Goal: Information Seeking & Learning: Learn about a topic

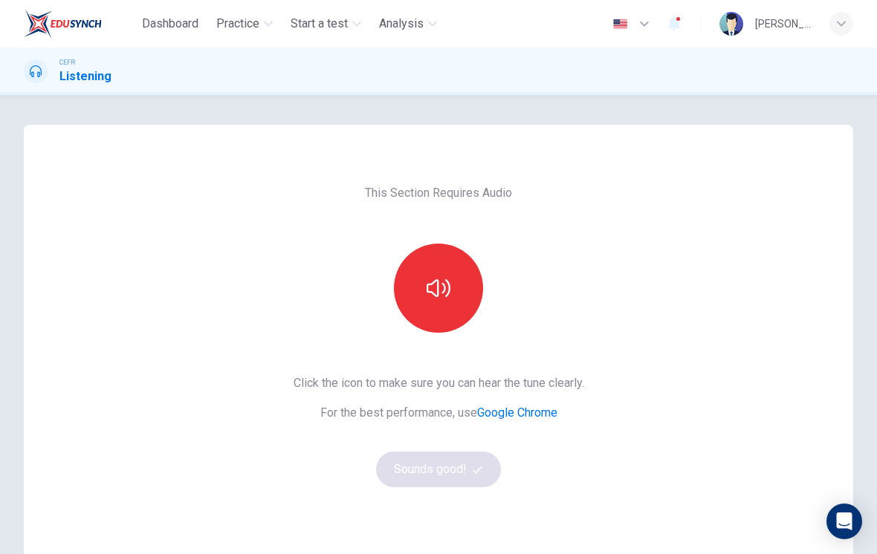
click at [444, 310] on button "button" at bounding box center [438, 288] width 89 height 89
click at [481, 475] on button "Sounds good!" at bounding box center [438, 470] width 125 height 36
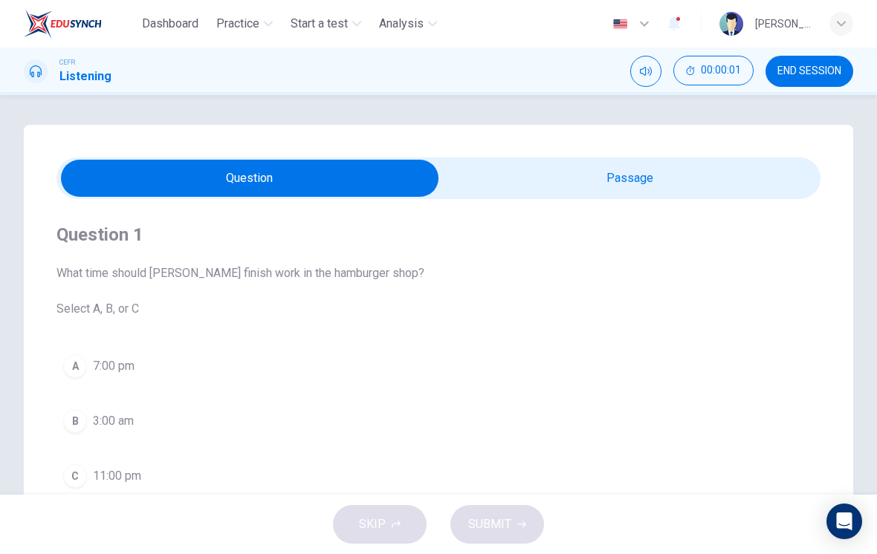
click at [701, 186] on input "checkbox" at bounding box center [250, 178] width 1146 height 37
checkbox input "true"
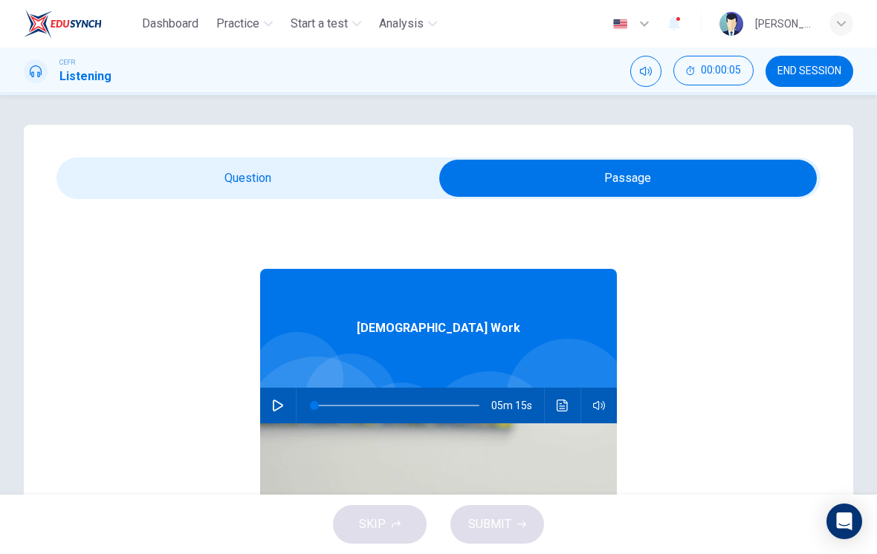
click at [298, 414] on div at bounding box center [393, 406] width 195 height 36
click at [277, 395] on button "button" at bounding box center [278, 406] width 24 height 36
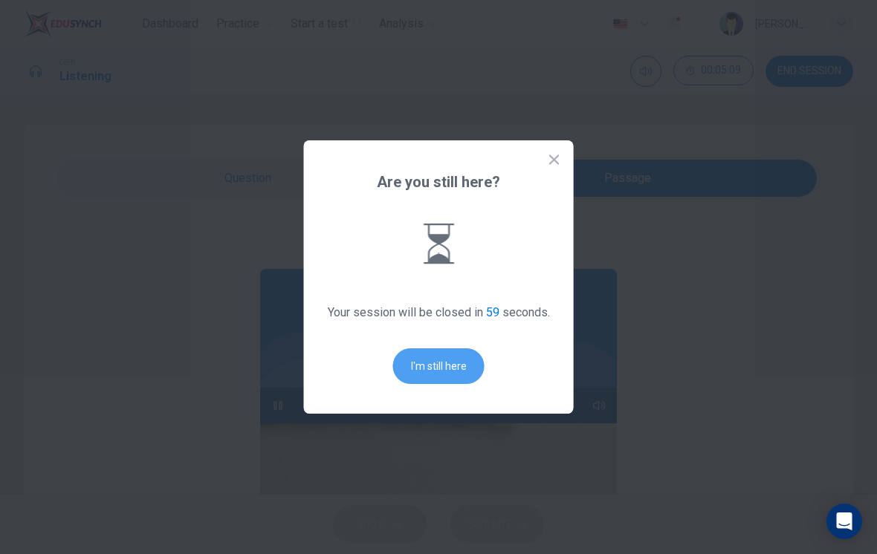
click at [423, 363] on button "I'm still here" at bounding box center [438, 366] width 91 height 36
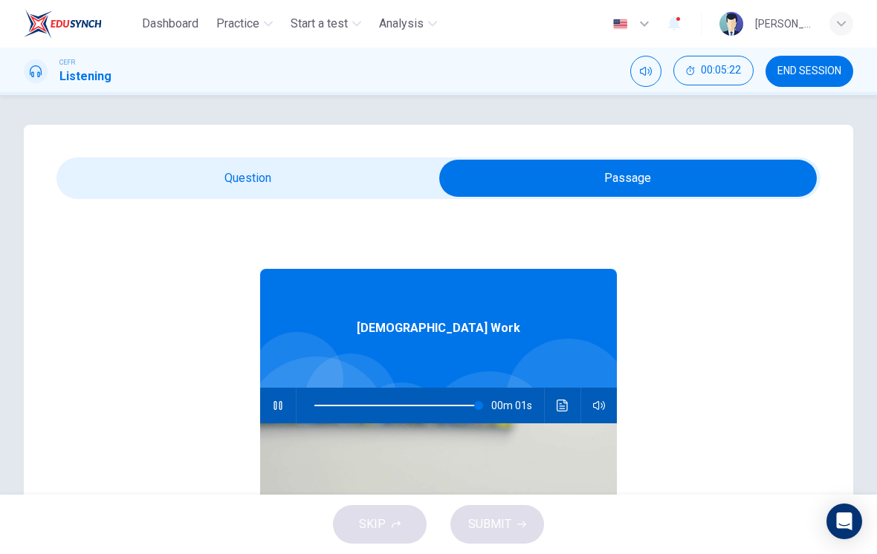
type input "0"
click at [271, 160] on input "checkbox" at bounding box center [628, 178] width 1146 height 37
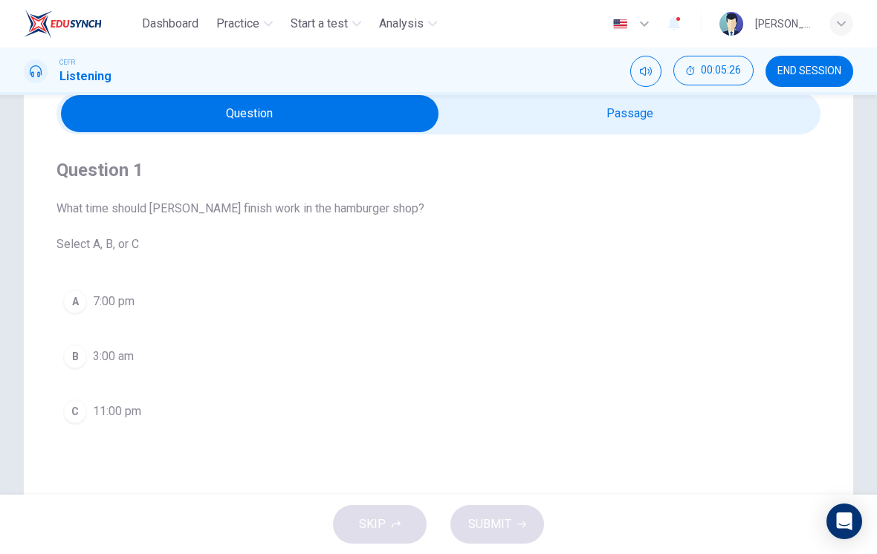
scroll to position [67, 0]
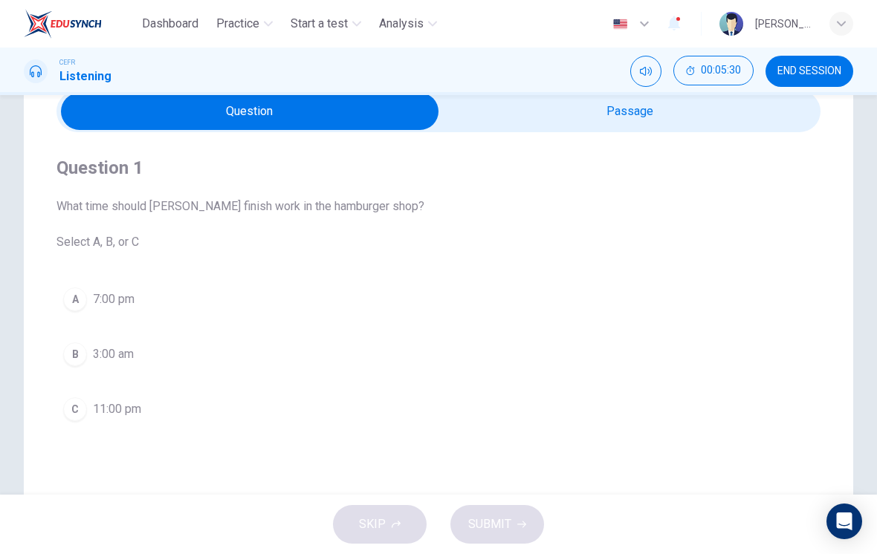
click at [88, 406] on button "C 11:00 pm" at bounding box center [438, 409] width 764 height 37
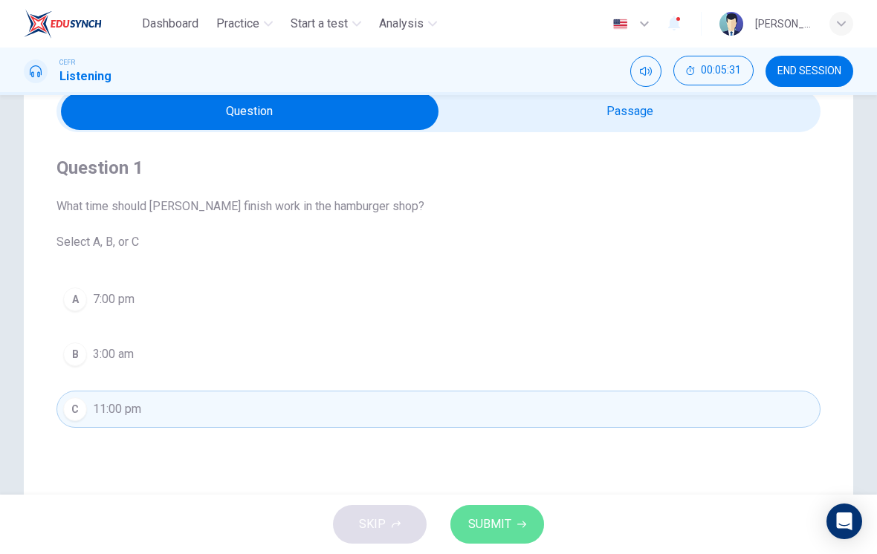
click at [526, 522] on button "SUBMIT" at bounding box center [497, 524] width 94 height 39
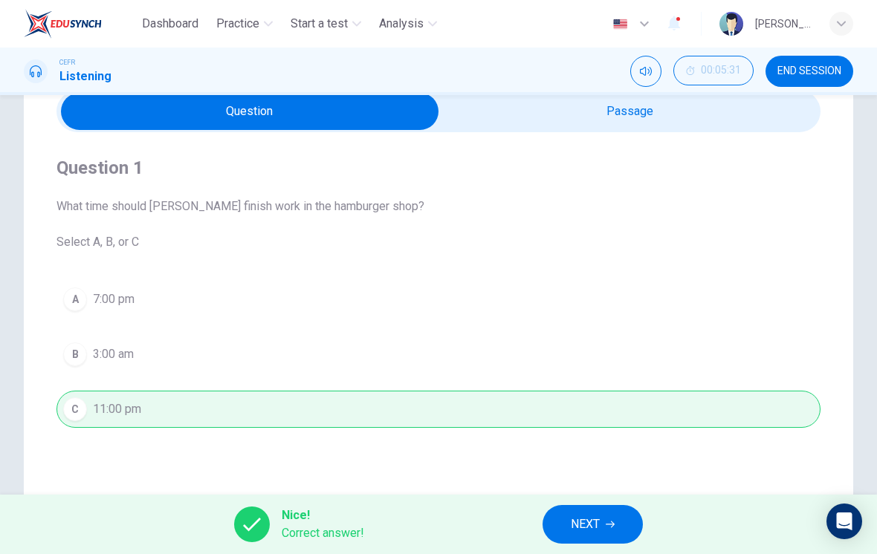
click at [608, 521] on icon "button" at bounding box center [610, 524] width 9 height 9
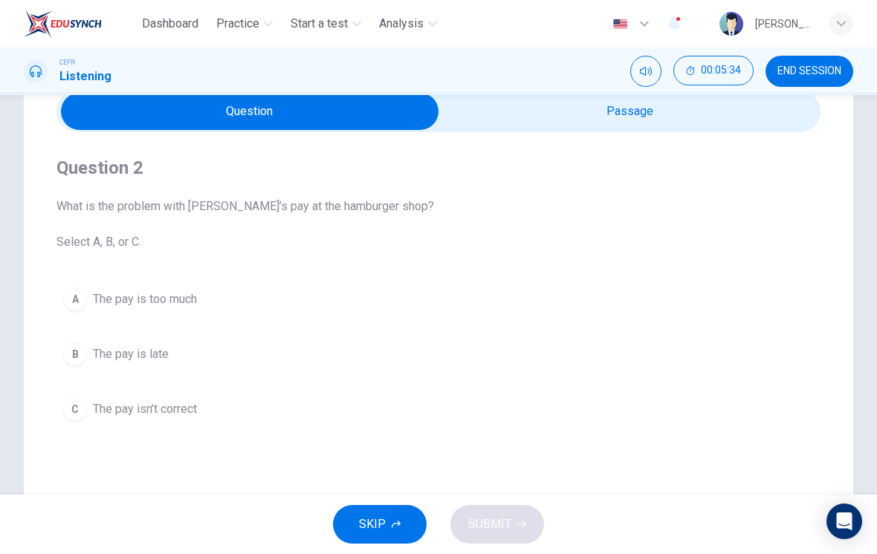
click at [83, 366] on button "B The pay is late" at bounding box center [438, 354] width 764 height 37
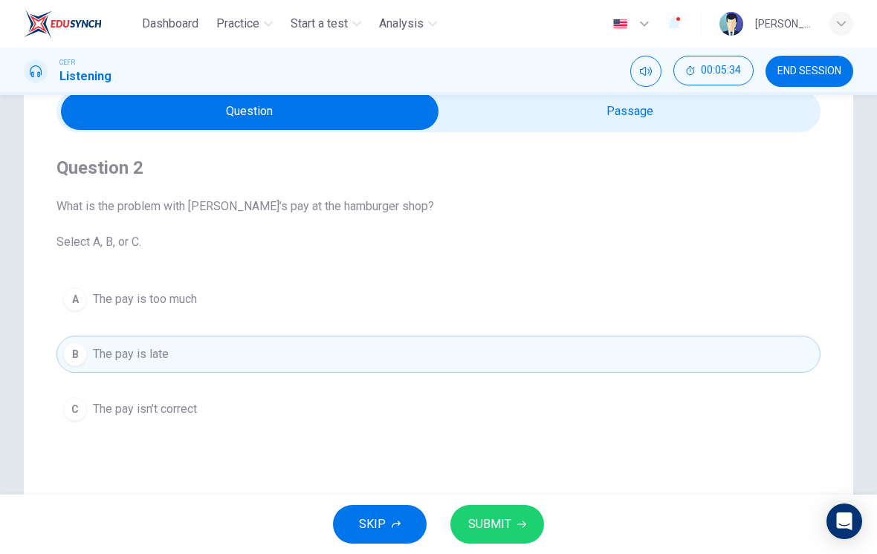
click at [512, 526] on button "SUBMIT" at bounding box center [497, 524] width 94 height 39
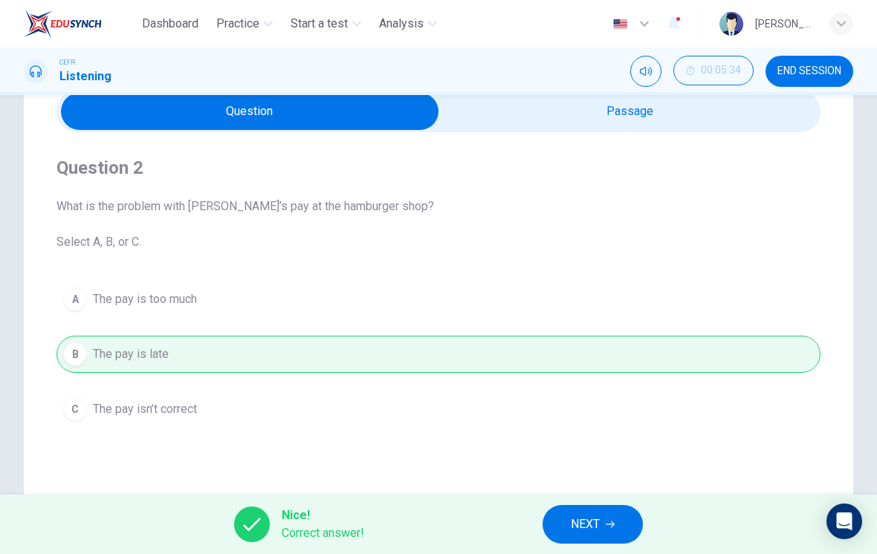
click at [602, 522] on button "NEXT" at bounding box center [592, 524] width 100 height 39
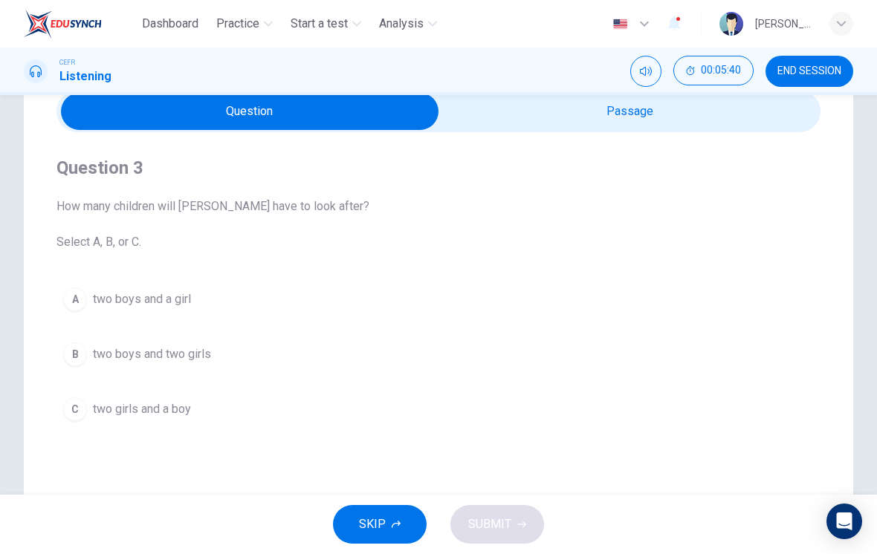
click at [737, 129] on input "checkbox" at bounding box center [250, 111] width 1146 height 37
checkbox input "true"
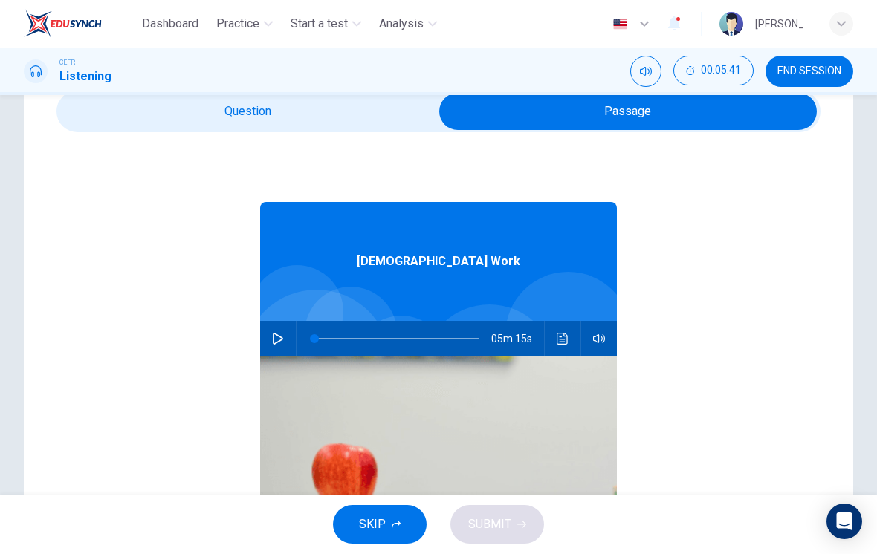
click at [285, 325] on button "button" at bounding box center [278, 339] width 24 height 36
type input "6"
checkbox input "false"
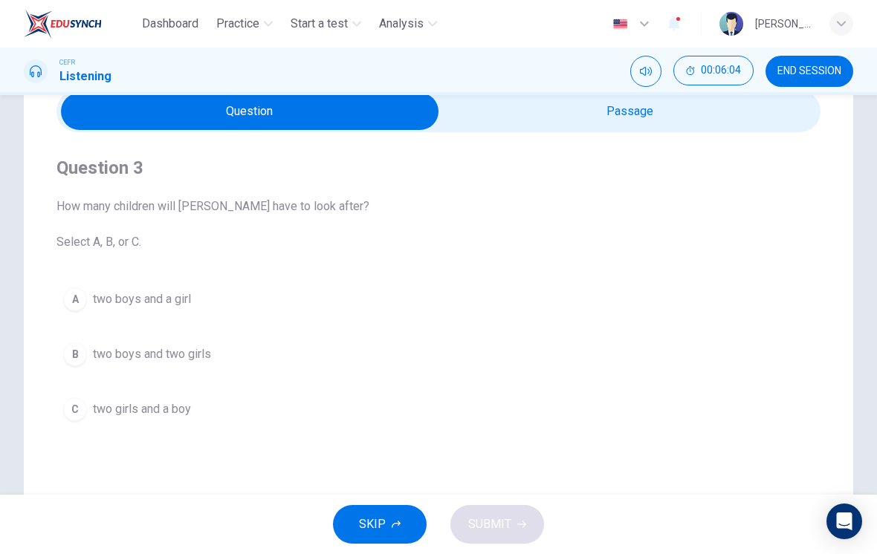
click at [87, 359] on button "B two boys and two girls" at bounding box center [438, 354] width 764 height 37
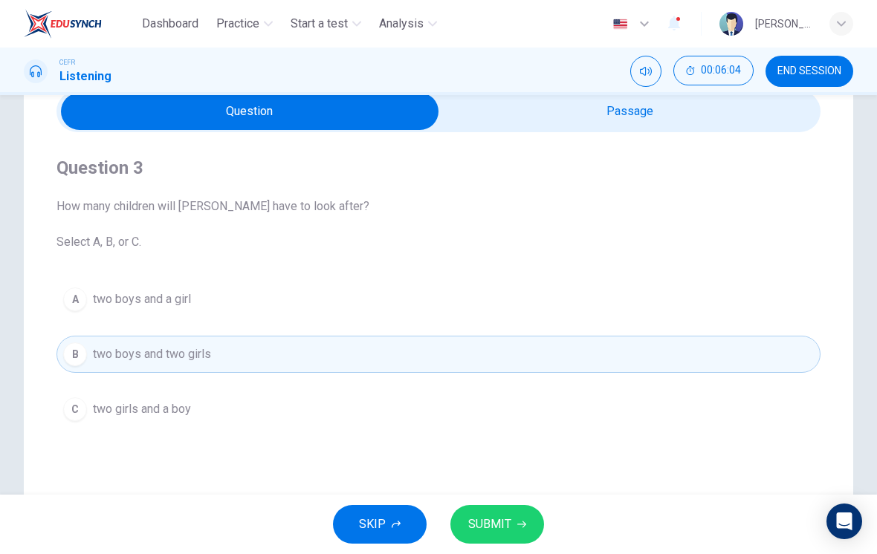
click at [515, 524] on button "SUBMIT" at bounding box center [497, 524] width 94 height 39
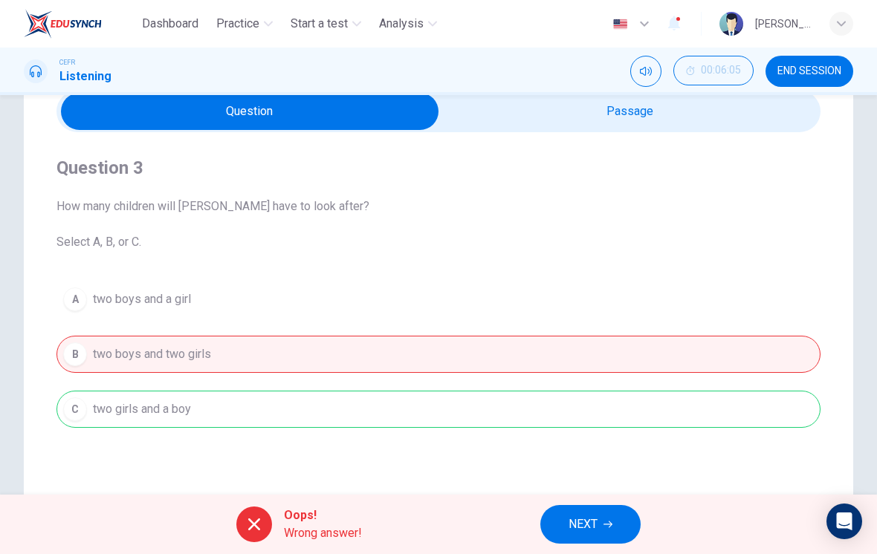
click at [596, 525] on span "NEXT" at bounding box center [582, 524] width 29 height 21
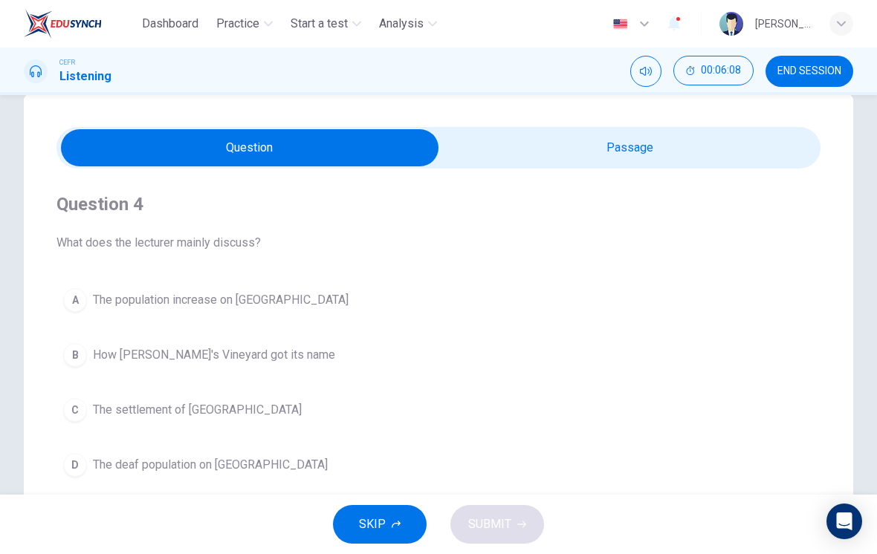
scroll to position [27, 0]
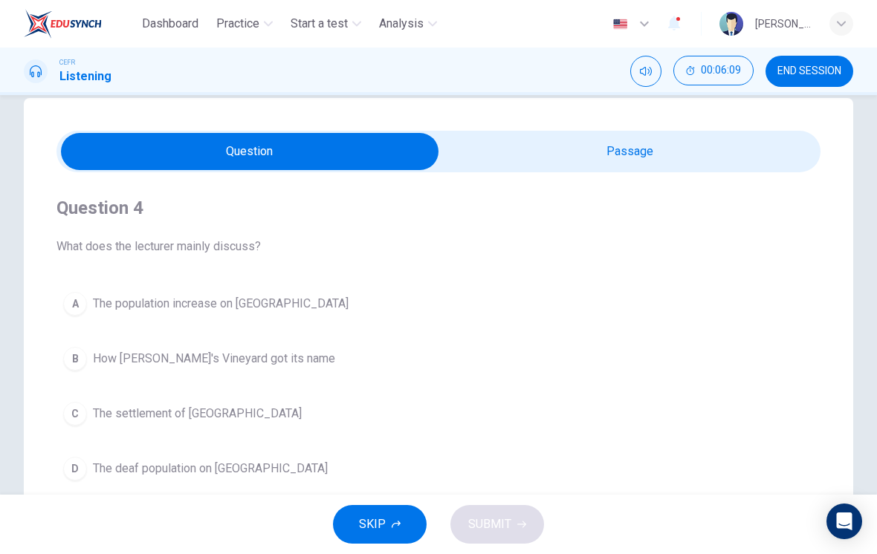
click at [698, 164] on input "checkbox" at bounding box center [250, 151] width 1146 height 37
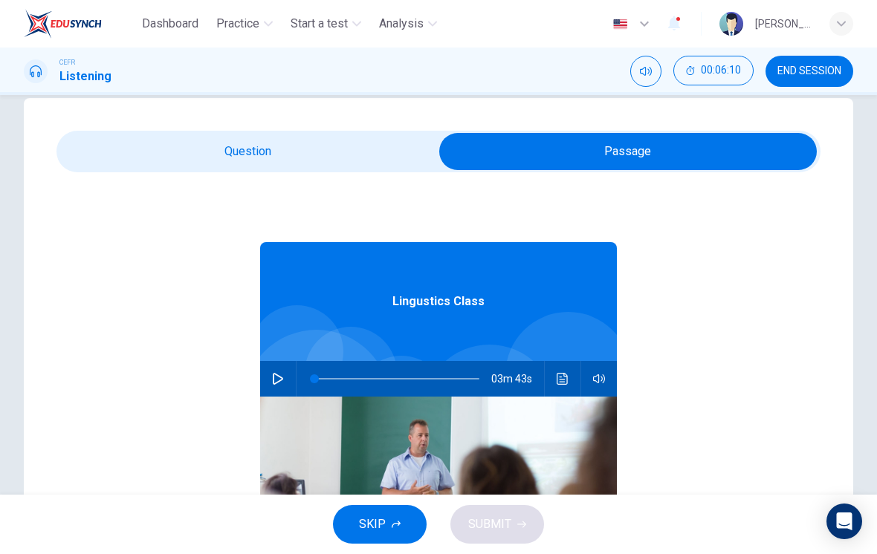
click at [280, 385] on button "button" at bounding box center [278, 379] width 24 height 36
click at [186, 151] on input "checkbox" at bounding box center [628, 151] width 1146 height 37
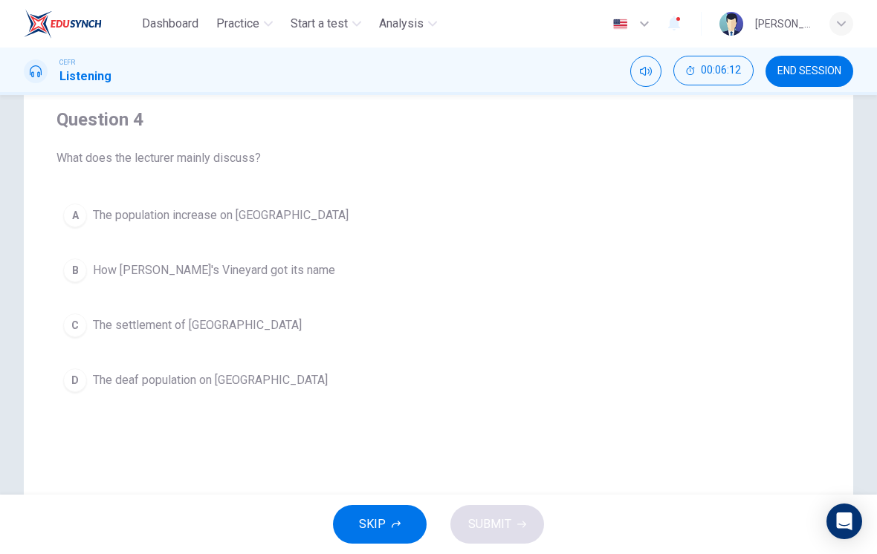
scroll to position [125, 0]
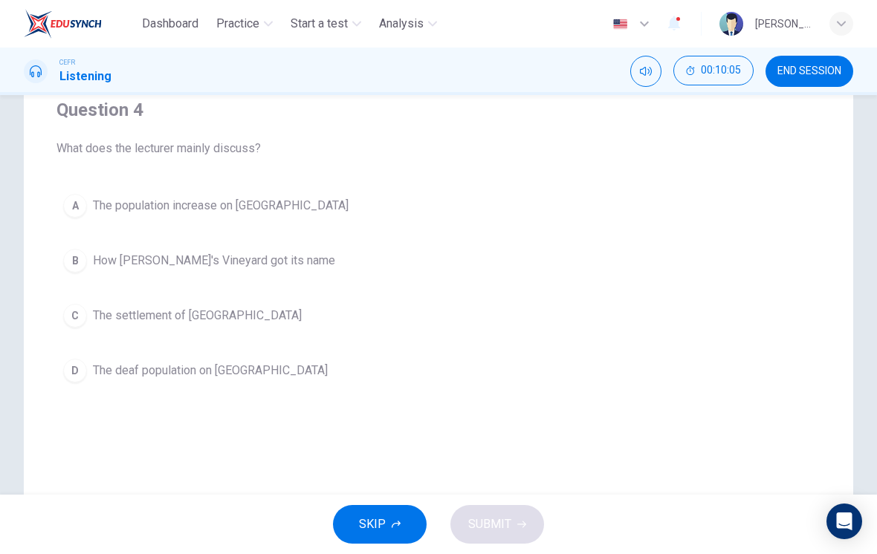
click at [81, 373] on div "D" at bounding box center [75, 371] width 24 height 24
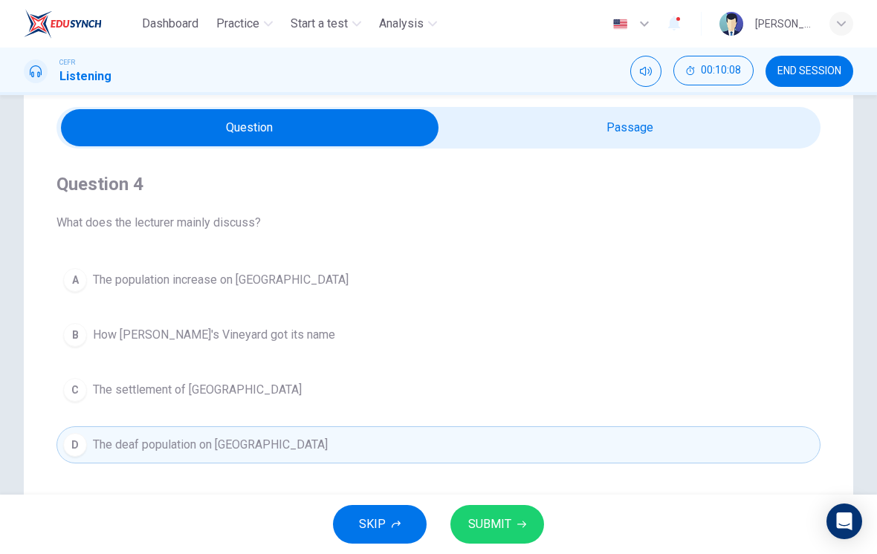
scroll to position [40, 0]
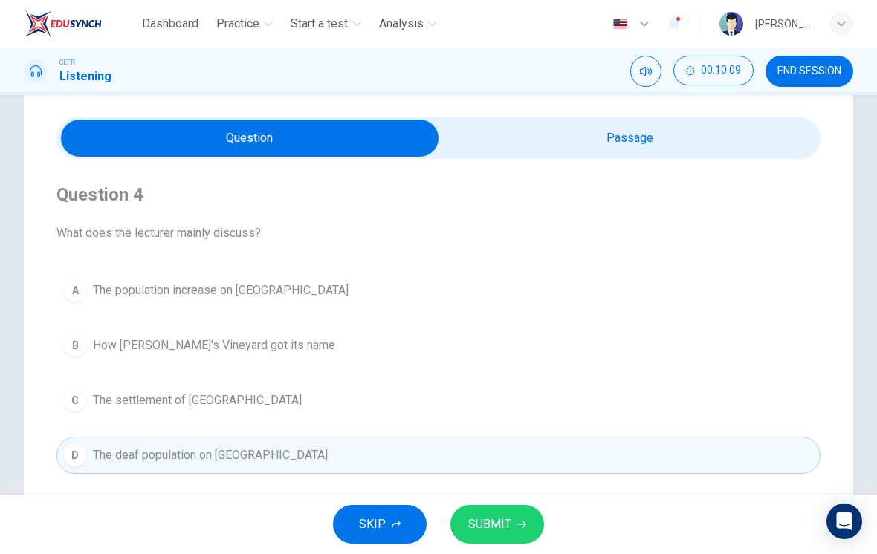
click at [700, 136] on input "checkbox" at bounding box center [250, 138] width 1146 height 37
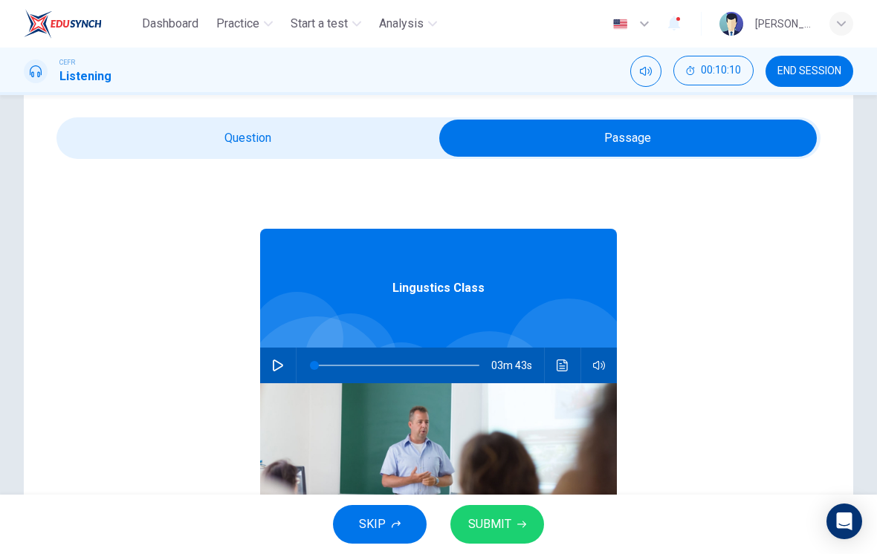
click at [277, 364] on icon "button" at bounding box center [278, 366] width 12 height 12
click at [148, 146] on input "checkbox" at bounding box center [628, 138] width 1146 height 37
checkbox input "false"
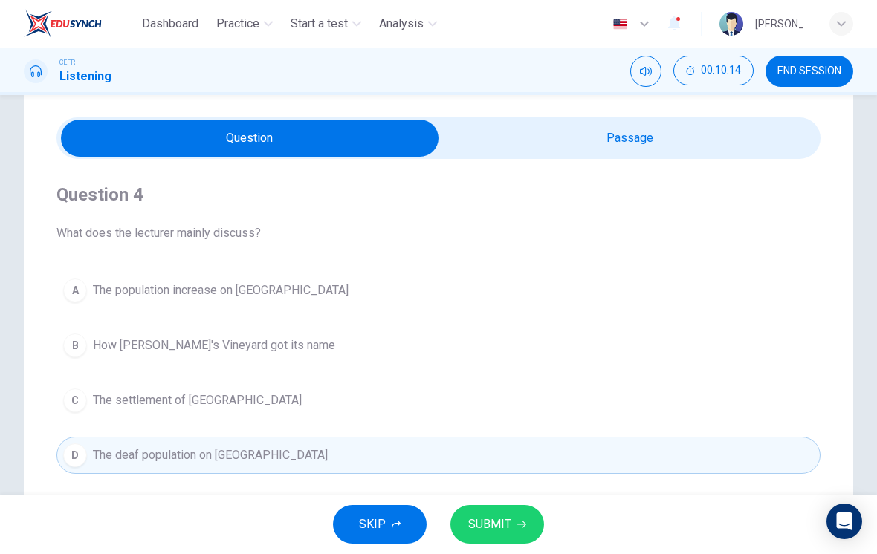
type input "0"
click at [770, 136] on input "checkbox" at bounding box center [250, 138] width 1146 height 37
checkbox input "true"
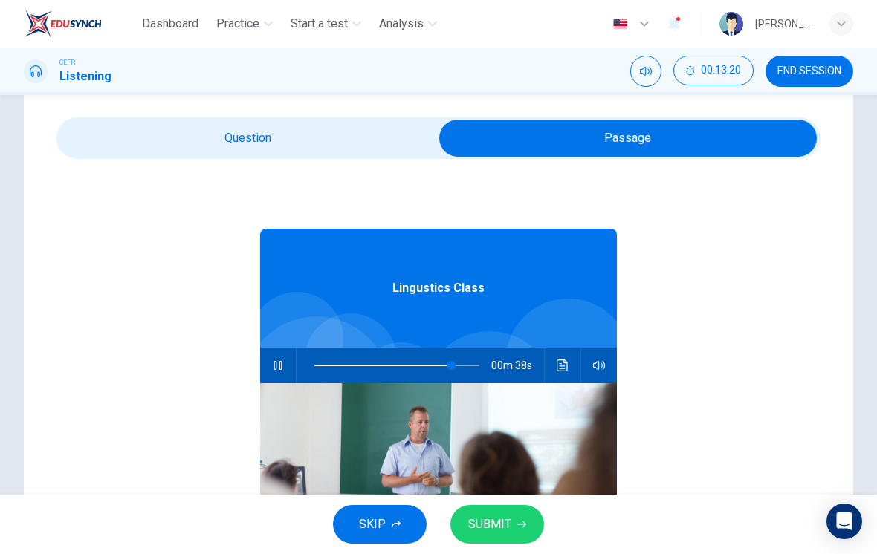
type input "83"
click at [318, 156] on input "checkbox" at bounding box center [628, 138] width 1146 height 37
checkbox input "false"
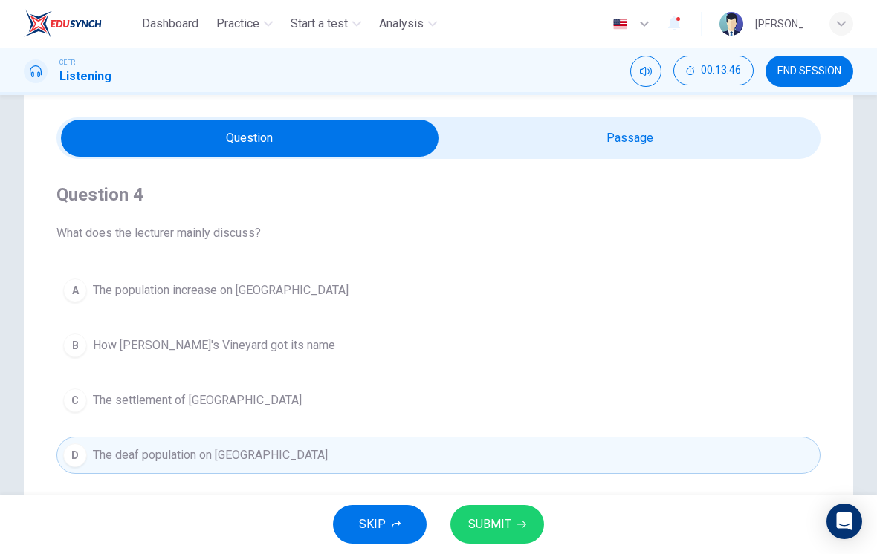
click at [505, 519] on span "SUBMIT" at bounding box center [489, 524] width 43 height 21
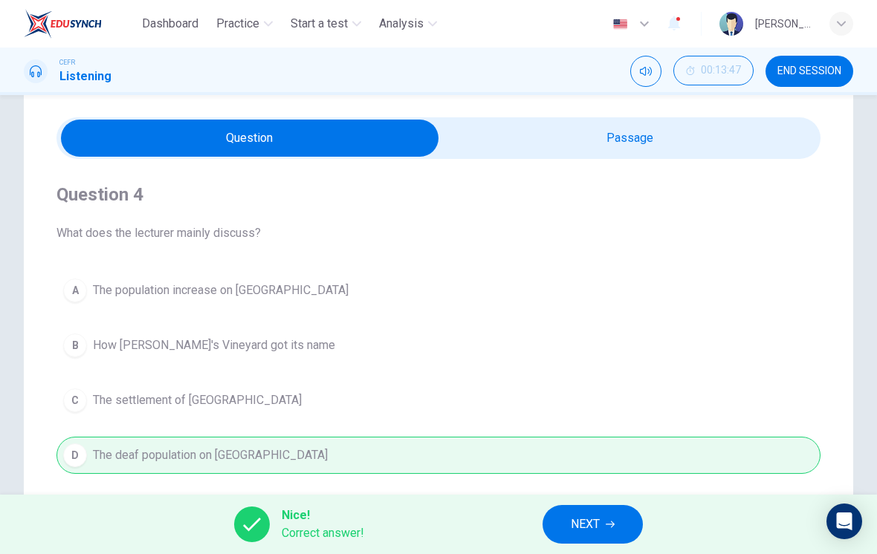
click at [595, 523] on span "NEXT" at bounding box center [585, 524] width 29 height 21
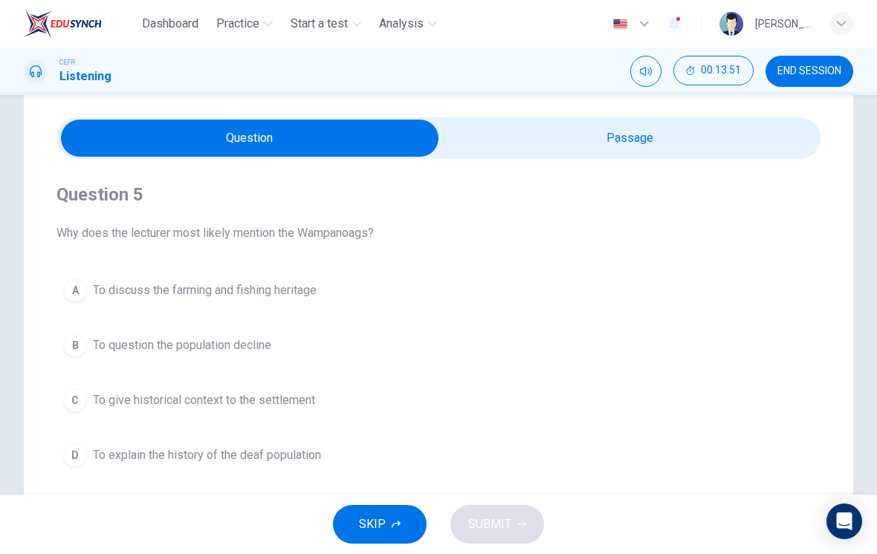
type input "99"
click at [718, 154] on input "checkbox" at bounding box center [250, 138] width 1146 height 37
checkbox input "true"
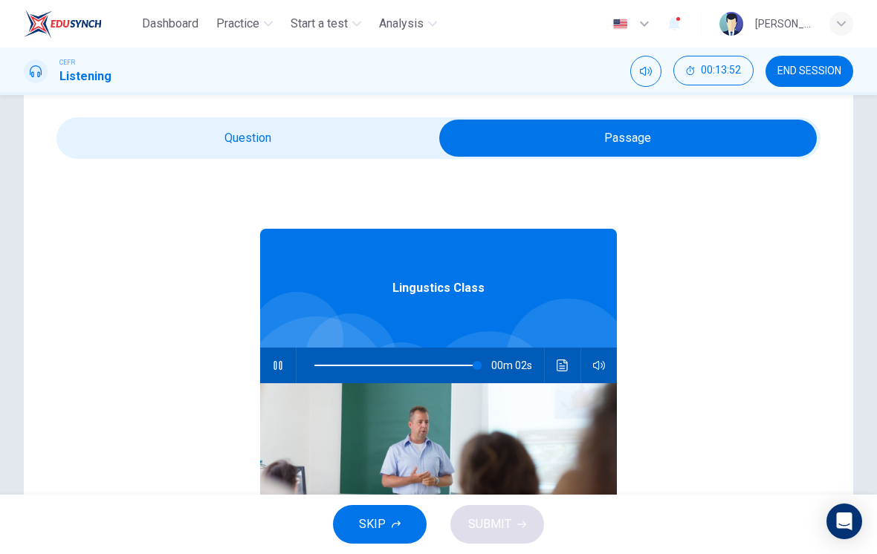
type input "99"
click at [360, 122] on input "checkbox" at bounding box center [628, 138] width 1146 height 37
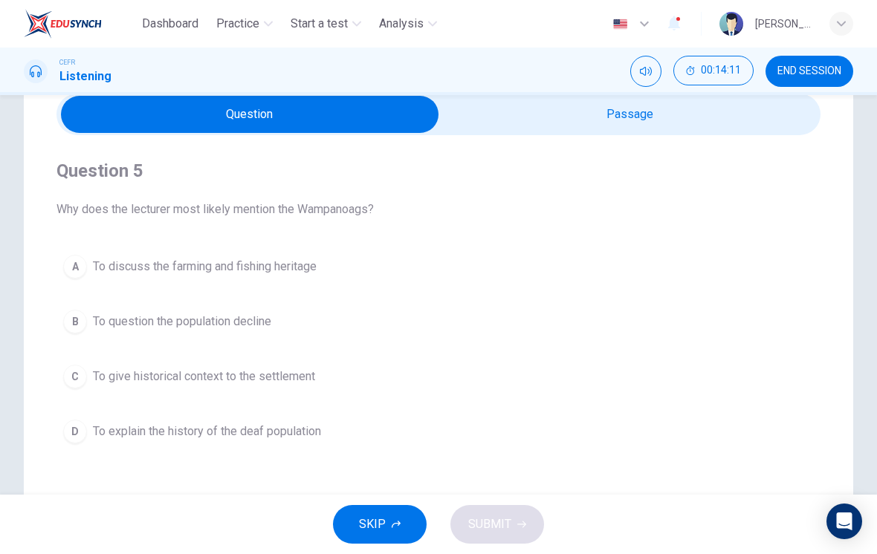
scroll to position [43, 0]
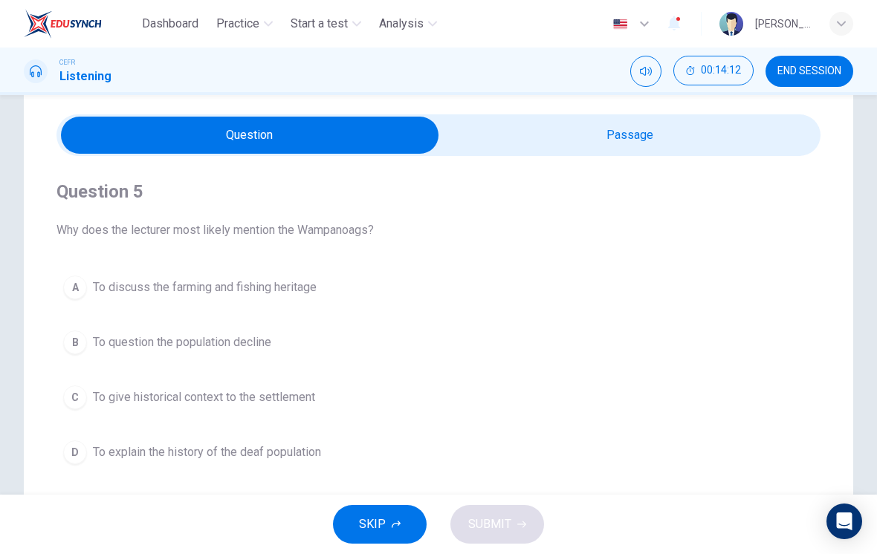
click at [706, 153] on input "checkbox" at bounding box center [250, 135] width 1146 height 37
checkbox input "true"
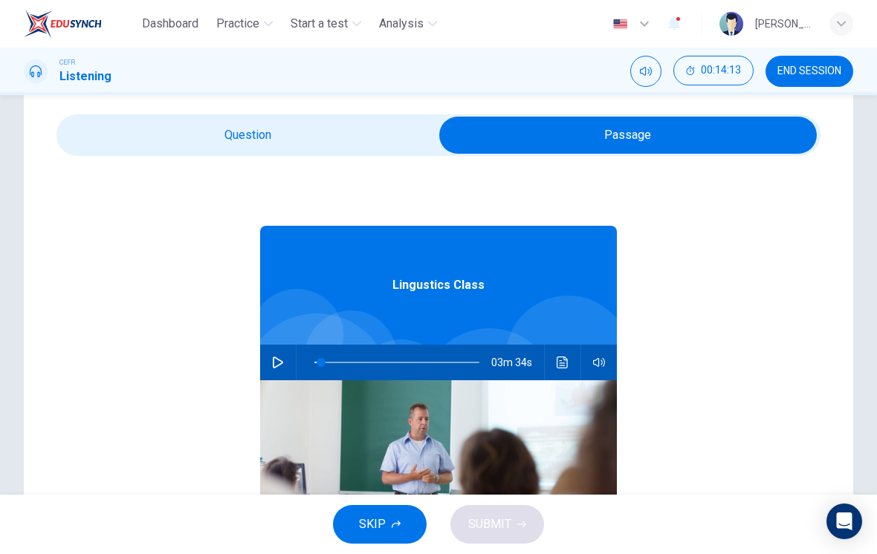
click at [289, 358] on button "button" at bounding box center [278, 363] width 24 height 36
click at [286, 351] on button "button" at bounding box center [278, 363] width 24 height 36
click at [273, 358] on icon "button" at bounding box center [278, 363] width 12 height 12
click at [331, 367] on span at bounding box center [330, 362] width 9 height 9
click at [277, 365] on icon "button" at bounding box center [278, 363] width 12 height 12
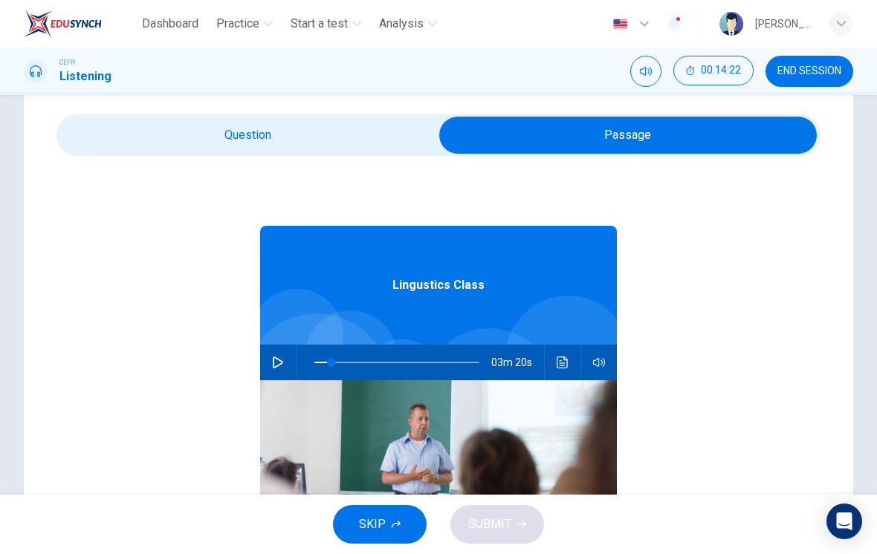
click at [274, 363] on icon "button" at bounding box center [278, 363] width 12 height 12
click at [270, 366] on button "button" at bounding box center [278, 363] width 24 height 36
click at [328, 362] on span at bounding box center [329, 362] width 30 height 1
click at [351, 366] on span at bounding box center [347, 362] width 9 height 9
type input "26"
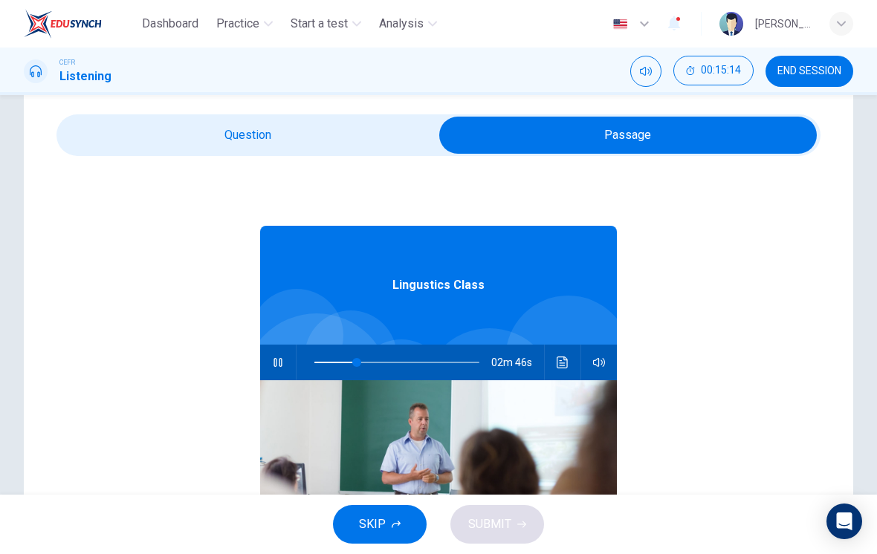
click at [316, 147] on input "checkbox" at bounding box center [628, 135] width 1146 height 37
checkbox input "false"
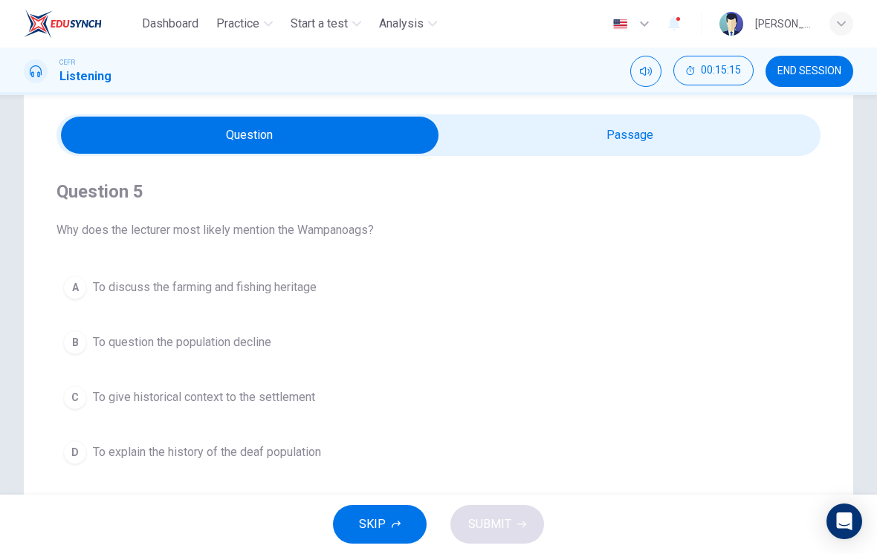
type input "26"
click at [594, 134] on input "checkbox" at bounding box center [250, 135] width 1146 height 37
checkbox input "true"
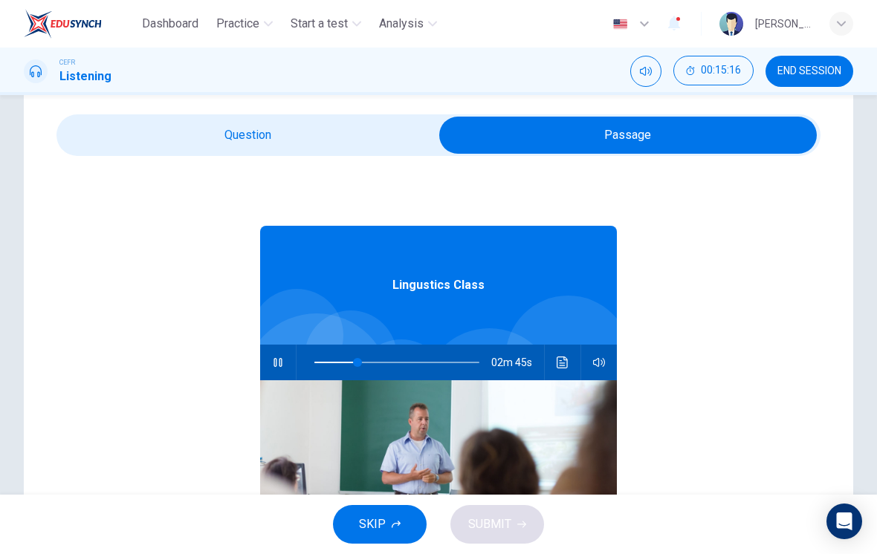
click at [275, 365] on icon "button" at bounding box center [278, 363] width 12 height 12
type input "26"
click at [309, 147] on input "checkbox" at bounding box center [628, 135] width 1146 height 37
checkbox input "false"
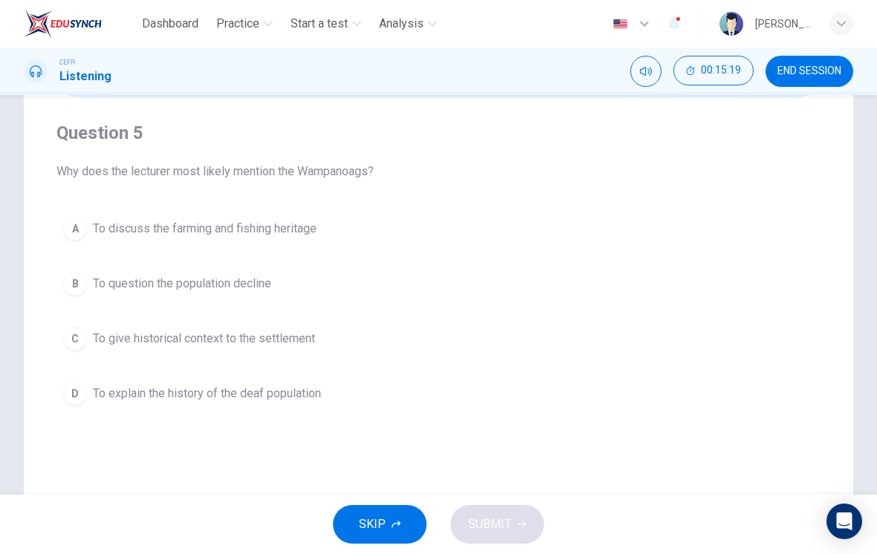
scroll to position [104, 0]
click at [289, 345] on span "To give historical context to the settlement" at bounding box center [204, 337] width 222 height 18
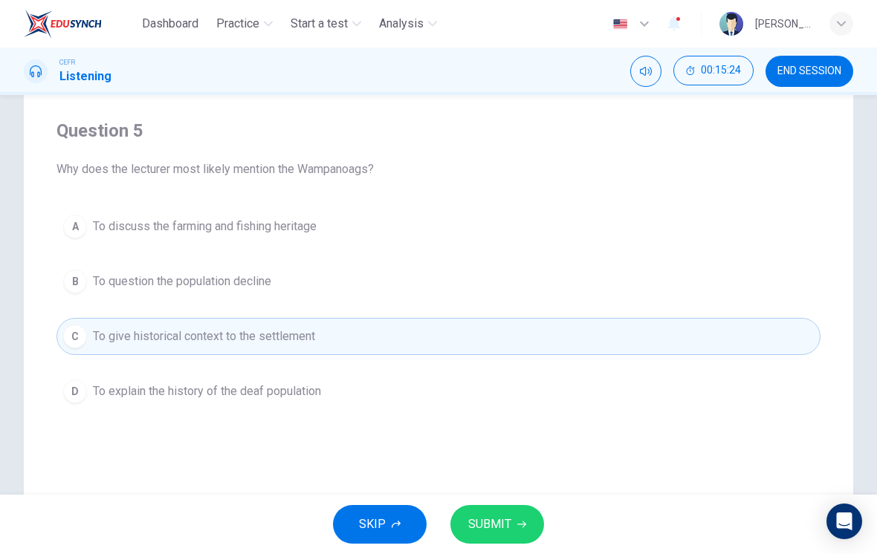
click at [299, 409] on button "D To explain the history of the deaf population" at bounding box center [438, 391] width 764 height 37
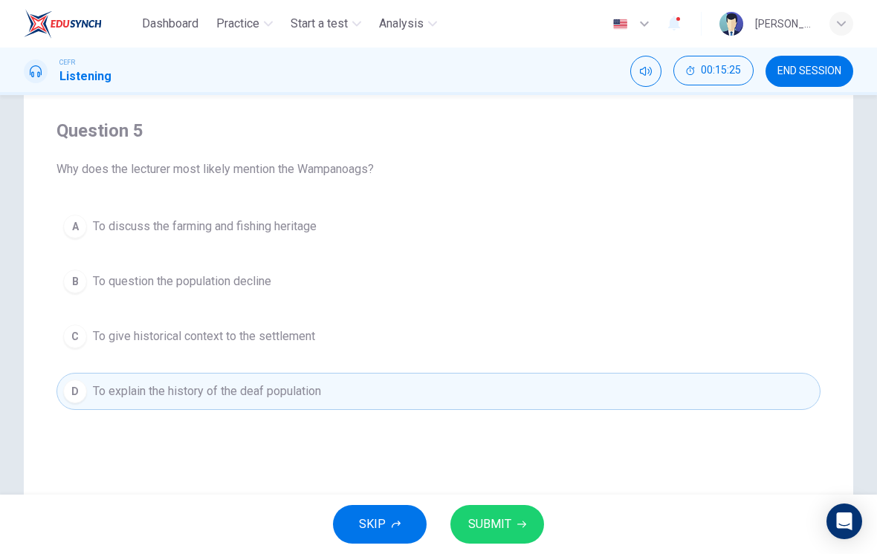
click at [484, 518] on span "SUBMIT" at bounding box center [489, 524] width 43 height 21
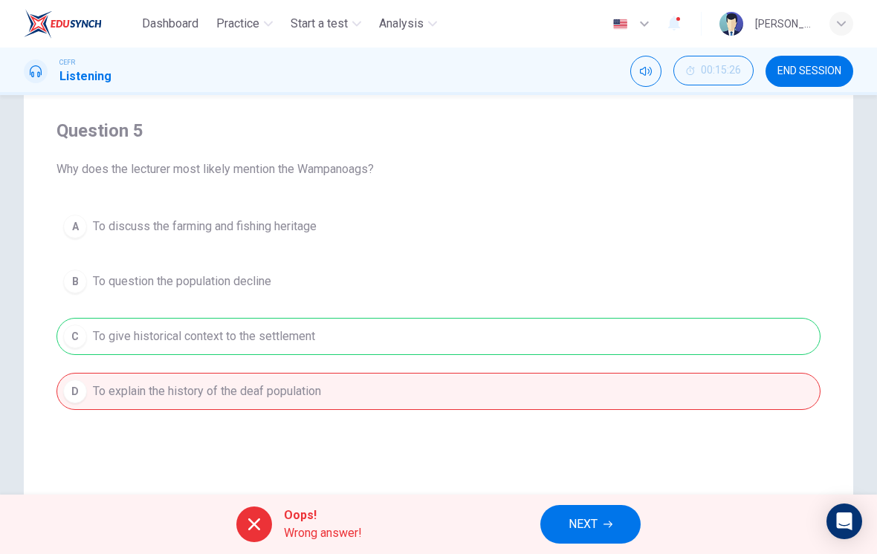
click at [568, 525] on span "NEXT" at bounding box center [582, 524] width 29 height 21
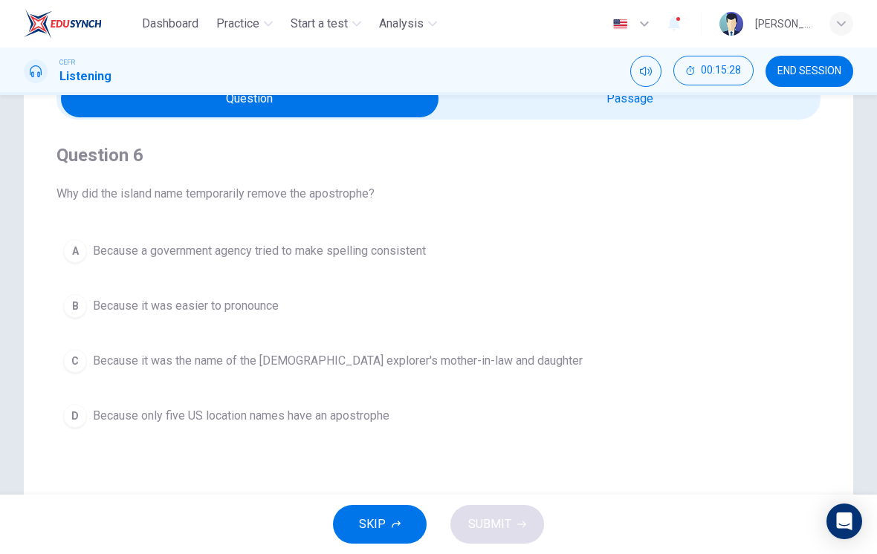
scroll to position [79, 0]
click at [418, 247] on span "Because a government agency tried to make spelling consistent" at bounding box center [259, 252] width 333 height 18
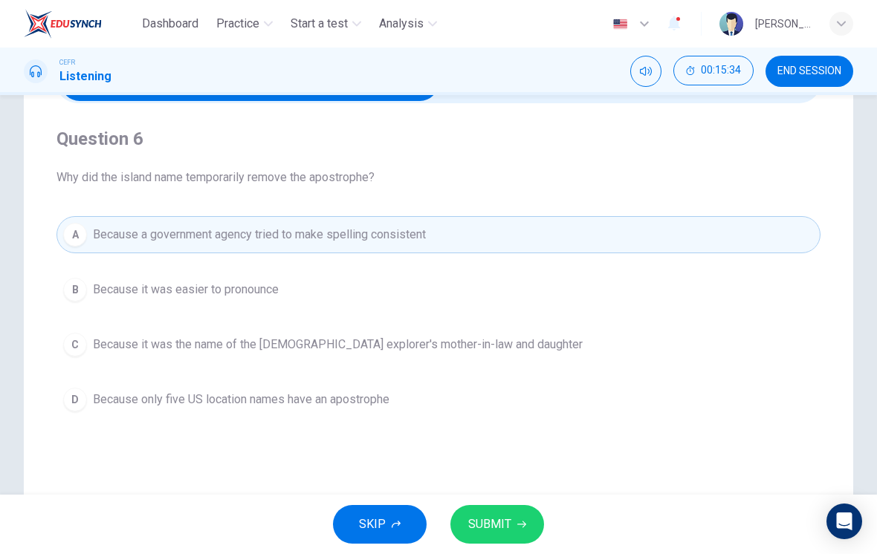
scroll to position [97, 0]
click at [519, 519] on button "SUBMIT" at bounding box center [497, 524] width 94 height 39
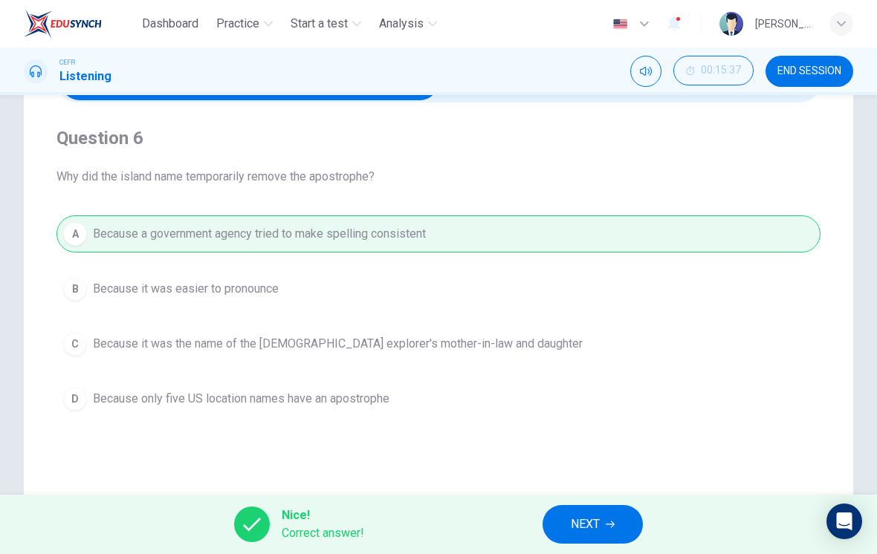
click at [603, 519] on button "NEXT" at bounding box center [592, 524] width 100 height 39
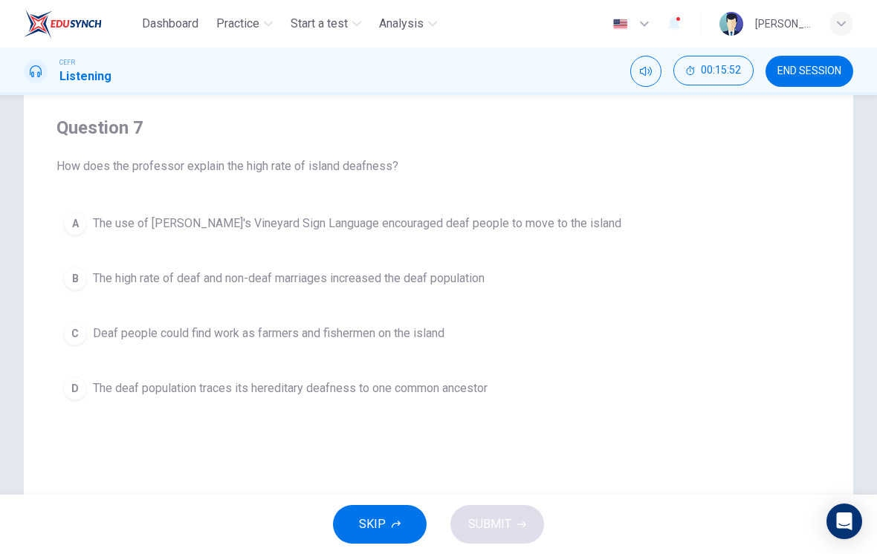
scroll to position [111, 0]
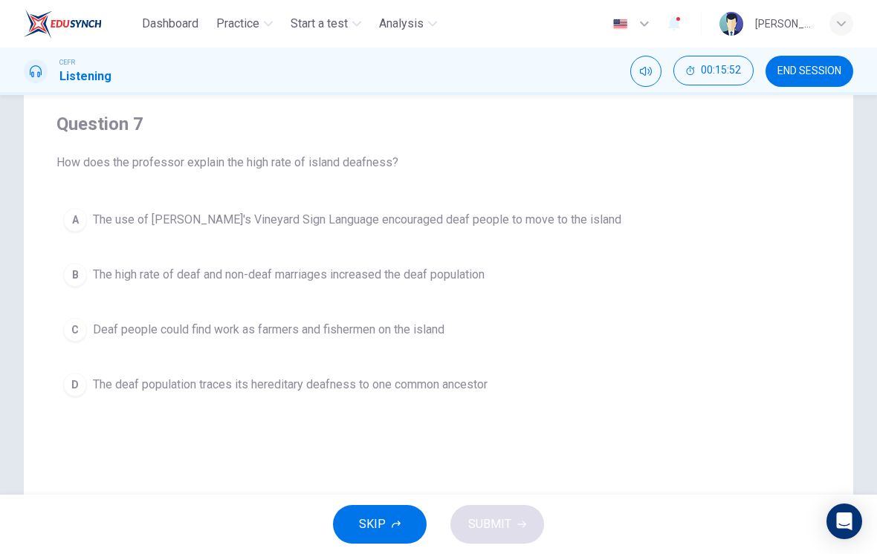
click at [487, 392] on span "The deaf population traces its hereditary deafness to one common ancestor" at bounding box center [290, 385] width 395 height 18
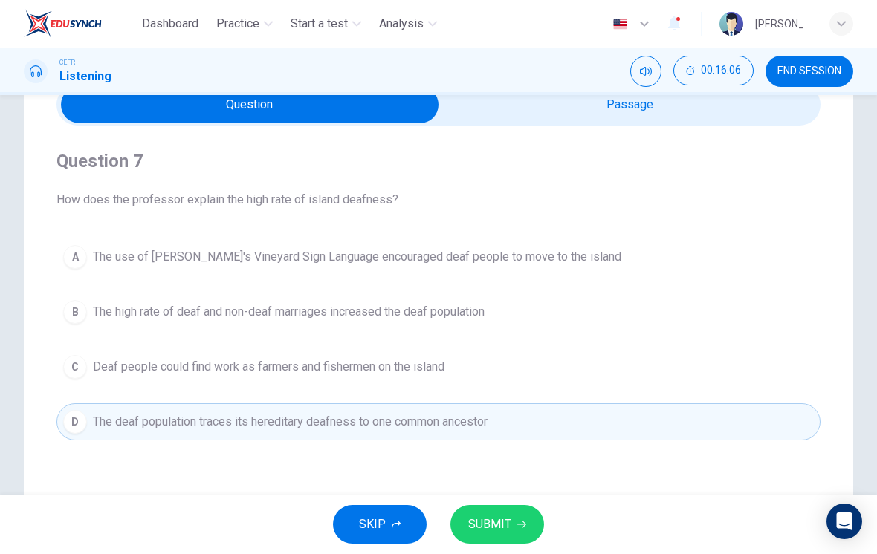
scroll to position [72, 0]
click at [532, 308] on button "B The high rate of deaf and non-deaf marriages increased the deaf population" at bounding box center [438, 313] width 764 height 37
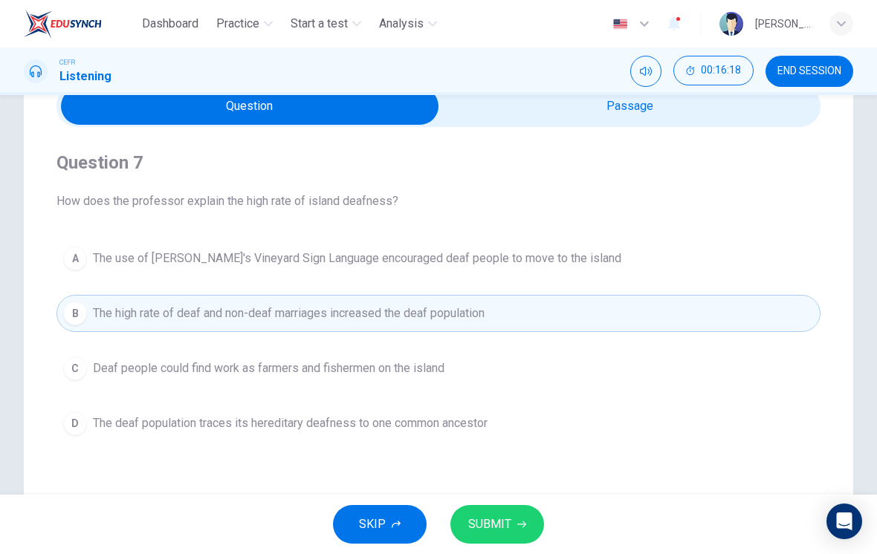
click at [585, 255] on button "A The use of [PERSON_NAME]'s Vineyard Sign Language encouraged deaf people to m…" at bounding box center [438, 258] width 764 height 37
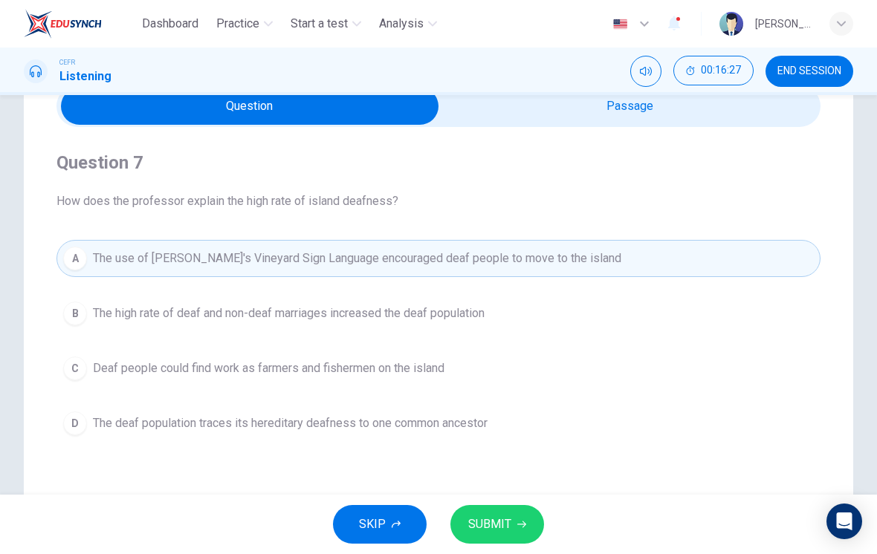
click at [513, 319] on button "B The high rate of deaf and non-deaf marriages increased the deaf population" at bounding box center [438, 313] width 764 height 37
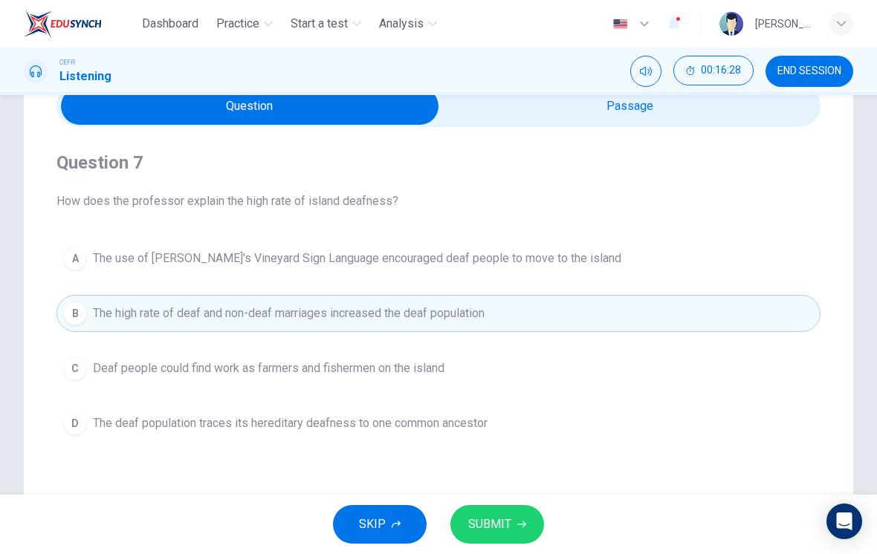
click at [516, 515] on button "SUBMIT" at bounding box center [497, 524] width 94 height 39
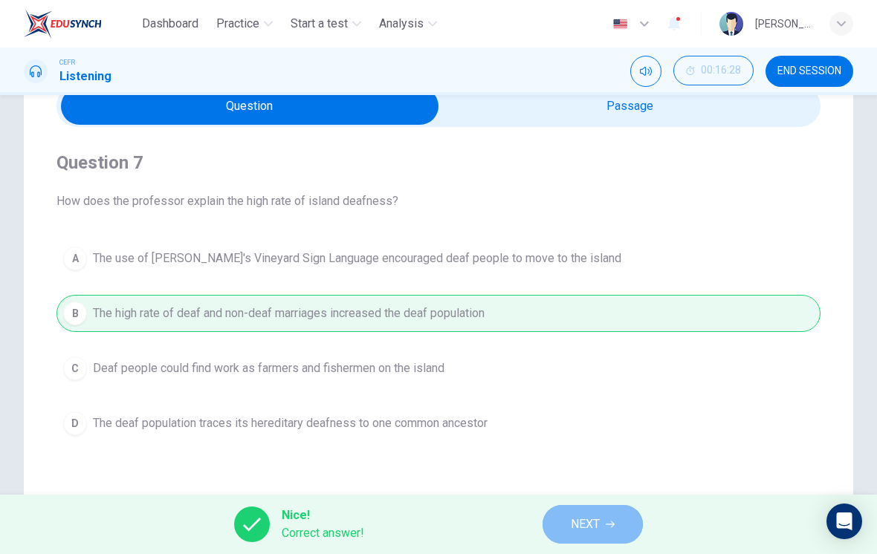
click at [578, 522] on span "NEXT" at bounding box center [585, 524] width 29 height 21
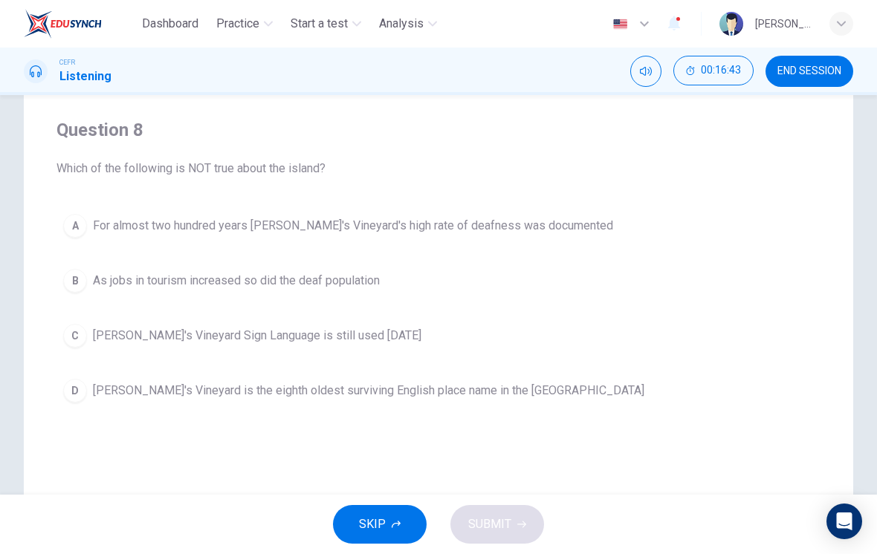
scroll to position [106, 0]
click at [487, 384] on span "[PERSON_NAME]'s Vineyard is the eighth oldest surviving English place name in t…" at bounding box center [368, 389] width 551 height 18
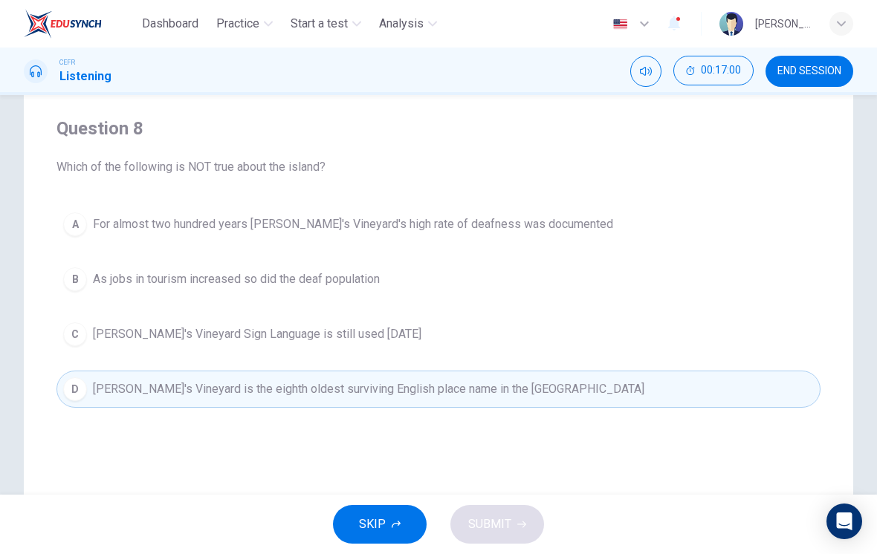
click at [475, 387] on span "[PERSON_NAME]'s Vineyard is the eighth oldest surviving English place name in t…" at bounding box center [368, 389] width 551 height 18
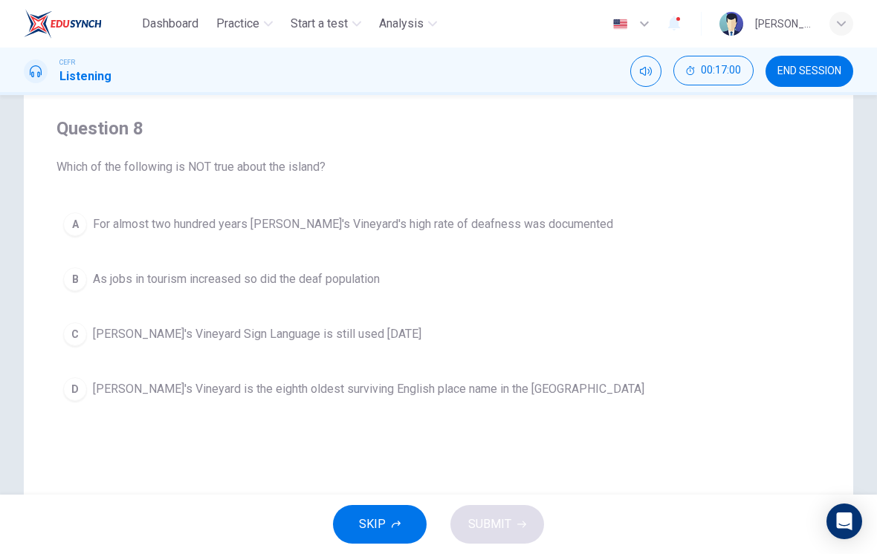
click at [499, 339] on button "C [PERSON_NAME]'s Vineyard Sign Language is still used [DATE]" at bounding box center [438, 334] width 764 height 37
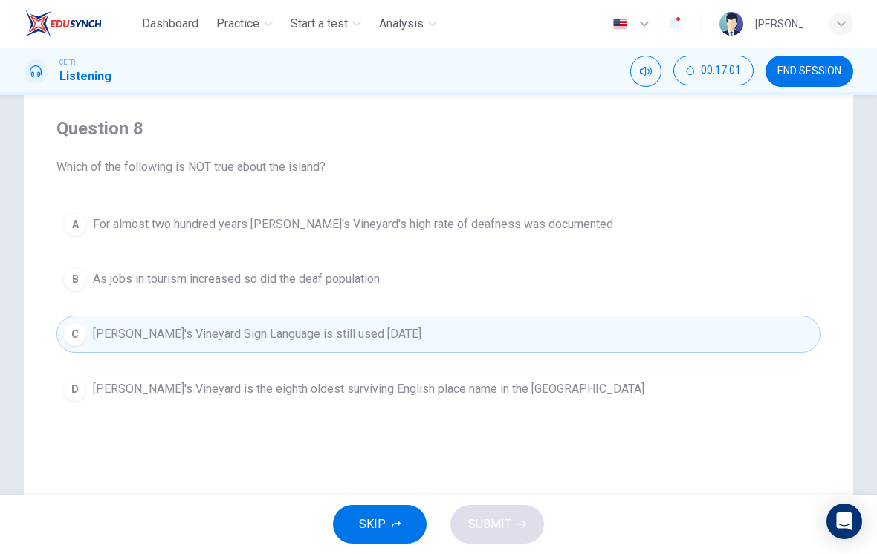
click at [494, 405] on button "D [PERSON_NAME]'s Vineyard is the eighth oldest surviving English place name in…" at bounding box center [438, 389] width 764 height 37
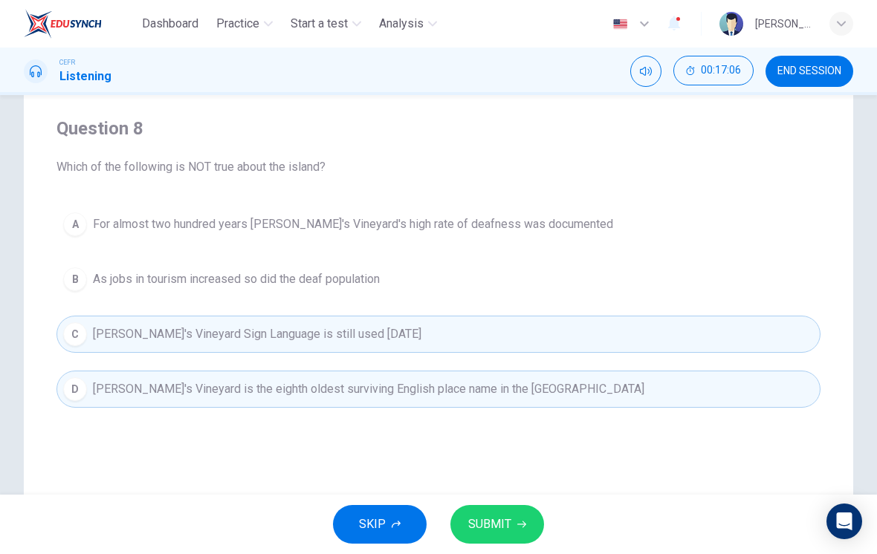
click at [413, 271] on button "B As jobs in tourism increased so did the deaf population" at bounding box center [438, 279] width 764 height 37
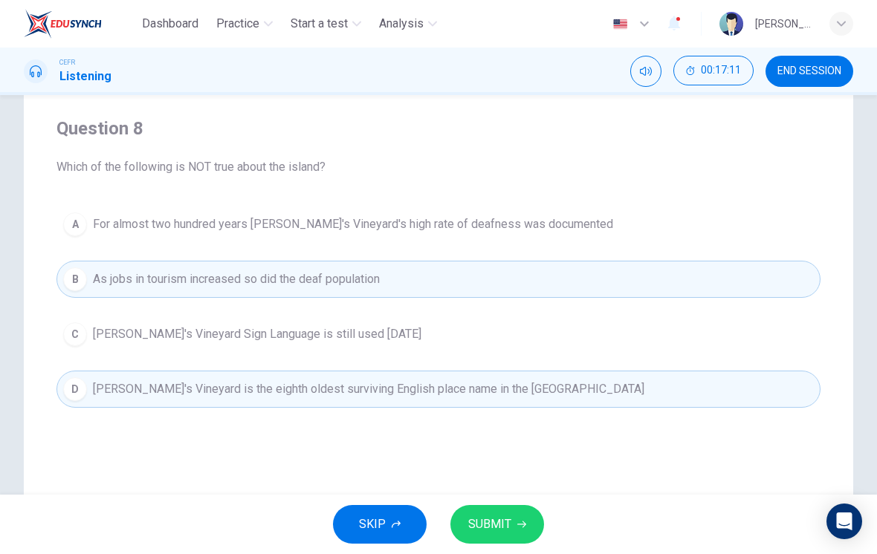
click at [523, 528] on icon "button" at bounding box center [521, 524] width 9 height 9
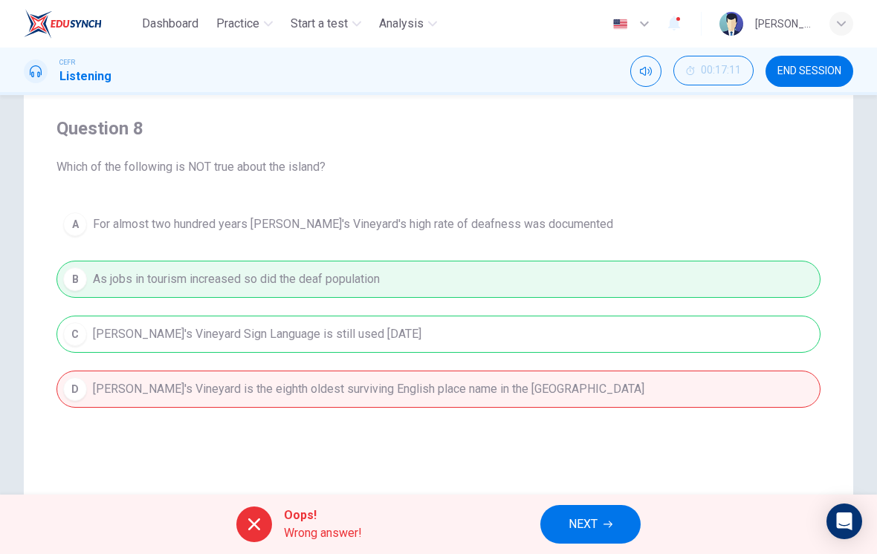
click at [579, 525] on span "NEXT" at bounding box center [582, 524] width 29 height 21
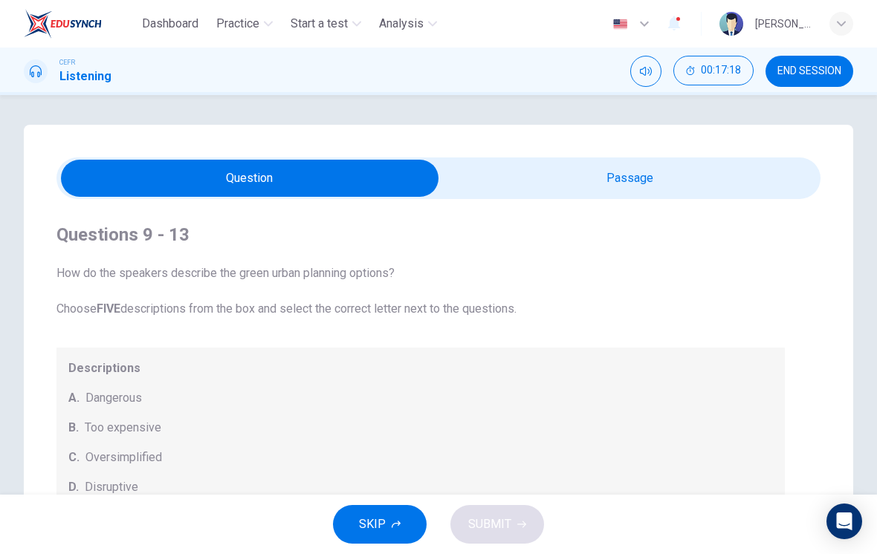
scroll to position [0, 0]
click at [617, 196] on input "checkbox" at bounding box center [250, 178] width 1146 height 37
checkbox input "true"
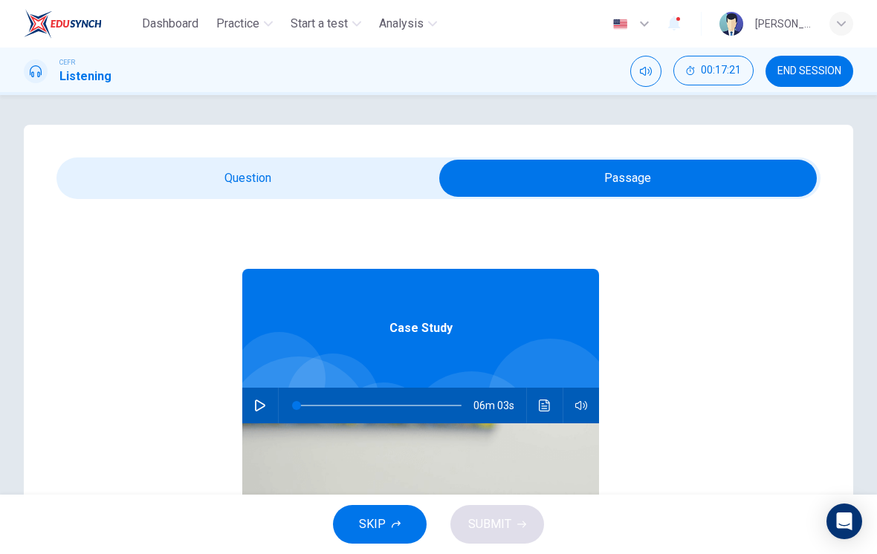
click at [398, 521] on icon "button" at bounding box center [396, 524] width 9 height 9
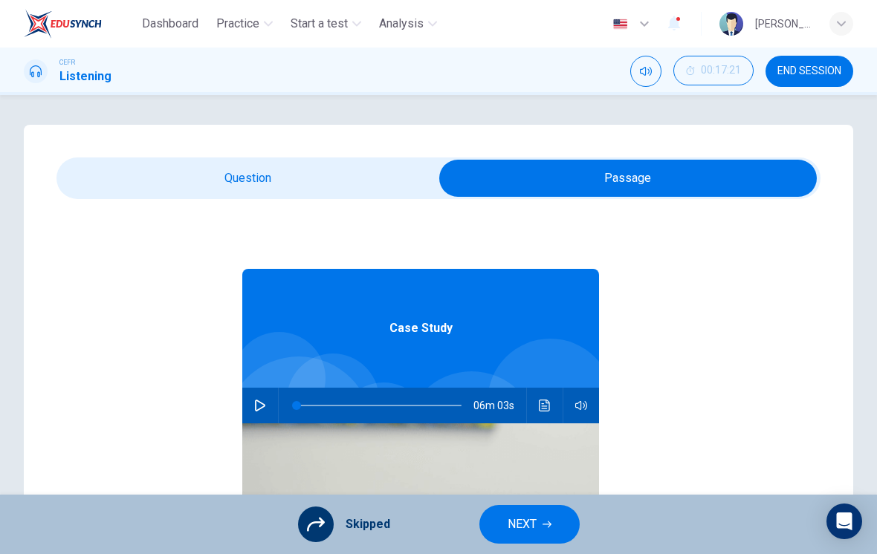
click at [520, 543] on button "NEXT" at bounding box center [529, 524] width 100 height 39
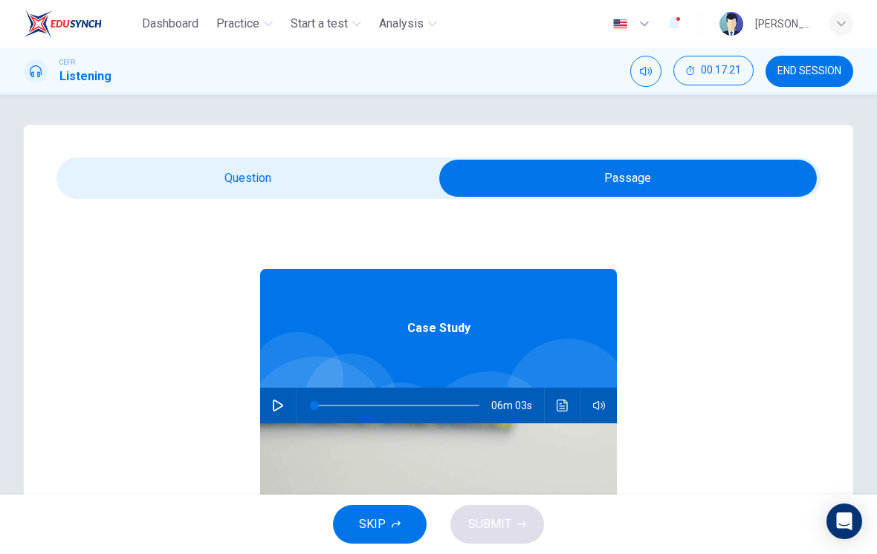
click at [398, 525] on icon "button" at bounding box center [396, 524] width 9 height 7
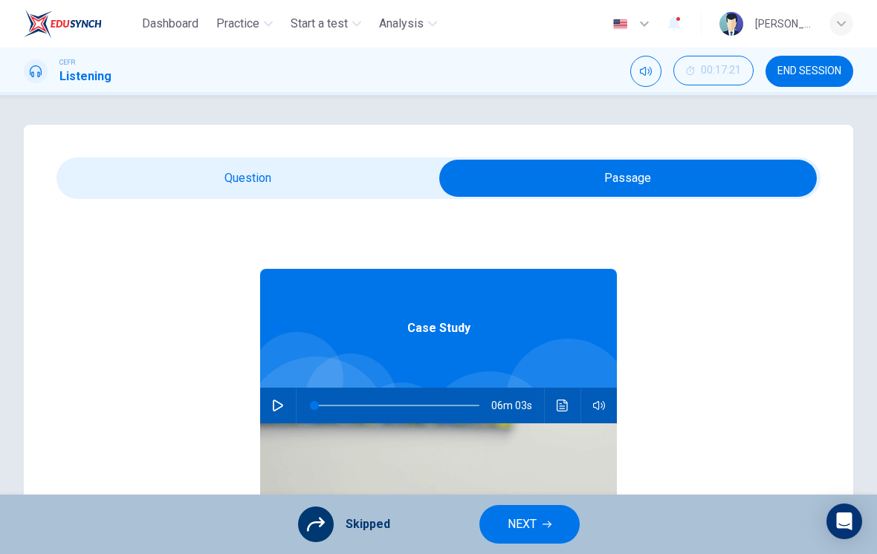
click at [519, 537] on button "NEXT" at bounding box center [529, 524] width 100 height 39
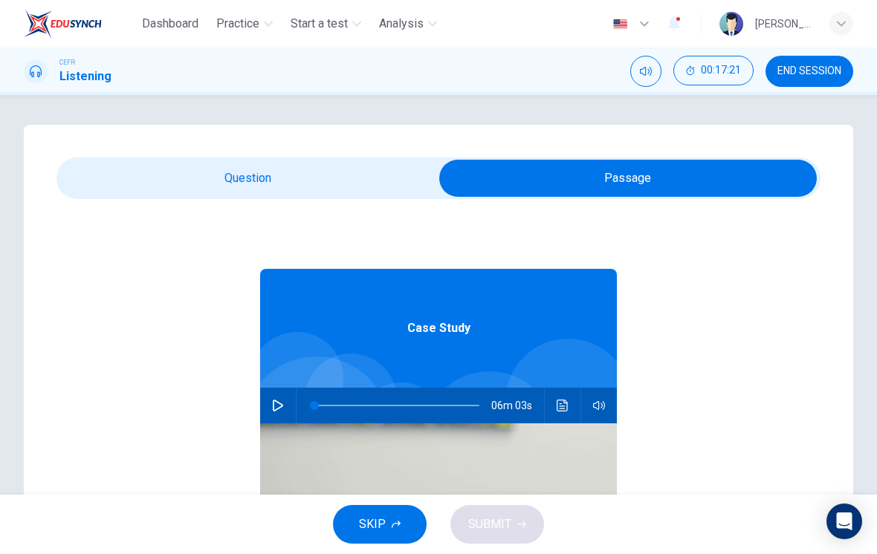
click at [387, 526] on button "SKIP" at bounding box center [380, 524] width 94 height 39
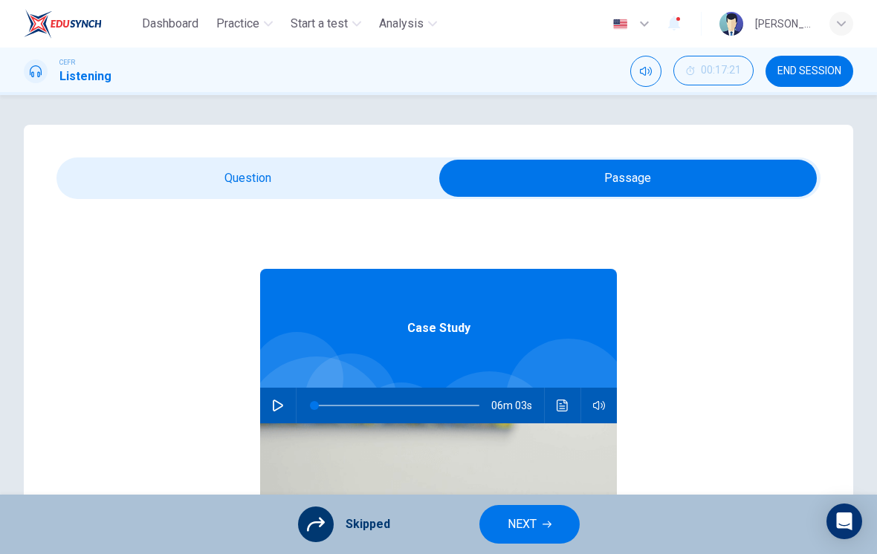
click at [525, 535] on button "NEXT" at bounding box center [529, 524] width 100 height 39
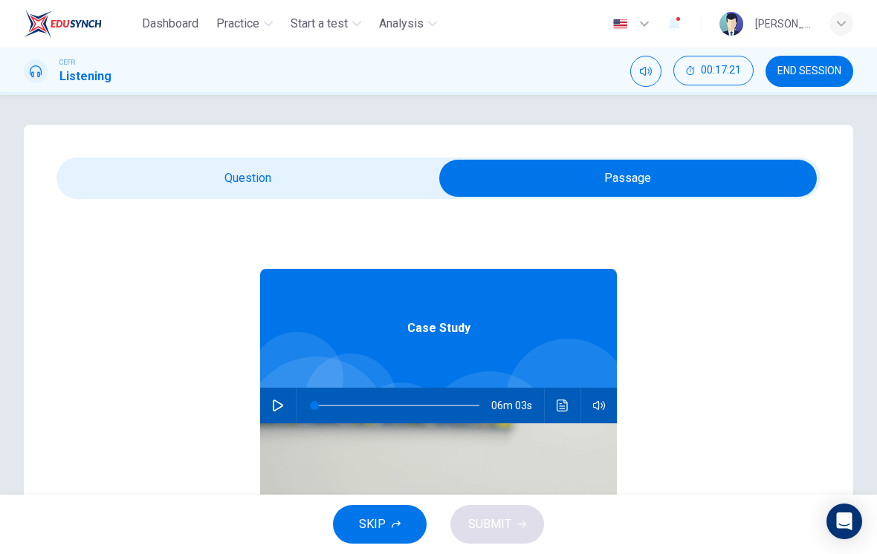
click at [380, 529] on span "SKIP" at bounding box center [372, 524] width 27 height 21
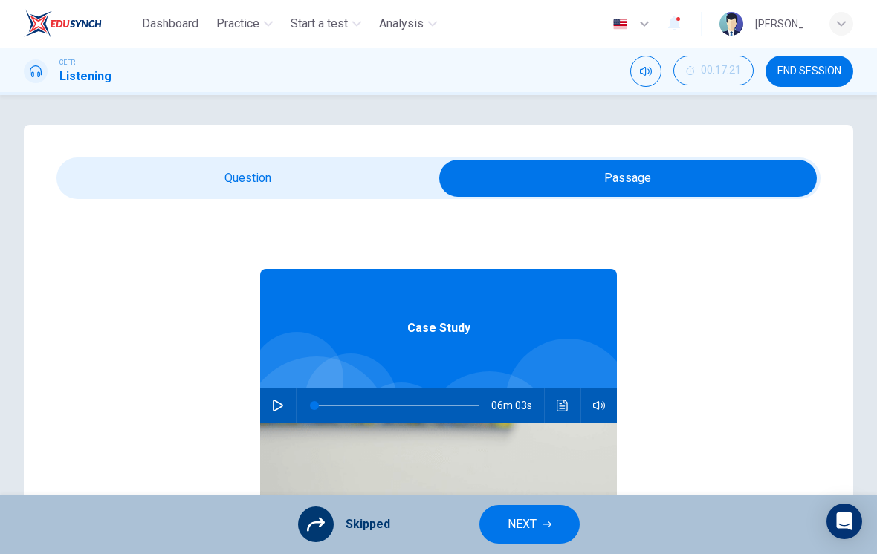
click at [528, 529] on span "NEXT" at bounding box center [521, 524] width 29 height 21
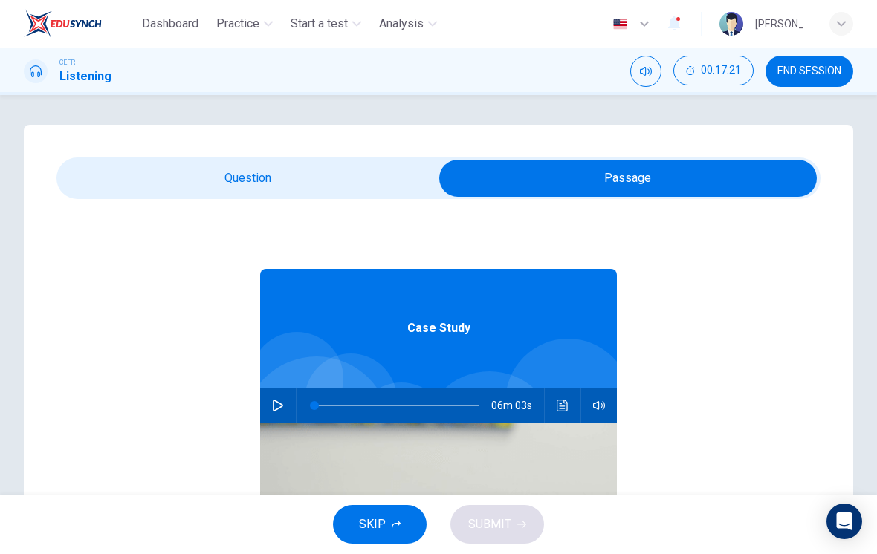
click at [384, 520] on span "SKIP" at bounding box center [372, 524] width 27 height 21
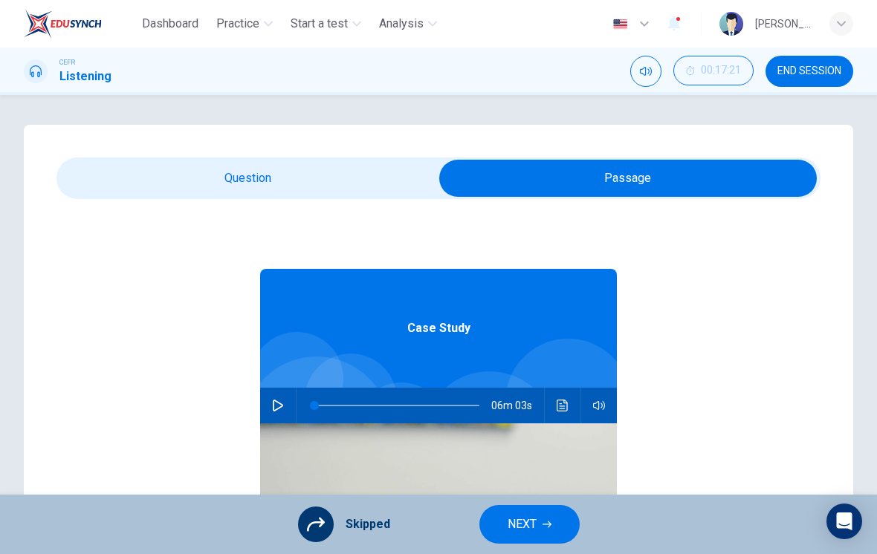
click at [521, 532] on span "NEXT" at bounding box center [521, 524] width 29 height 21
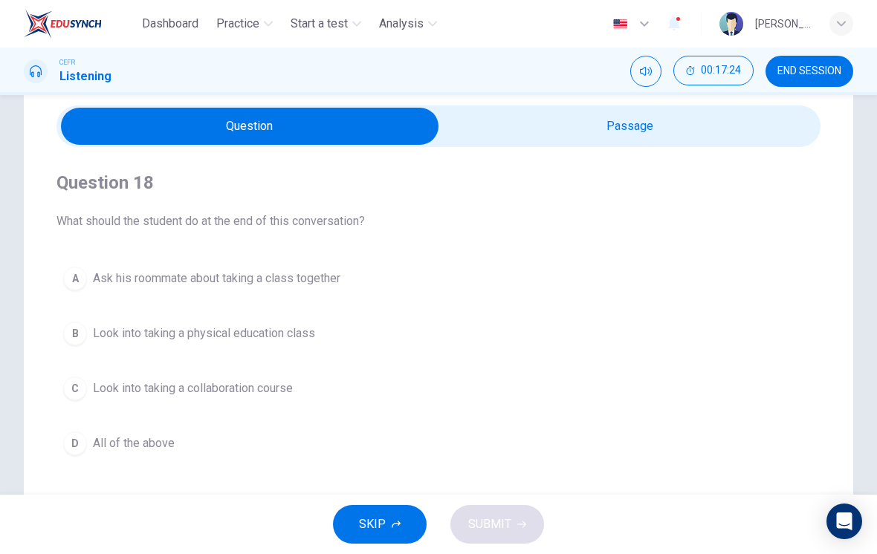
scroll to position [53, 0]
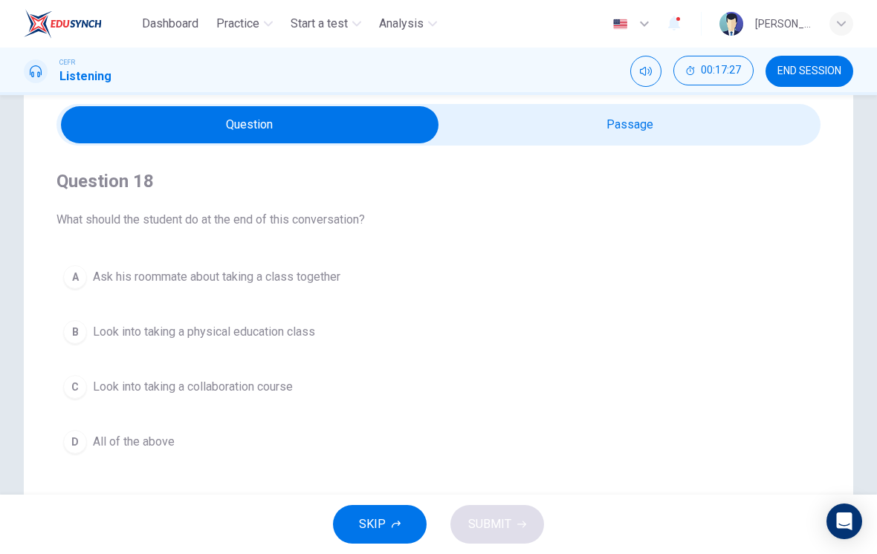
click at [88, 444] on button "D All of the above" at bounding box center [438, 441] width 764 height 37
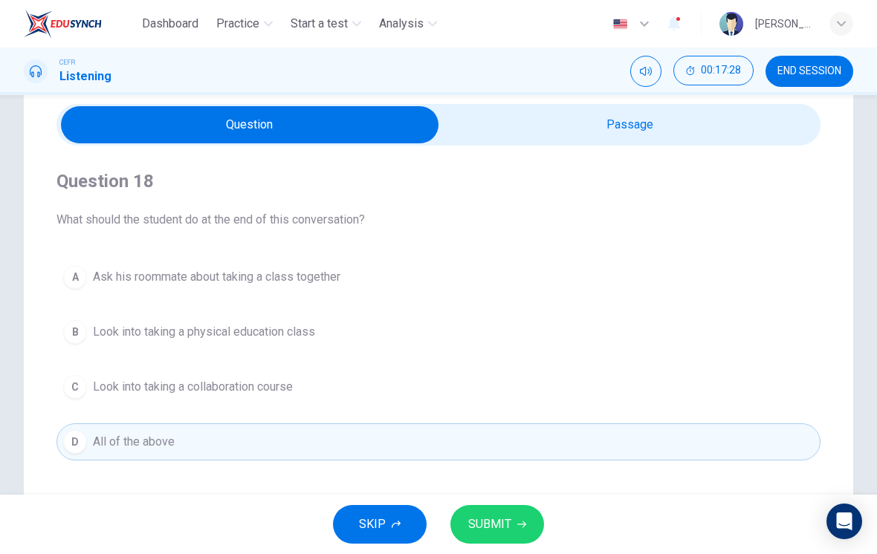
click at [510, 519] on button "SUBMIT" at bounding box center [497, 524] width 94 height 39
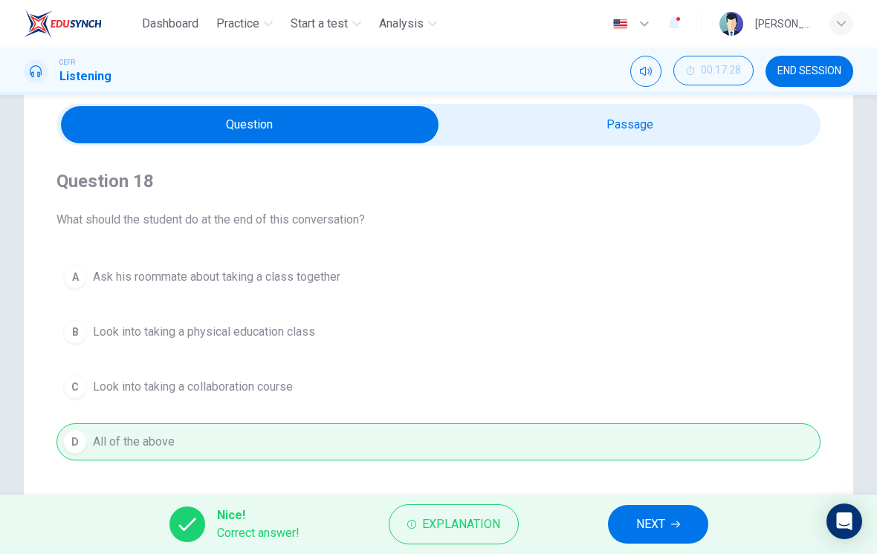
click at [652, 522] on span "NEXT" at bounding box center [650, 524] width 29 height 21
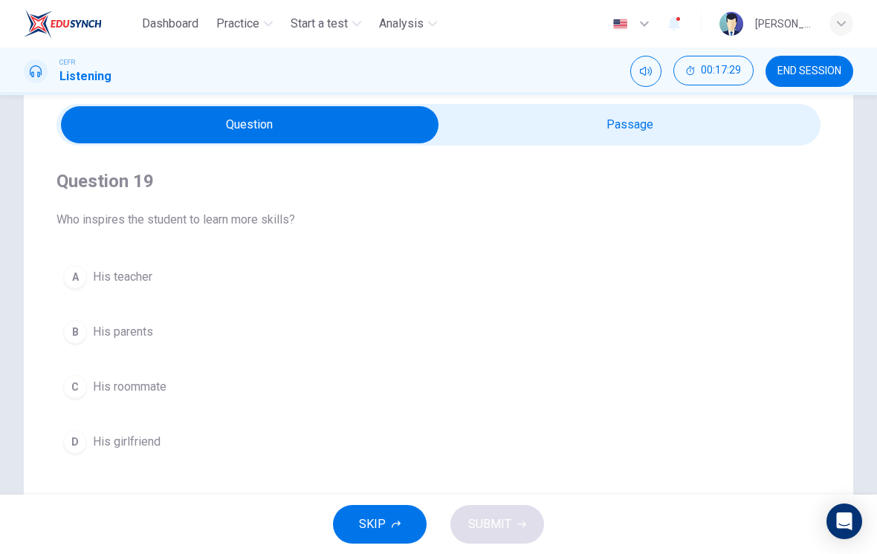
click at [91, 386] on button "C His roommate" at bounding box center [438, 387] width 764 height 37
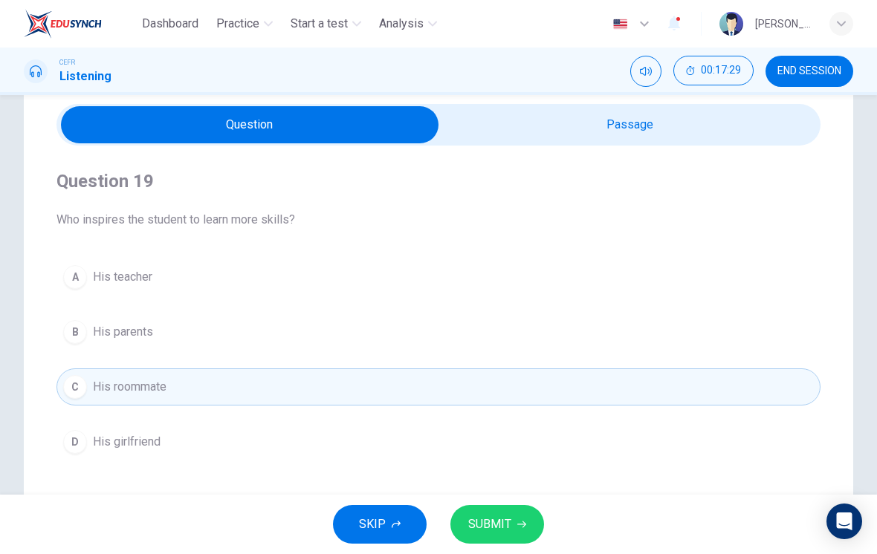
click at [519, 519] on button "SUBMIT" at bounding box center [497, 524] width 94 height 39
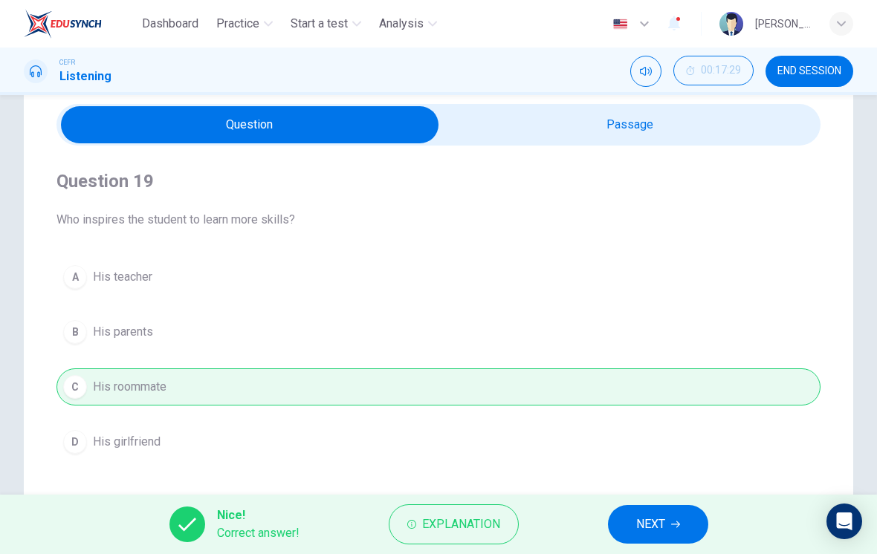
click at [643, 522] on span "NEXT" at bounding box center [650, 524] width 29 height 21
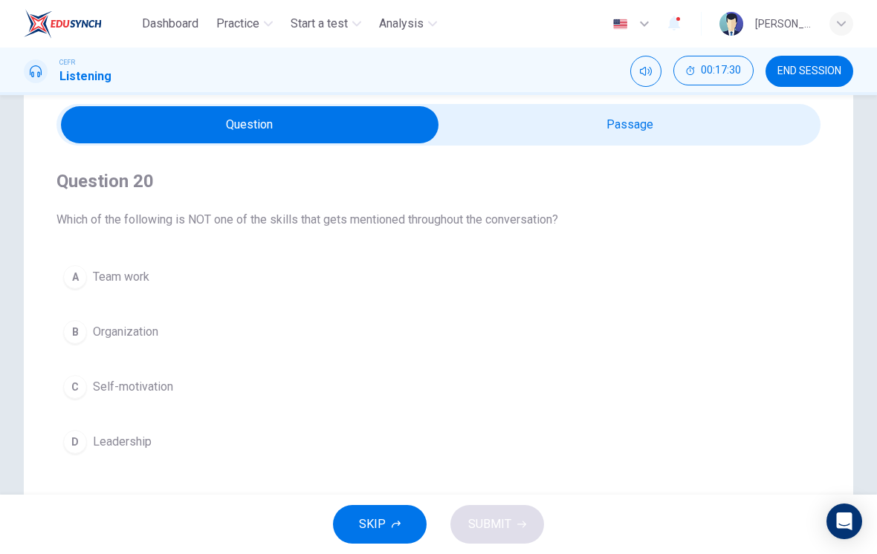
click at [82, 342] on div "B" at bounding box center [75, 332] width 24 height 24
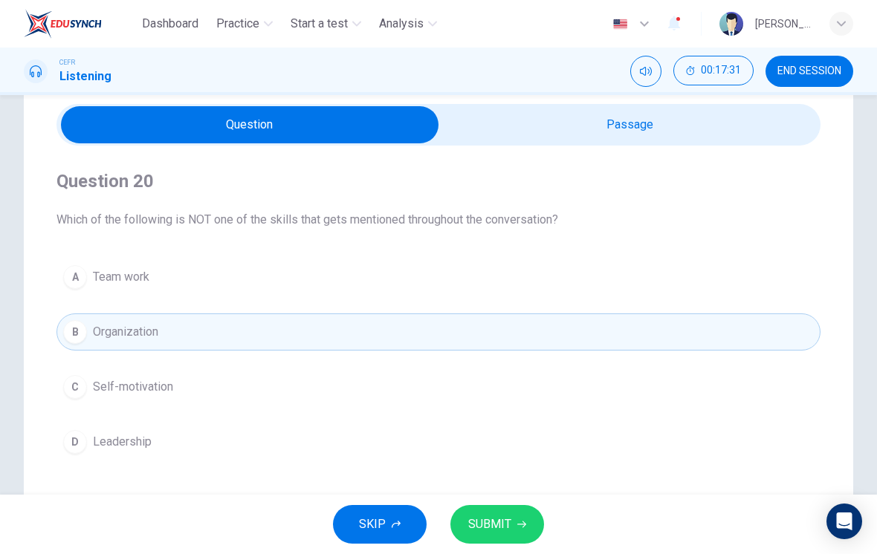
click at [513, 519] on button "SUBMIT" at bounding box center [497, 524] width 94 height 39
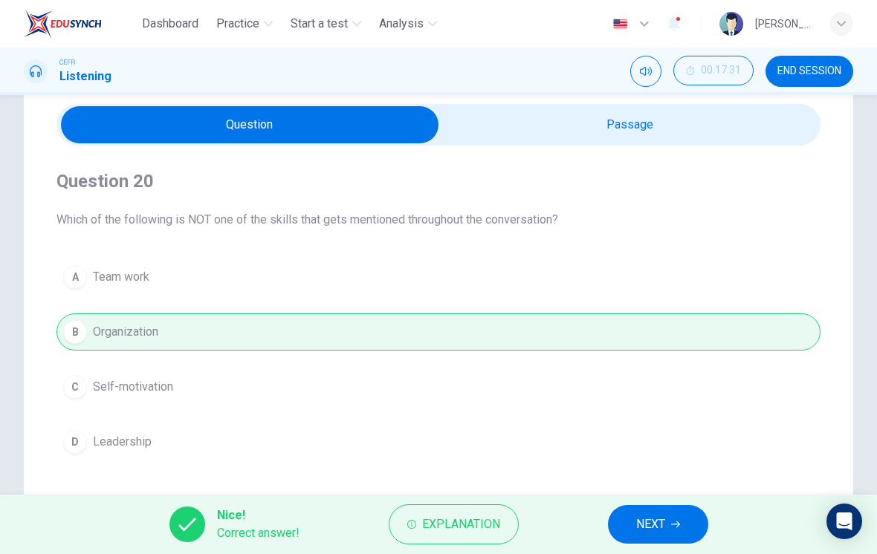
click at [648, 522] on span "NEXT" at bounding box center [650, 524] width 29 height 21
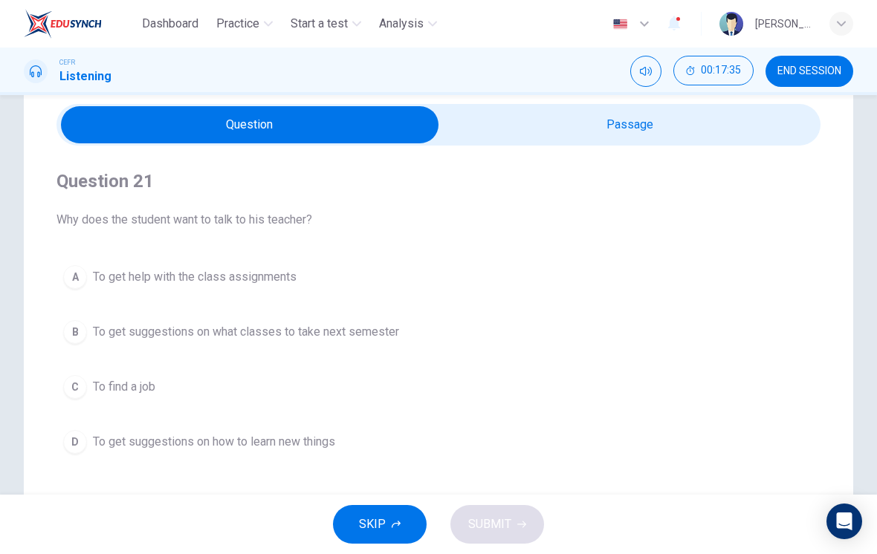
click at [88, 450] on button "D To get suggestions on how to learn new things" at bounding box center [438, 441] width 764 height 37
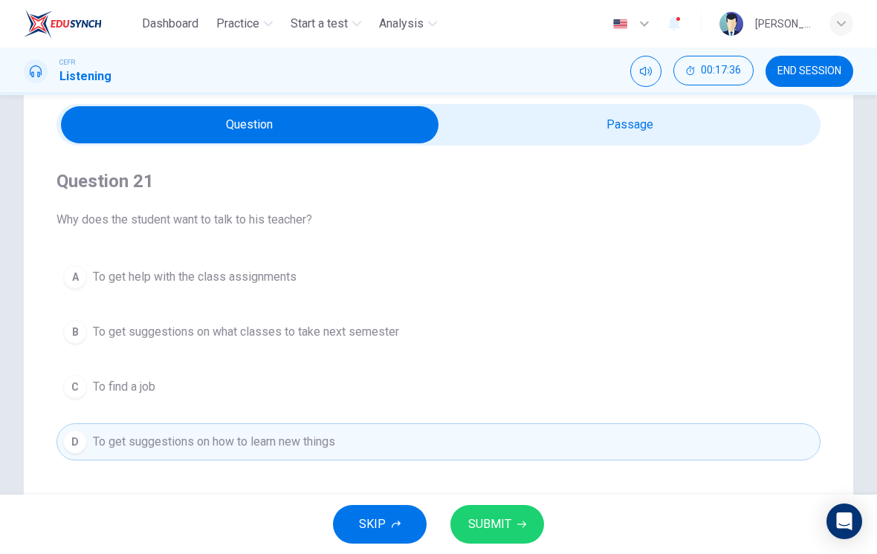
click at [506, 525] on span "SUBMIT" at bounding box center [489, 524] width 43 height 21
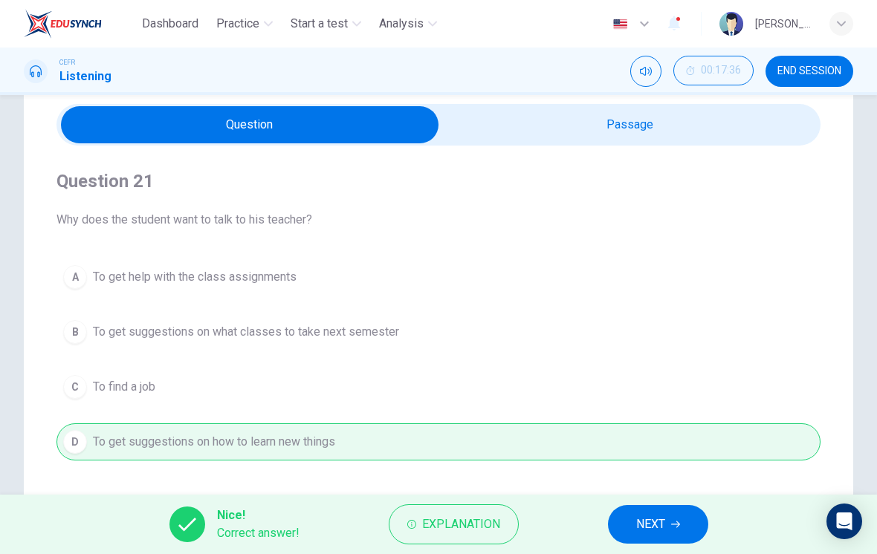
click at [646, 528] on span "NEXT" at bounding box center [650, 524] width 29 height 21
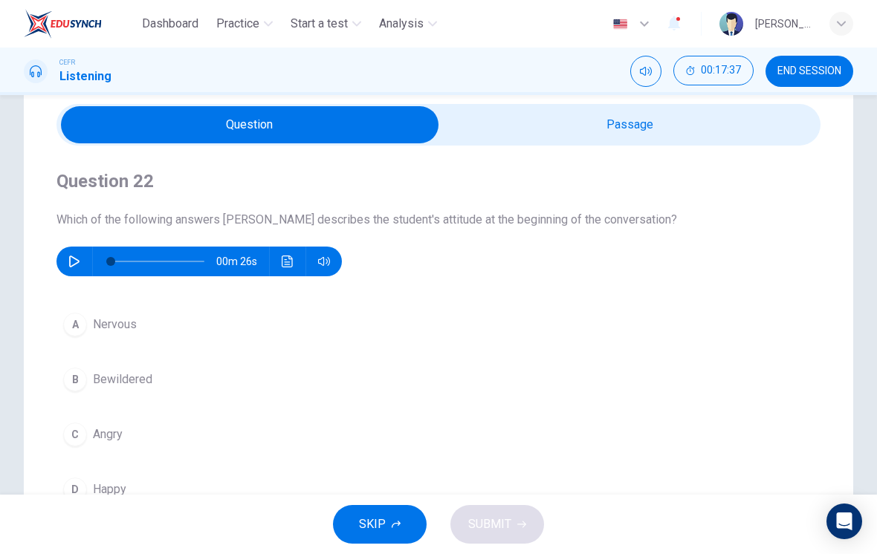
click at [71, 328] on div "A" at bounding box center [75, 325] width 24 height 24
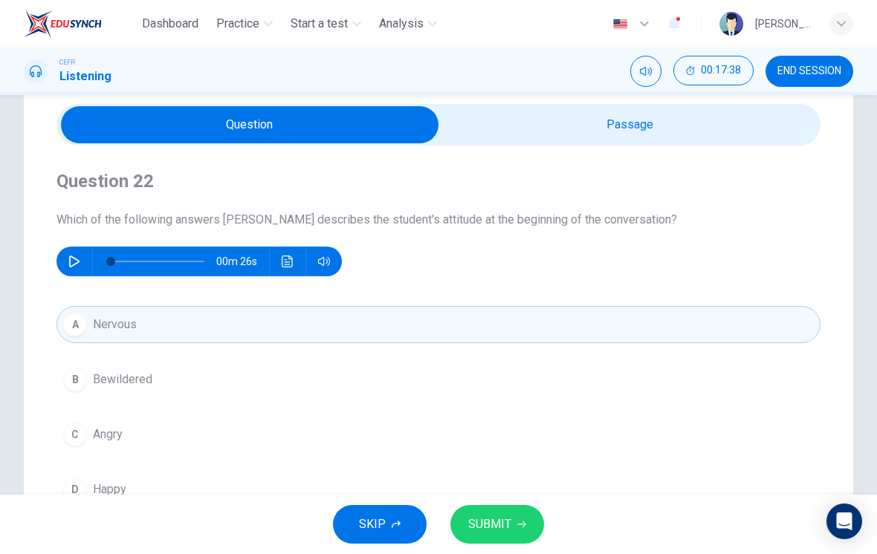
click at [524, 520] on icon "button" at bounding box center [521, 524] width 9 height 9
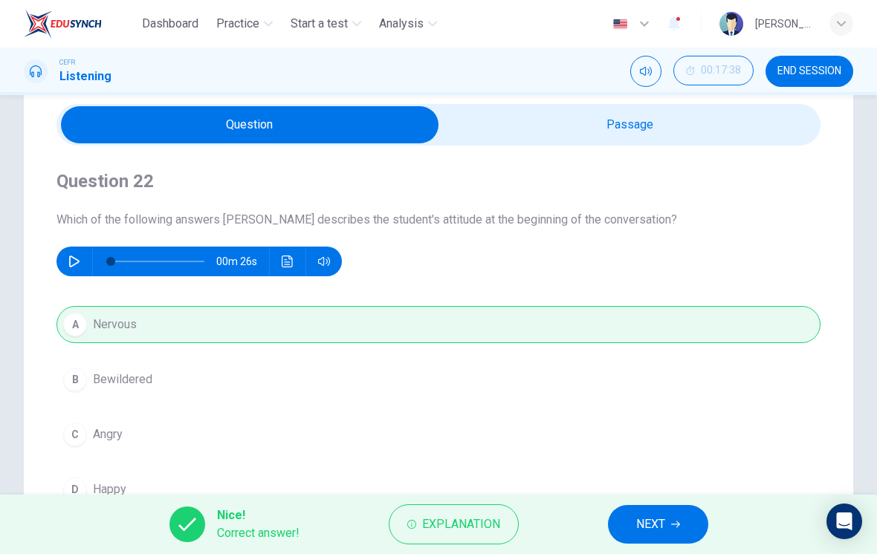
click at [645, 519] on span "NEXT" at bounding box center [650, 524] width 29 height 21
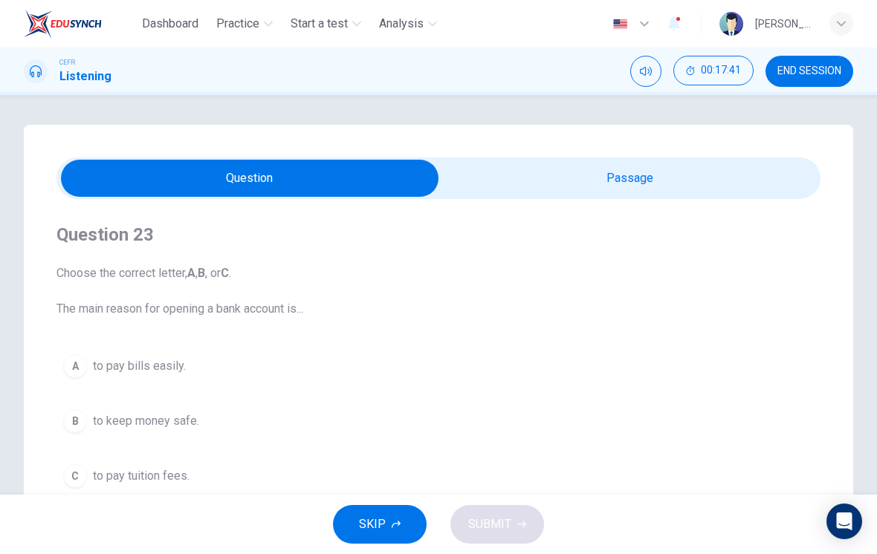
scroll to position [0, 0]
click at [674, 190] on input "checkbox" at bounding box center [250, 178] width 1146 height 37
checkbox input "true"
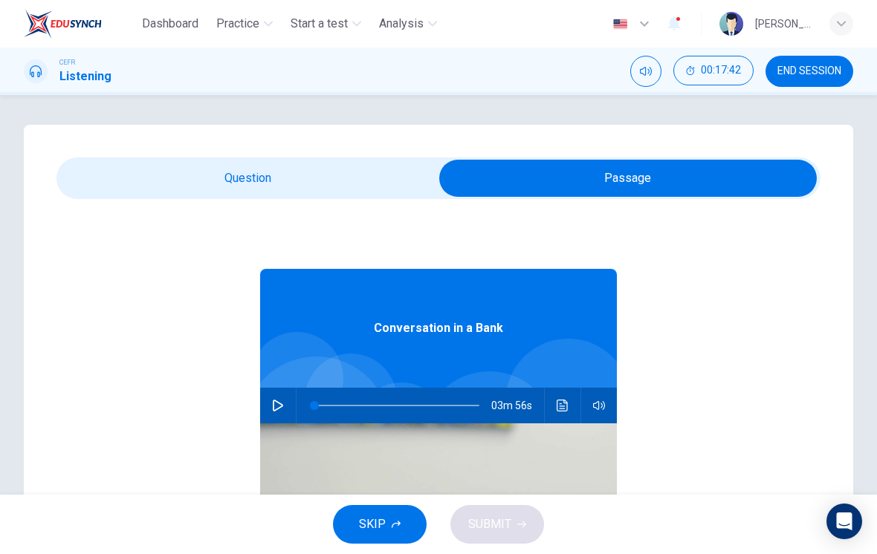
click at [295, 392] on div "03m 56s" at bounding box center [438, 406] width 357 height 36
click at [290, 391] on div "03m 56s" at bounding box center [438, 406] width 357 height 36
click at [284, 400] on button "button" at bounding box center [278, 406] width 24 height 36
type input "0"
click at [217, 189] on input "checkbox" at bounding box center [628, 178] width 1146 height 37
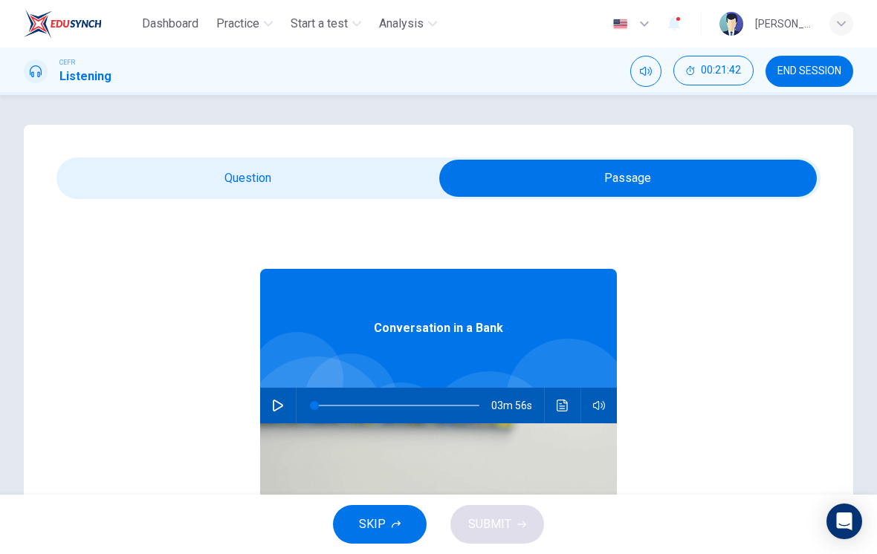
checkbox input "false"
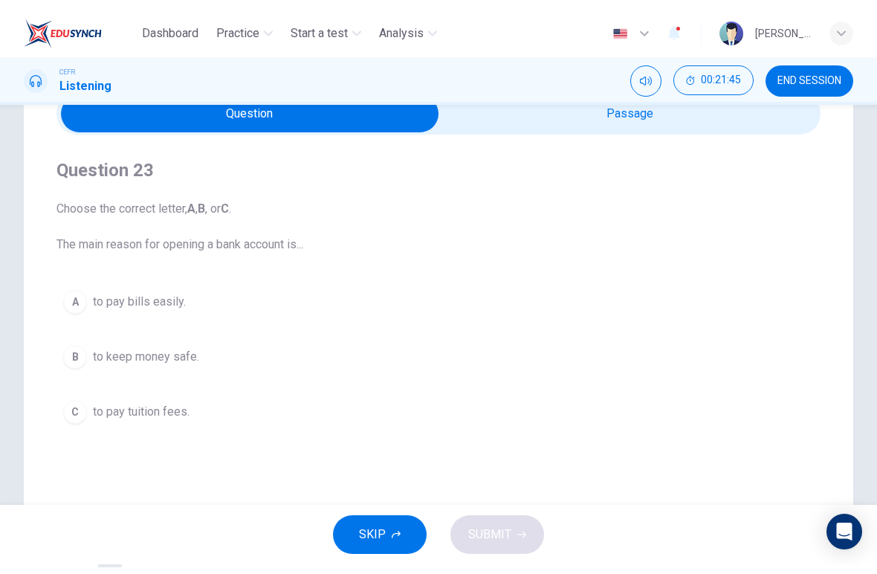
scroll to position [75, 0]
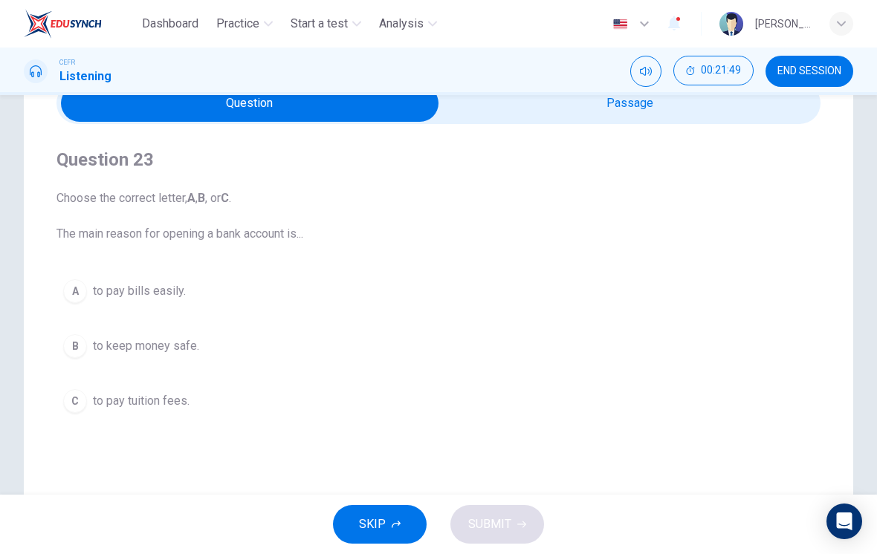
click at [85, 289] on div "A" at bounding box center [75, 291] width 24 height 24
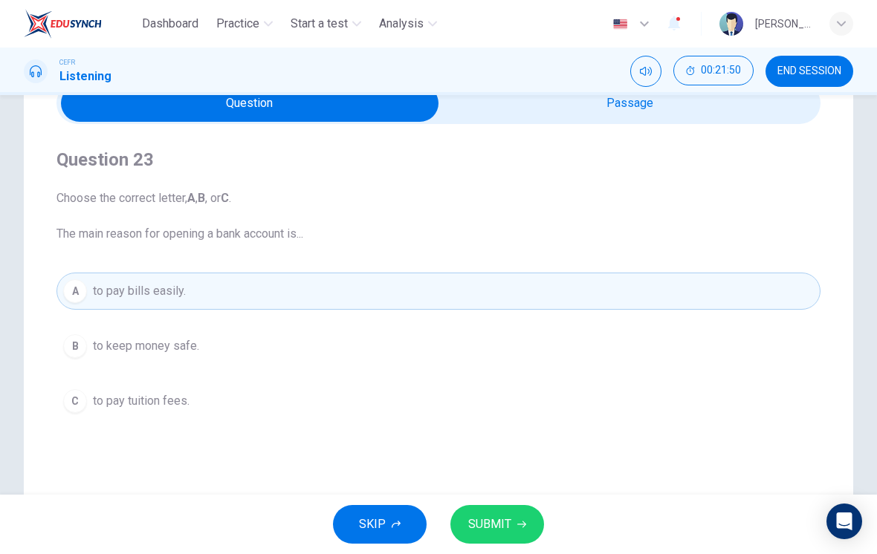
click at [516, 514] on button "SUBMIT" at bounding box center [497, 524] width 94 height 39
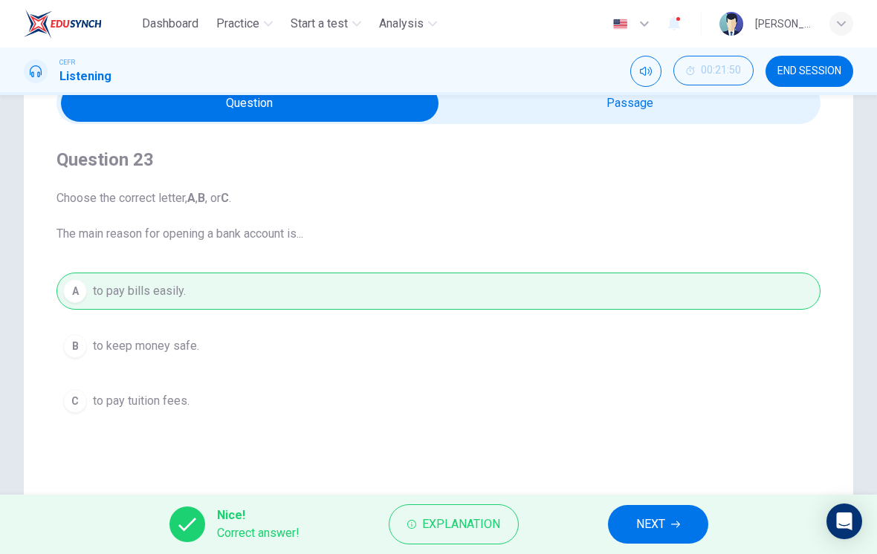
click at [680, 526] on icon "button" at bounding box center [675, 524] width 9 height 9
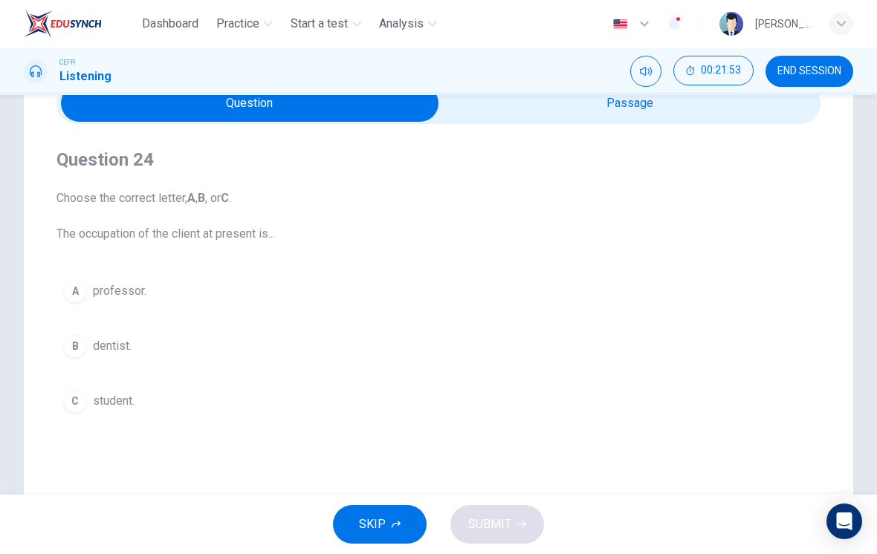
click at [78, 392] on div "C" at bounding box center [75, 401] width 24 height 24
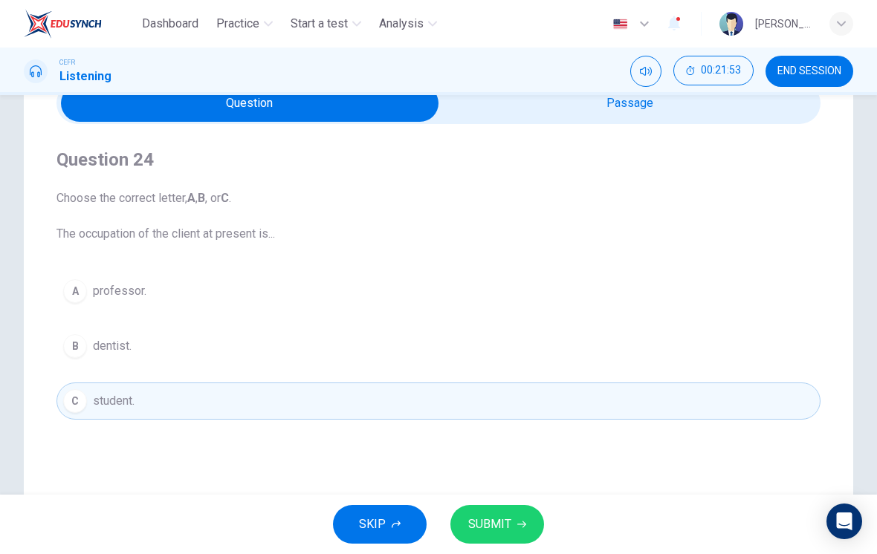
click at [519, 521] on icon "button" at bounding box center [521, 524] width 9 height 9
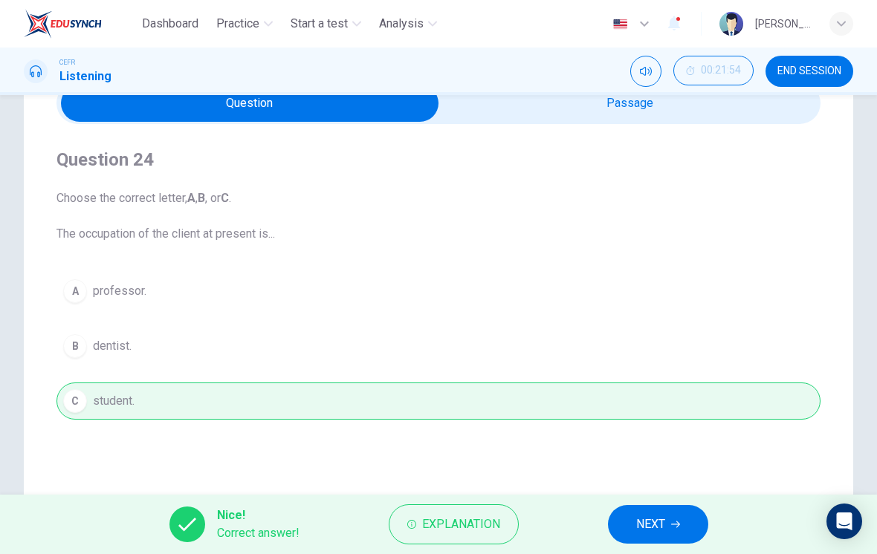
click at [663, 519] on span "NEXT" at bounding box center [650, 524] width 29 height 21
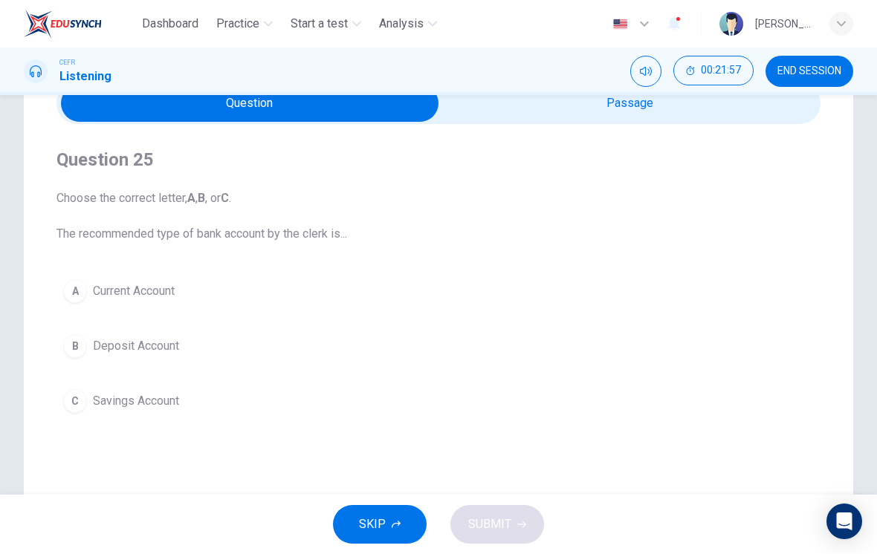
click at [74, 358] on button "B Deposit Account" at bounding box center [438, 346] width 764 height 37
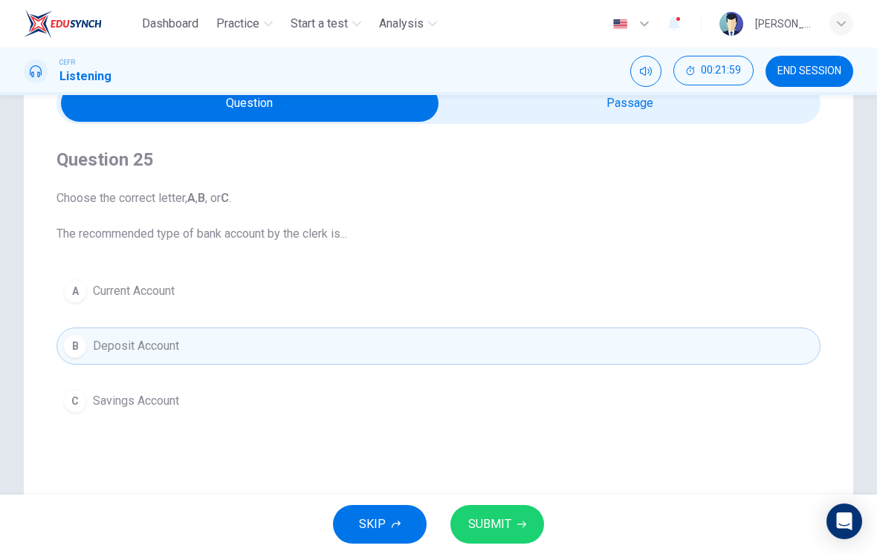
click at [514, 522] on button "SUBMIT" at bounding box center [497, 524] width 94 height 39
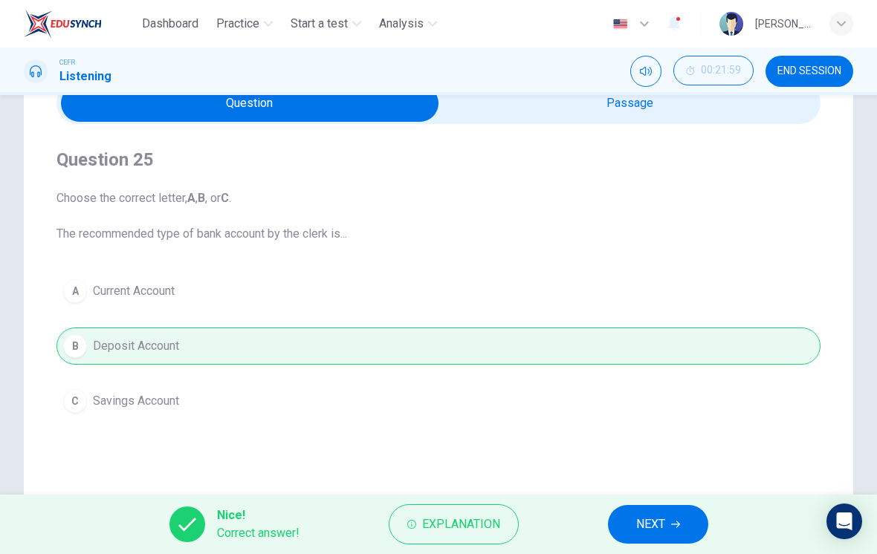
click at [660, 529] on span "NEXT" at bounding box center [650, 524] width 29 height 21
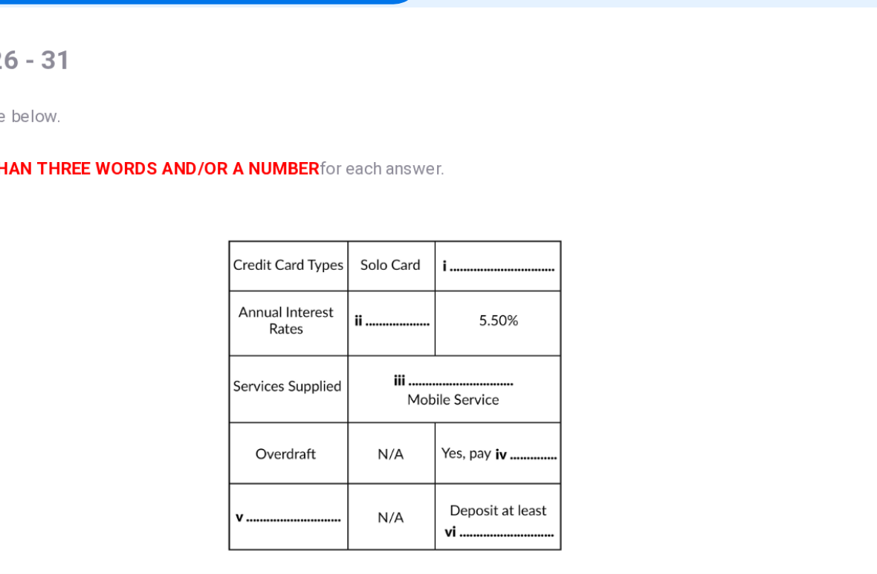
click at [356, 383] on button "Click to Zoom" at bounding box center [420, 401] width 129 height 36
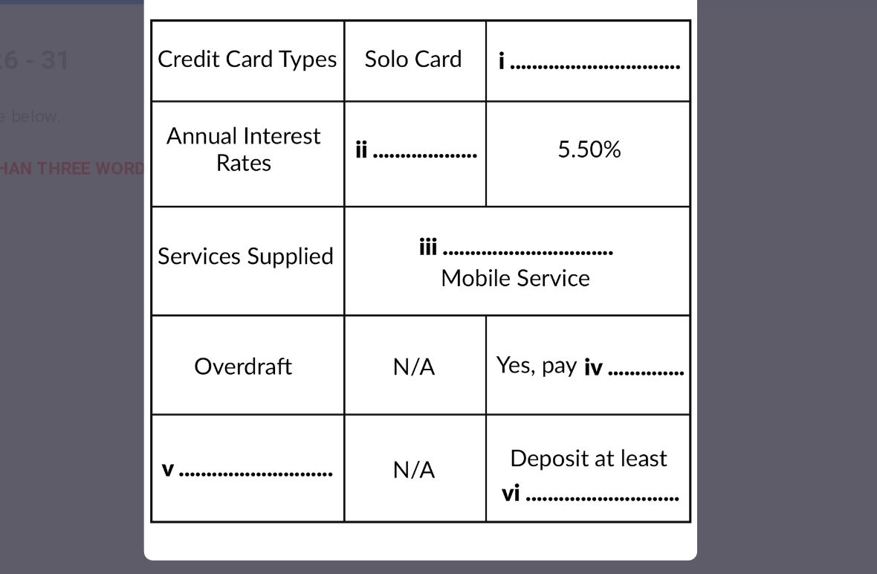
click at [536, 105] on div at bounding box center [438, 287] width 877 height 574
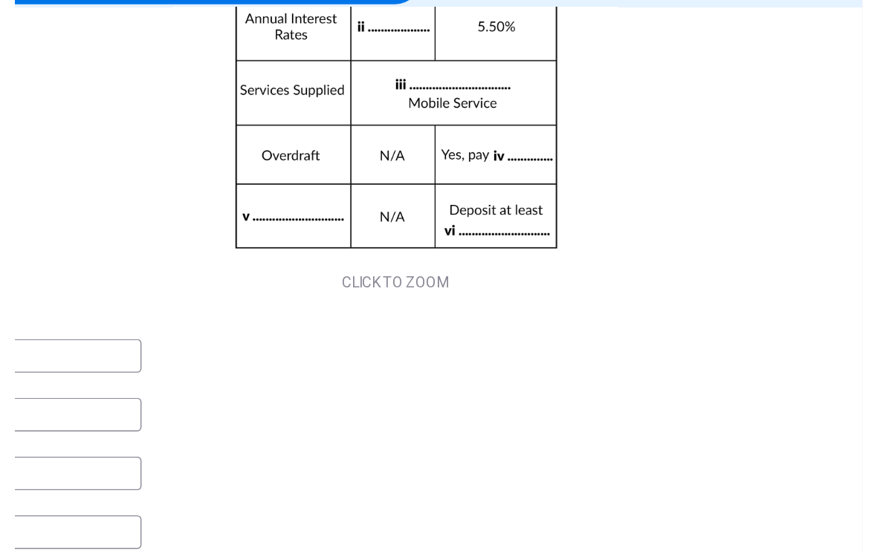
scroll to position [200, 0]
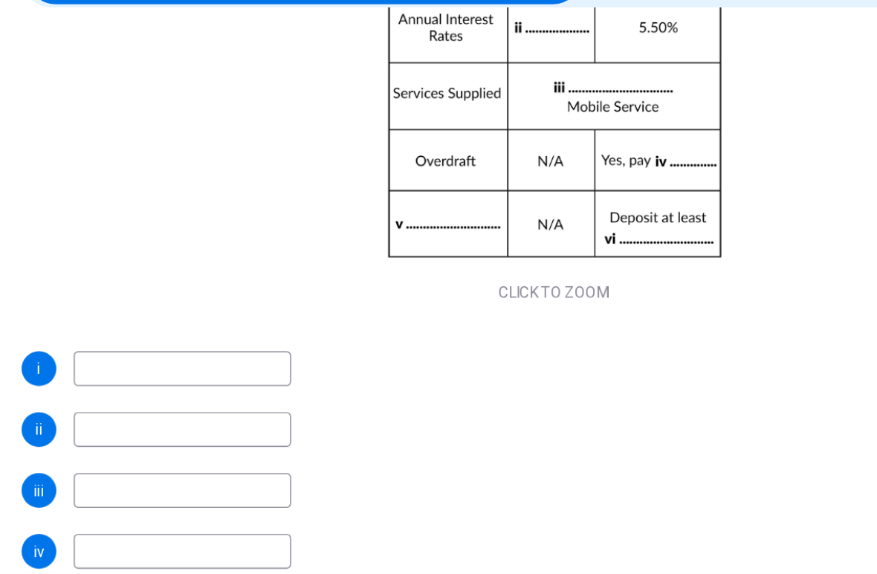
click at [92, 359] on input at bounding box center [166, 371] width 149 height 24
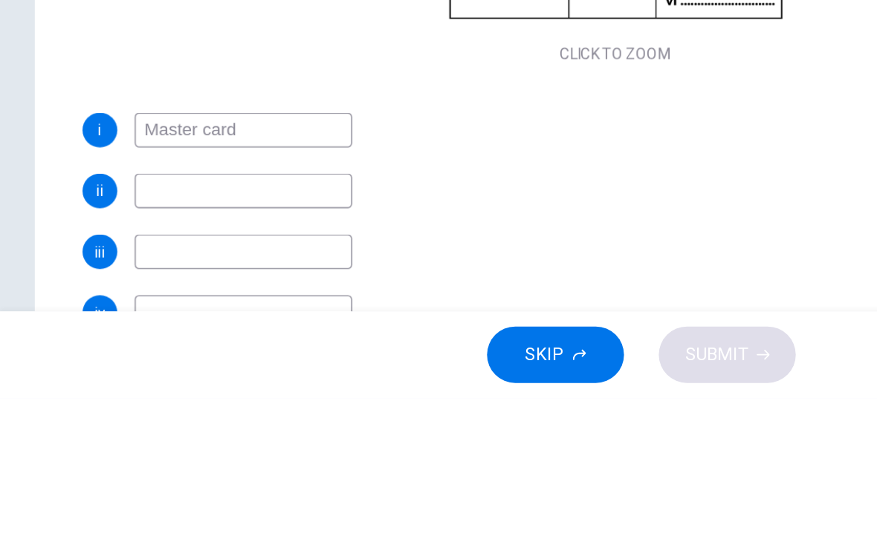
type input "Master card"
click at [209, 400] on input at bounding box center [166, 412] width 149 height 24
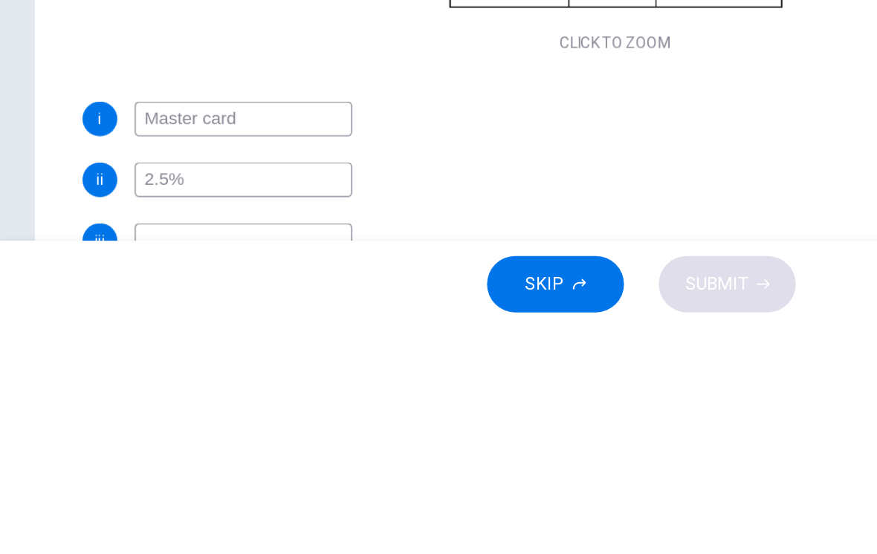
scroll to position [184, 0]
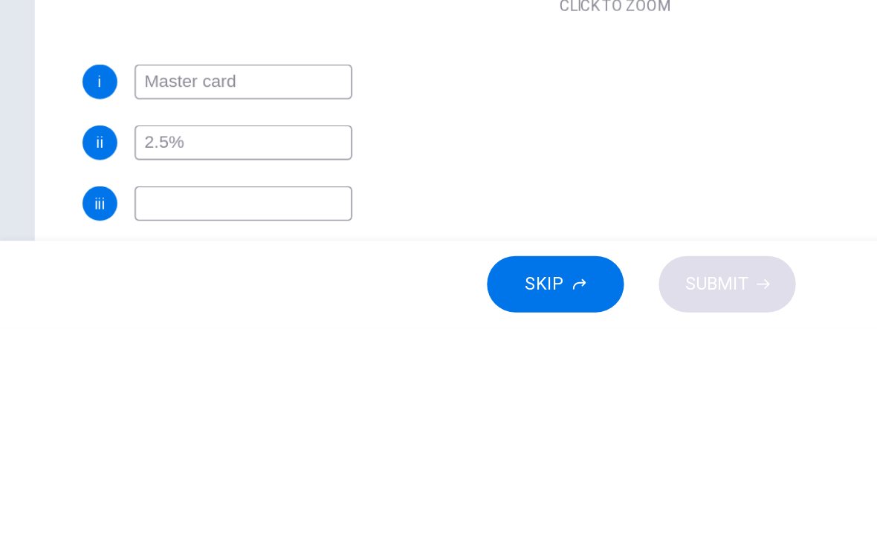
type input "2.5%"
click at [206, 458] on input at bounding box center [166, 470] width 149 height 24
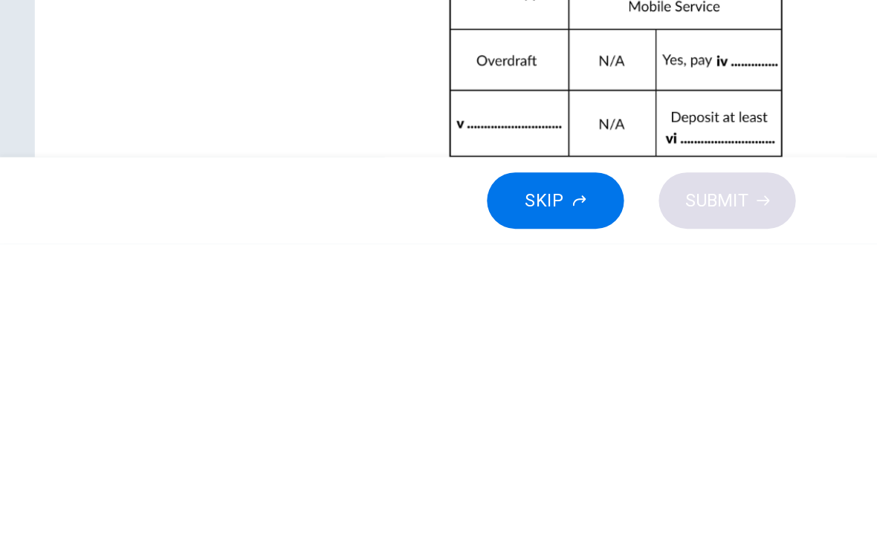
scroll to position [0, 0]
type input "Internet service"
click at [515, 273] on div "Click to Zoom" at bounding box center [420, 401] width 728 height 256
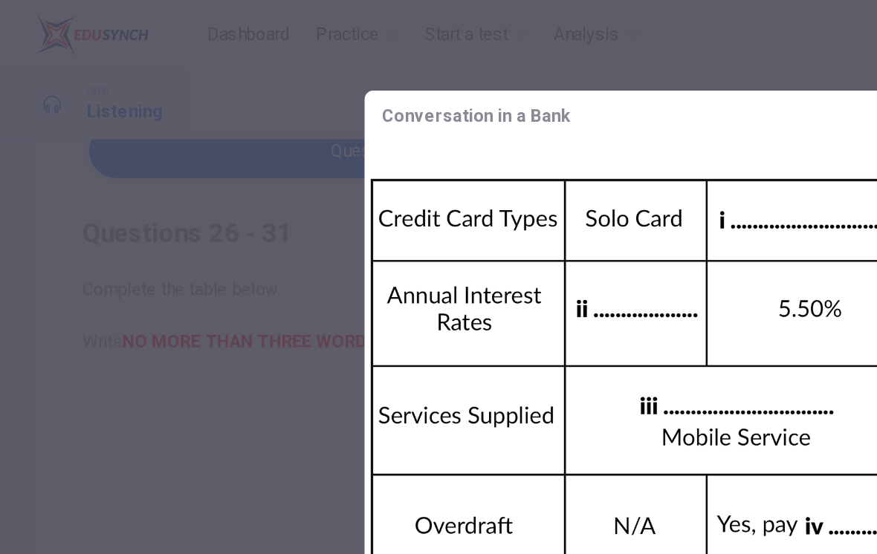
click at [505, 64] on div "Conversation in a Bank" at bounding box center [439, 80] width 378 height 36
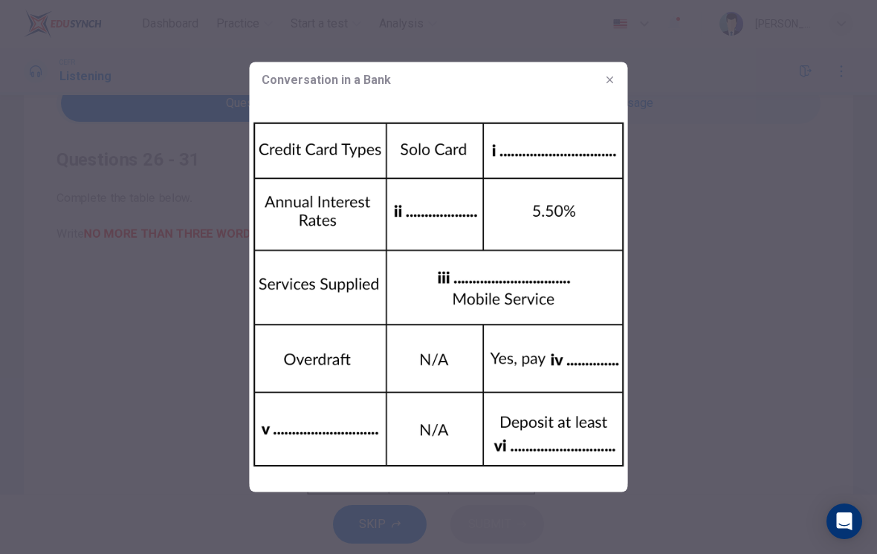
click at [601, 89] on div "Conversation in a Bank" at bounding box center [439, 80] width 378 height 36
click at [606, 89] on button "button" at bounding box center [610, 80] width 24 height 24
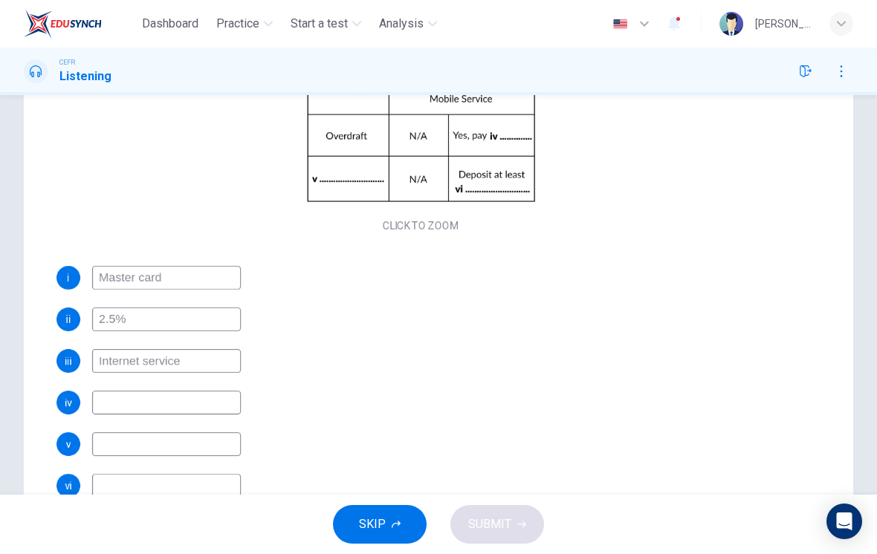
scroll to position [200, 0]
click at [126, 442] on input at bounding box center [166, 444] width 149 height 24
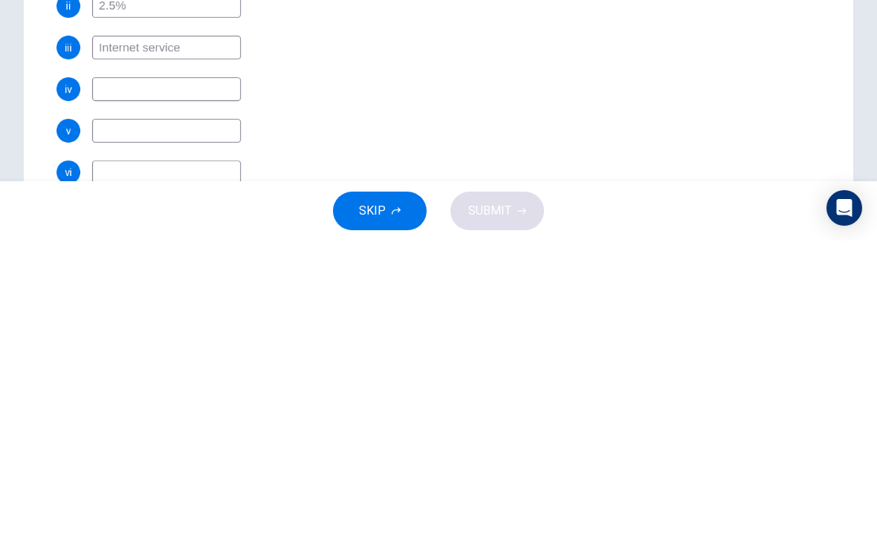
type input "T"
type input "Requirement"
click at [716, 266] on div "i Master card ii 2.5% iii Internet service iv v Requirement vi" at bounding box center [420, 382] width 728 height 232
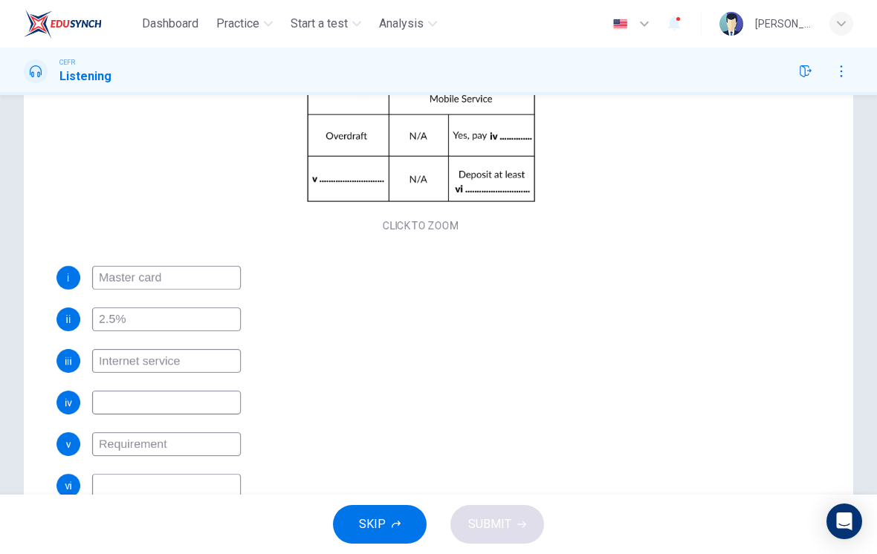
scroll to position [257, 0]
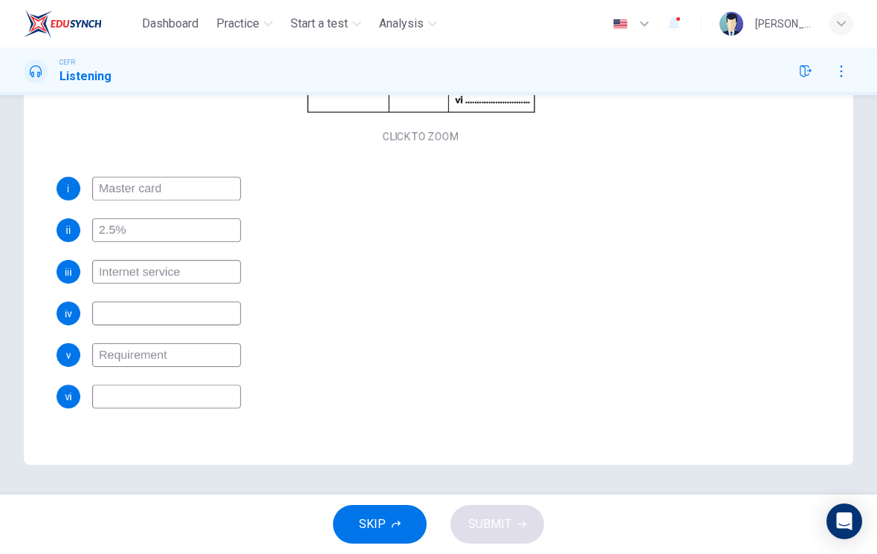
click at [117, 317] on input at bounding box center [166, 314] width 149 height 24
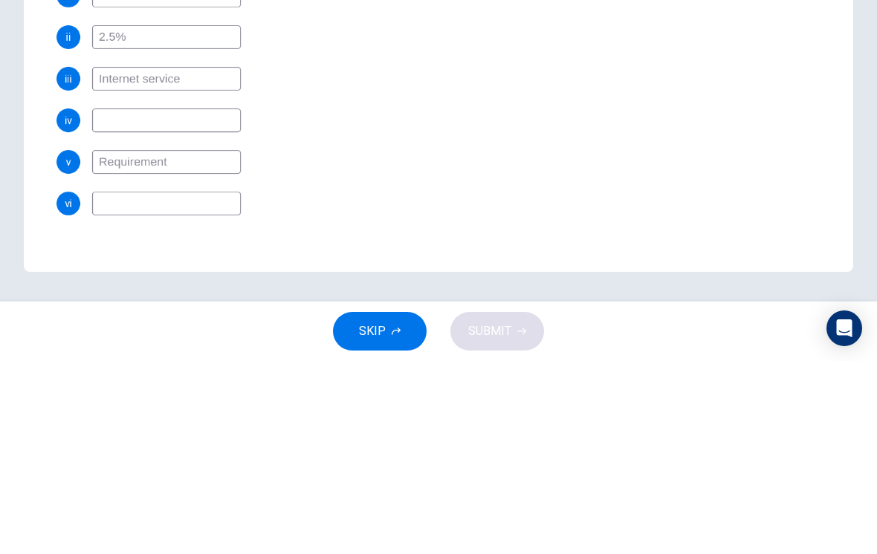
click at [696, 186] on div "i Master card ii 2.5% iii Internet service iv v Requirement vi" at bounding box center [420, 293] width 728 height 232
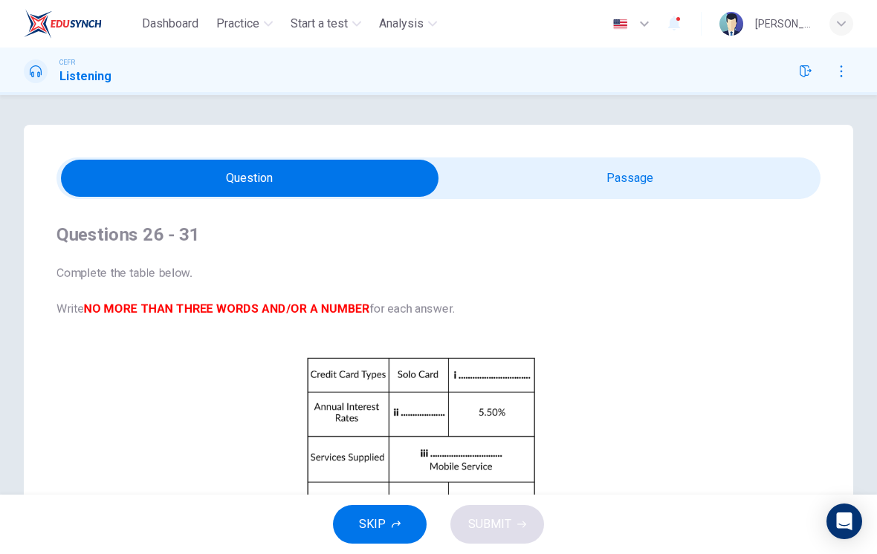
scroll to position [0, 0]
click at [689, 195] on input "checkbox" at bounding box center [250, 178] width 1146 height 37
checkbox input "true"
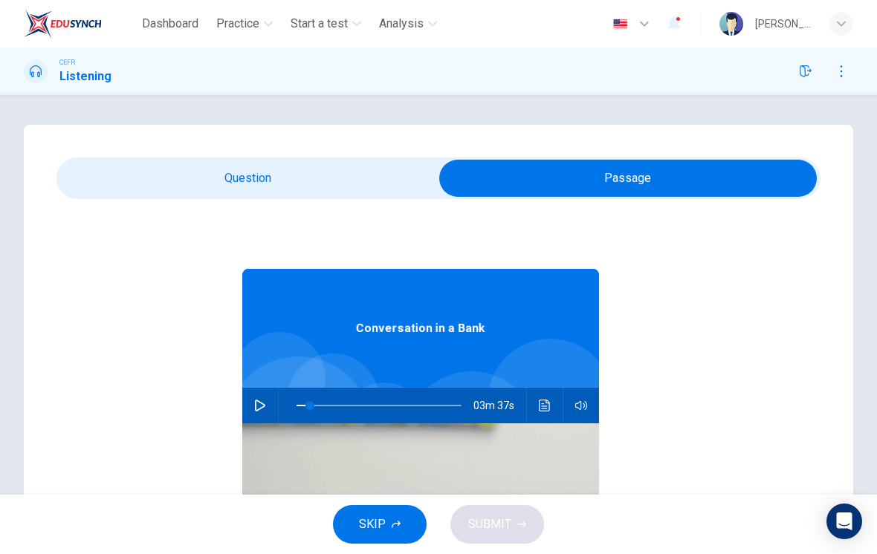
click at [258, 401] on icon "button" at bounding box center [260, 406] width 10 height 12
type input "31"
checkbox input "false"
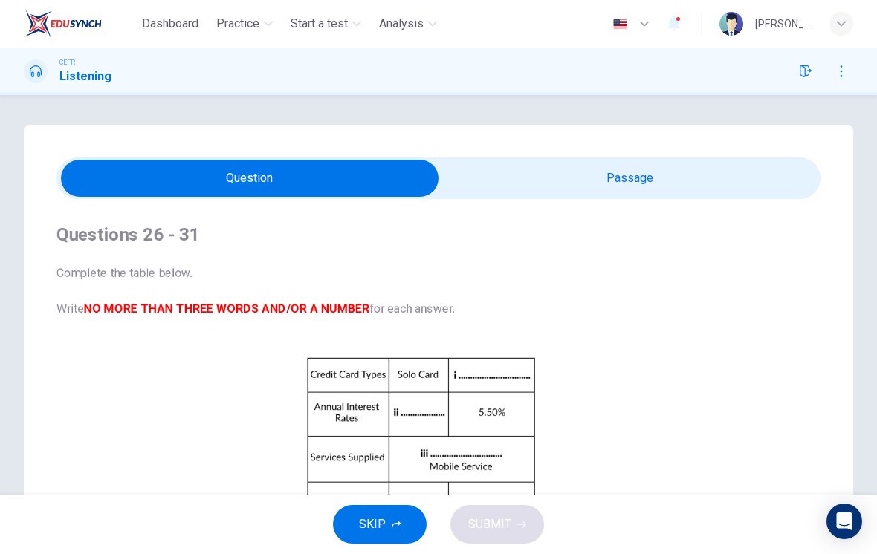
type input "40"
checkbox input "true"
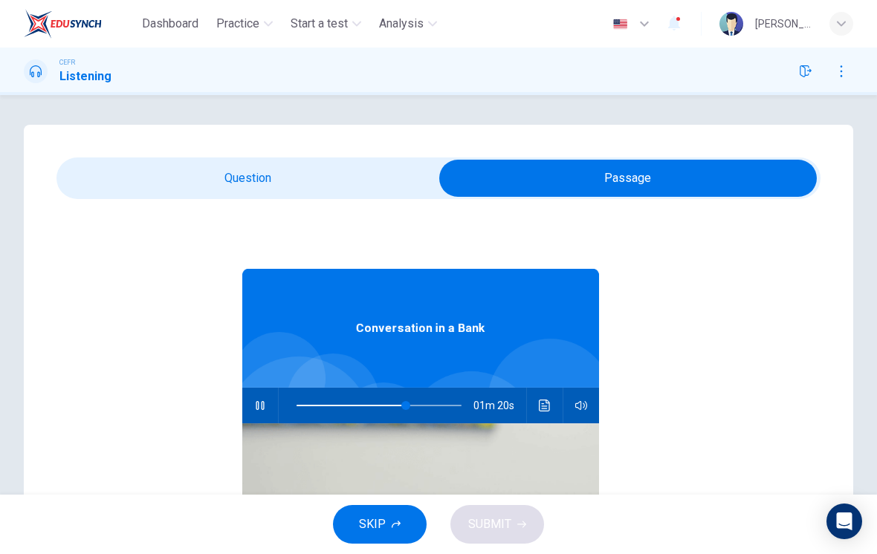
click at [406, 403] on span at bounding box center [405, 405] width 9 height 9
type input "69"
click at [345, 176] on input "checkbox" at bounding box center [628, 178] width 1146 height 37
checkbox input "false"
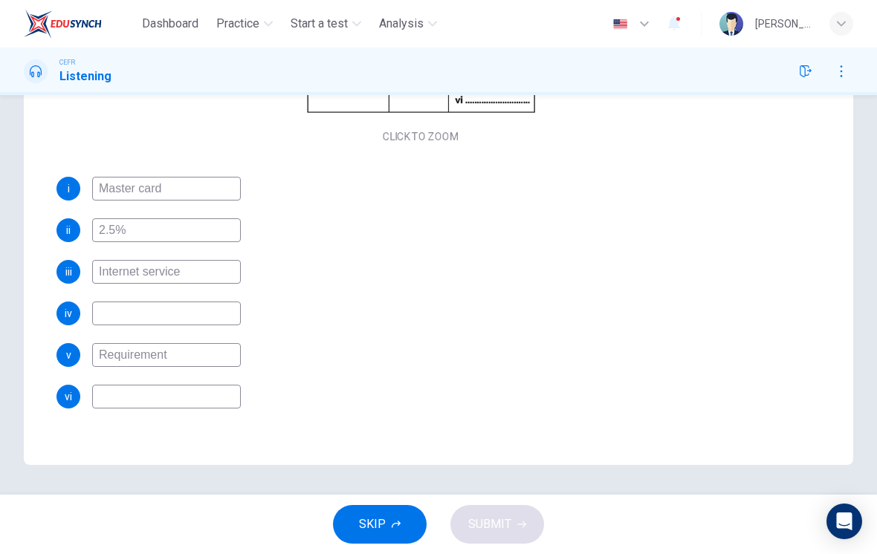
scroll to position [257, 0]
click at [132, 311] on input at bounding box center [166, 314] width 149 height 24
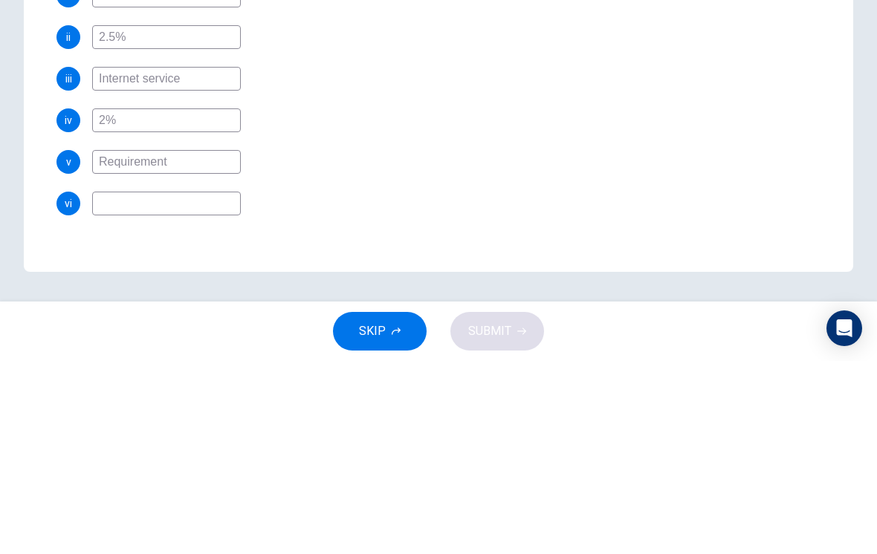
type input "2%"
click at [120, 385] on input at bounding box center [166, 397] width 149 height 24
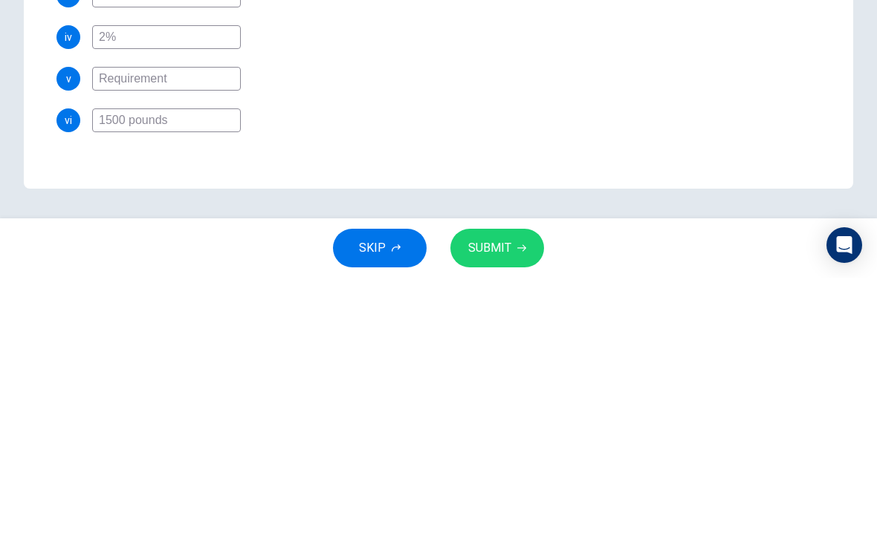
type input "1500 pounds"
click at [673, 169] on div "Questions 26 - 31 Complete the table below. Write NO MORE THAN THREE WORDS AND/…" at bounding box center [438, 166] width 829 height 597
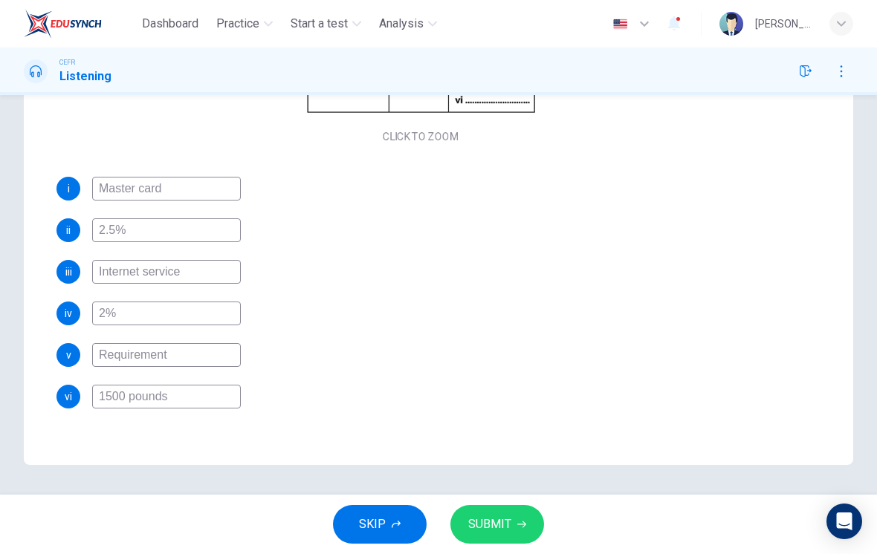
click at [519, 528] on icon "button" at bounding box center [521, 524] width 9 height 9
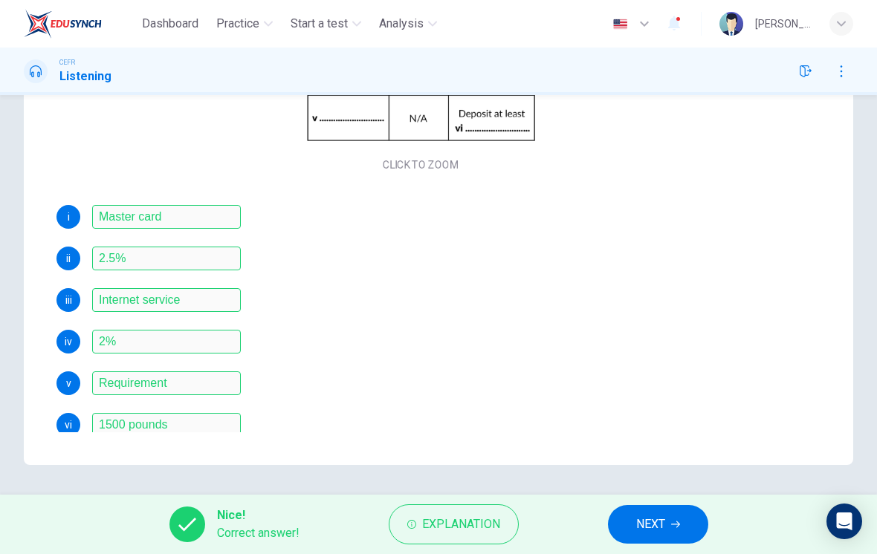
scroll to position [171, 0]
click at [672, 523] on icon "button" at bounding box center [675, 524] width 9 height 9
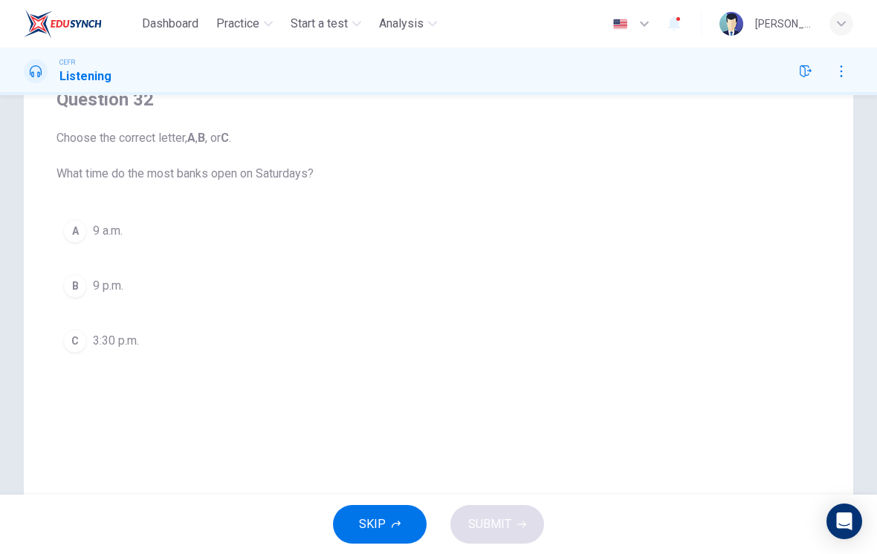
scroll to position [108, 0]
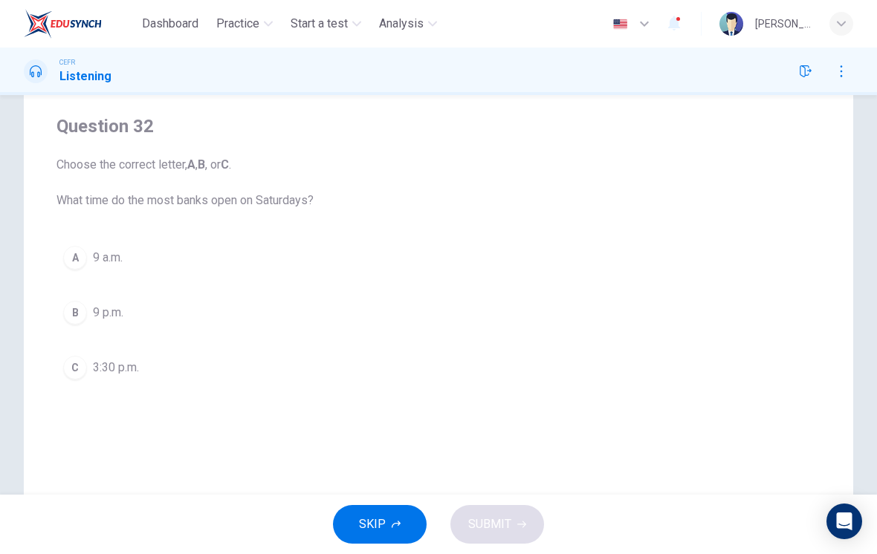
click at [77, 371] on div "C" at bounding box center [75, 368] width 24 height 24
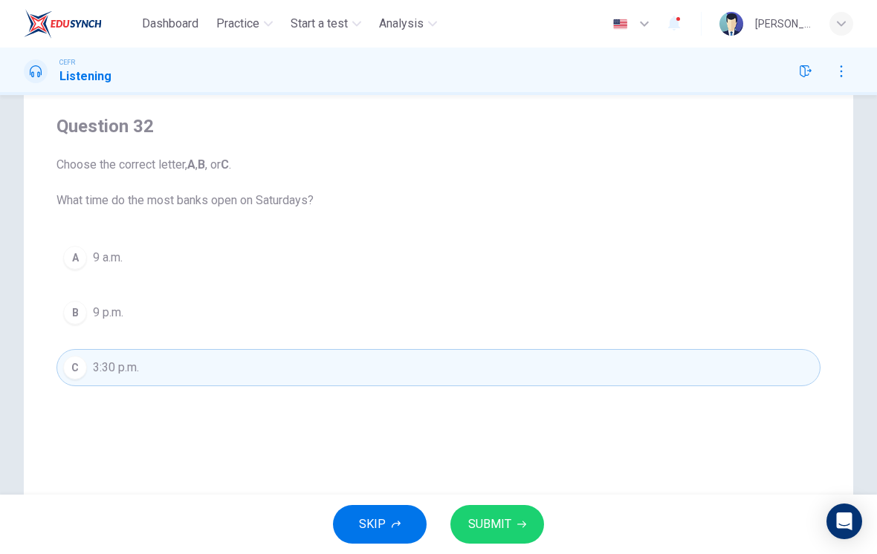
click at [499, 522] on span "SUBMIT" at bounding box center [489, 524] width 43 height 21
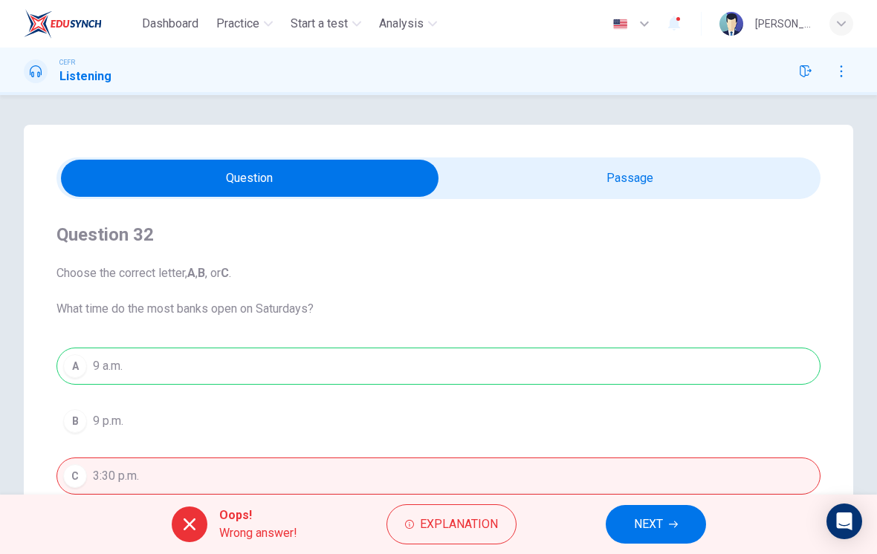
scroll to position [-1, 0]
click at [716, 192] on input "checkbox" at bounding box center [250, 178] width 1146 height 37
checkbox input "true"
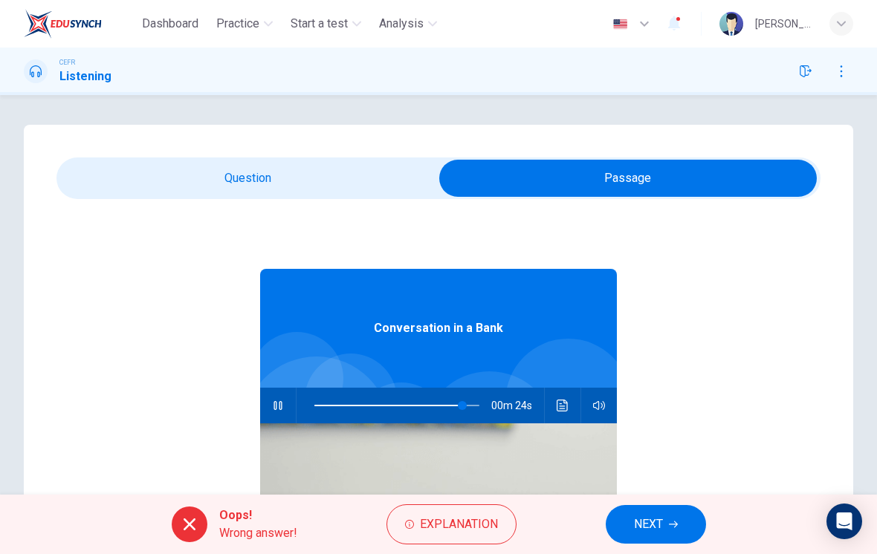
type input "90"
click at [271, 172] on input "checkbox" at bounding box center [628, 178] width 1146 height 37
checkbox input "false"
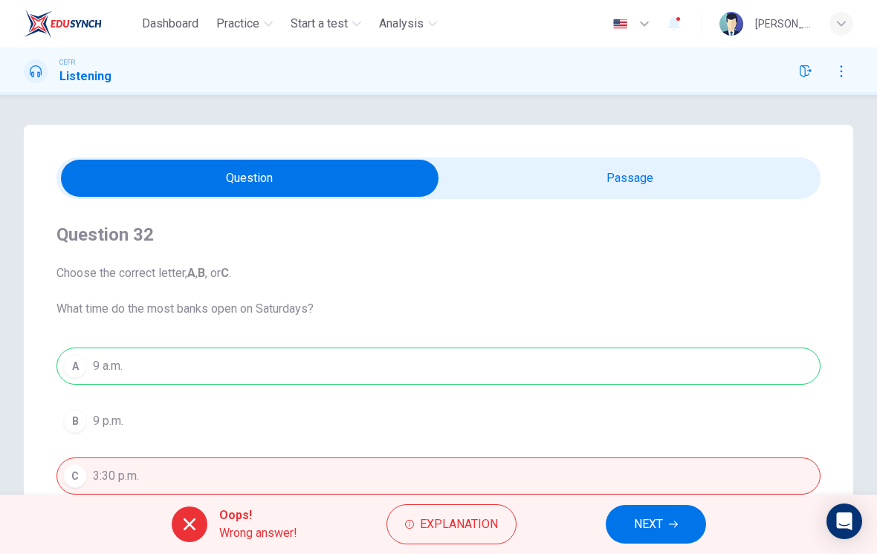
click at [663, 520] on button "NEXT" at bounding box center [656, 524] width 100 height 39
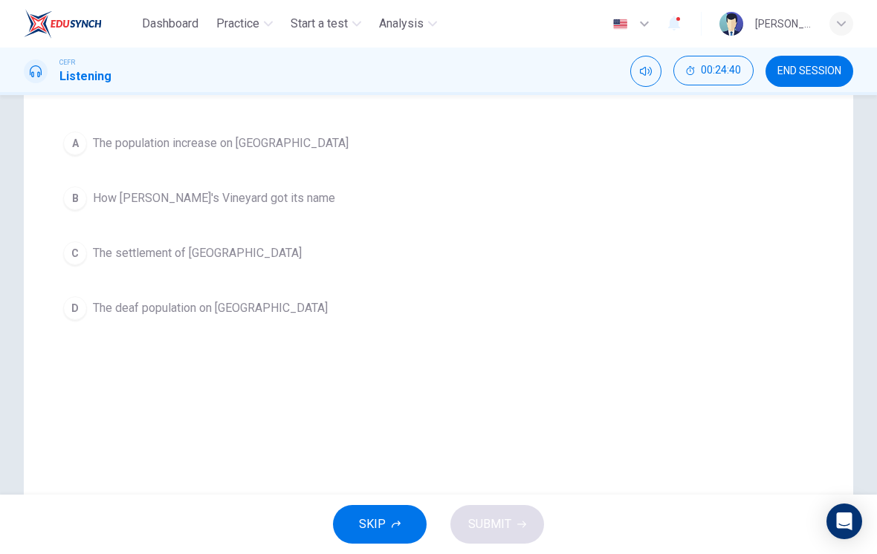
scroll to position [188, 0]
click at [85, 265] on button "C The settlement of [GEOGRAPHIC_DATA]" at bounding box center [438, 252] width 764 height 37
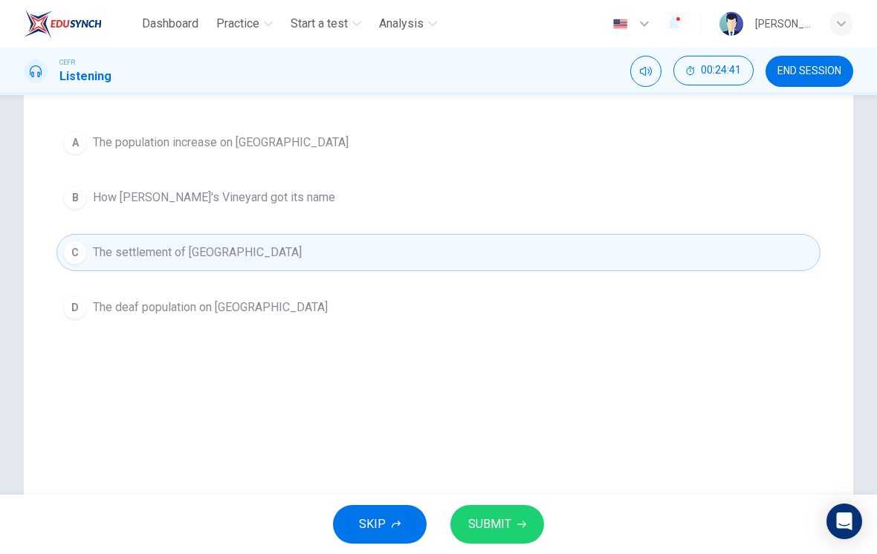
click at [507, 520] on span "SUBMIT" at bounding box center [489, 524] width 43 height 21
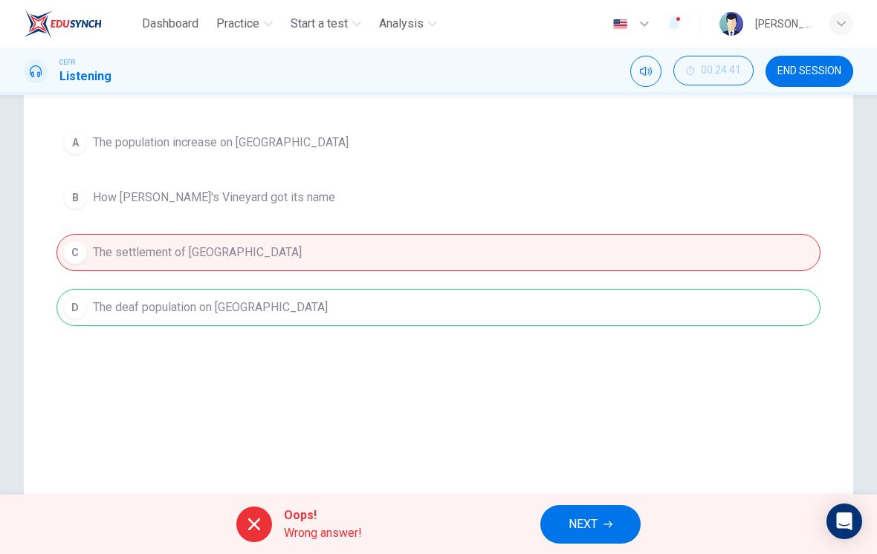
click at [593, 520] on span "NEXT" at bounding box center [582, 524] width 29 height 21
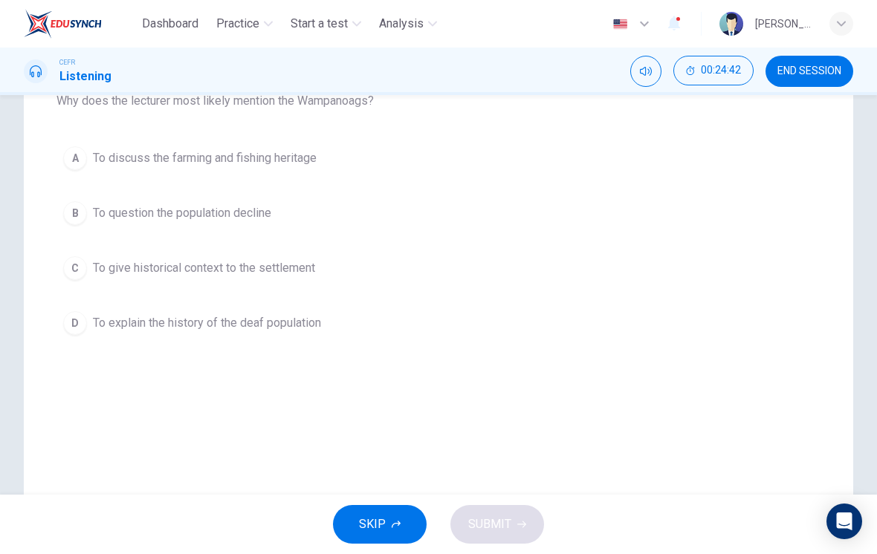
click at [74, 277] on div "C" at bounding box center [75, 268] width 24 height 24
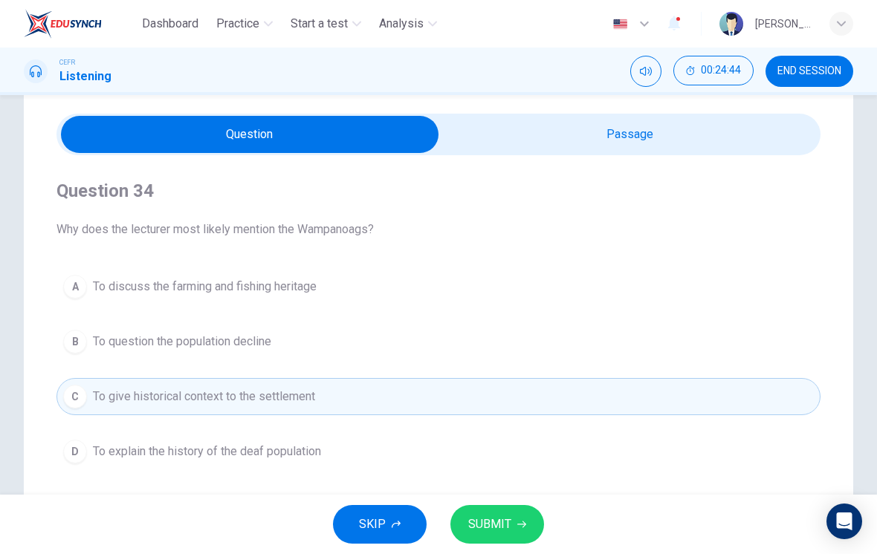
scroll to position [39, 0]
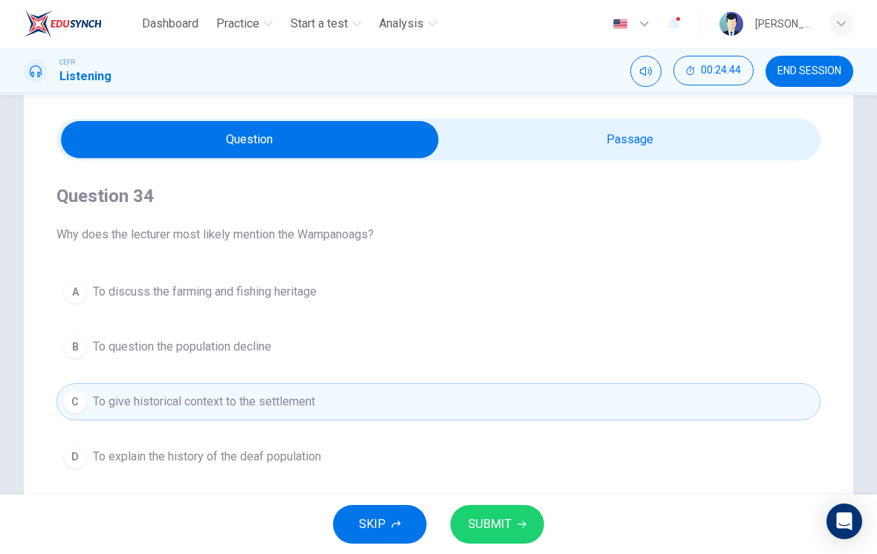
click at [710, 152] on input "checkbox" at bounding box center [250, 139] width 1146 height 37
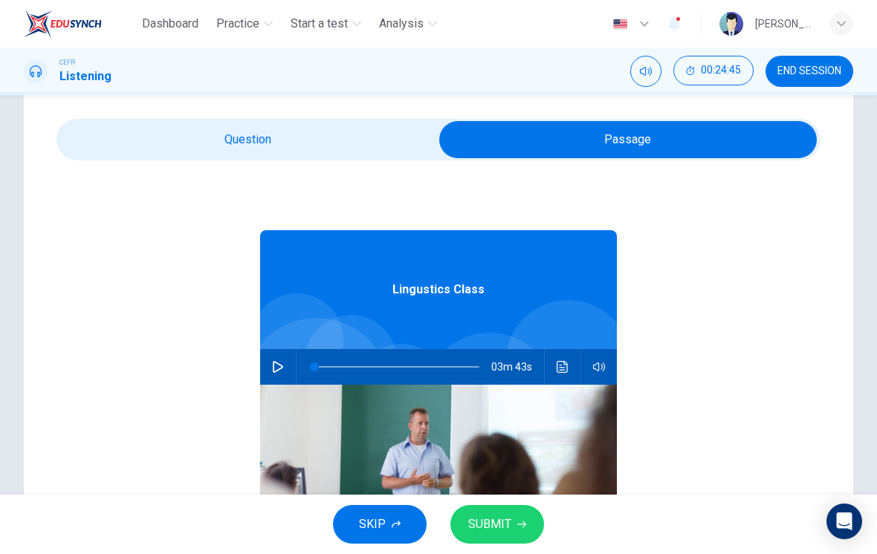
click at [114, 135] on input "checkbox" at bounding box center [628, 139] width 1146 height 37
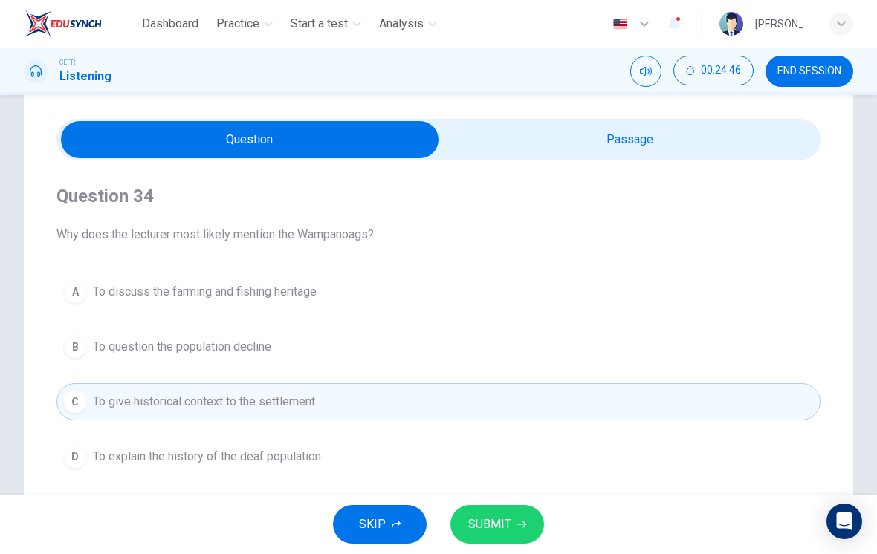
click at [523, 525] on icon "button" at bounding box center [521, 525] width 9 height 7
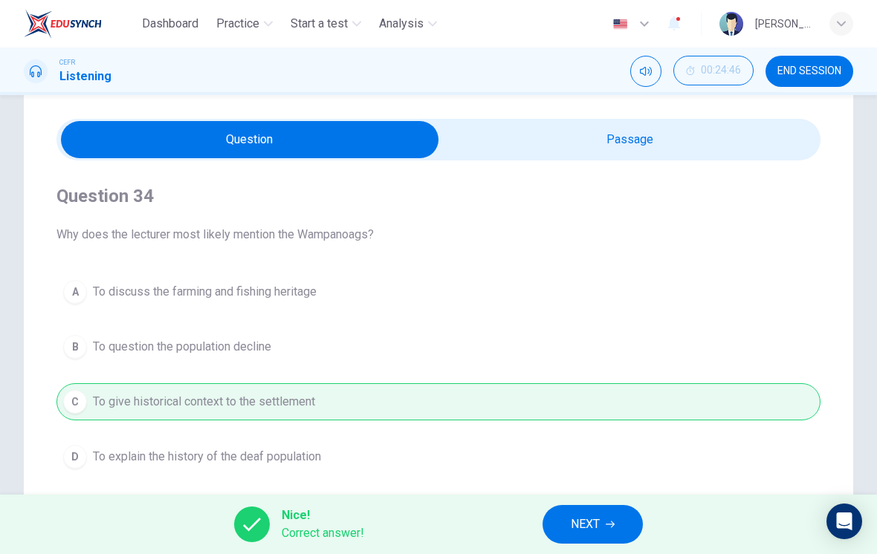
click at [692, 146] on input "checkbox" at bounding box center [250, 139] width 1146 height 37
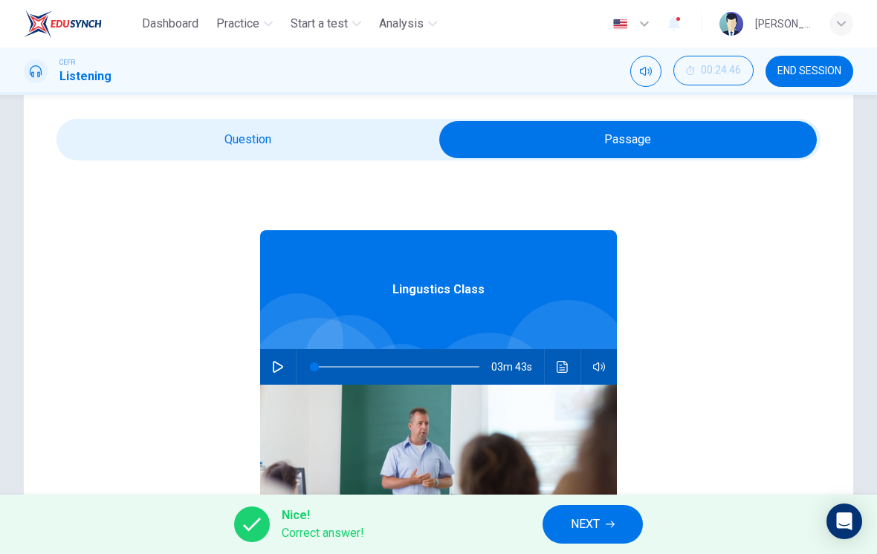
click at [562, 368] on icon "Click to see the audio transcription" at bounding box center [561, 367] width 11 height 12
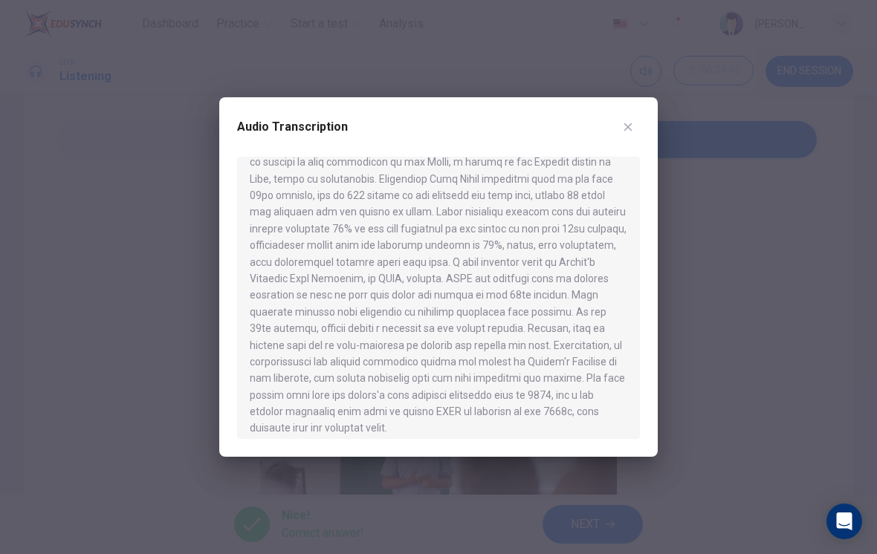
scroll to position [364, 0]
click at [626, 134] on button "button" at bounding box center [628, 127] width 24 height 24
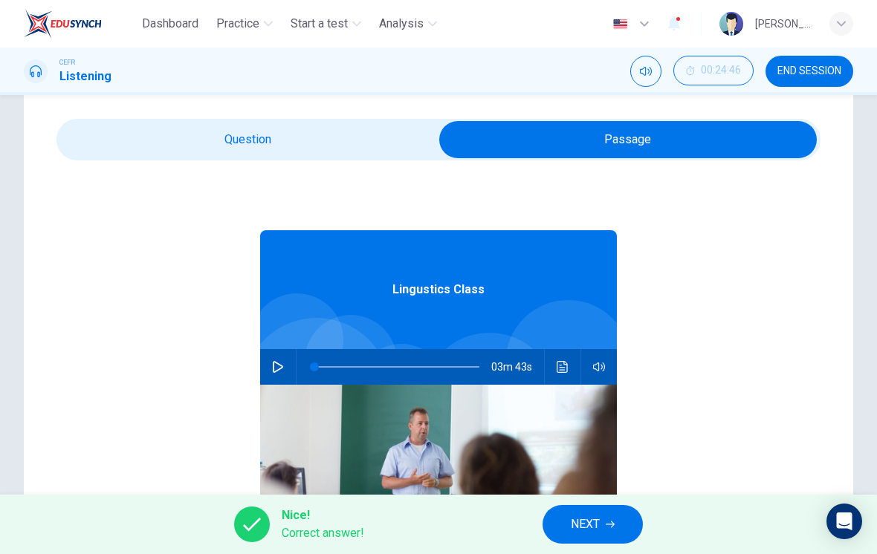
click at [386, 132] on input "checkbox" at bounding box center [628, 139] width 1146 height 37
checkbox input "false"
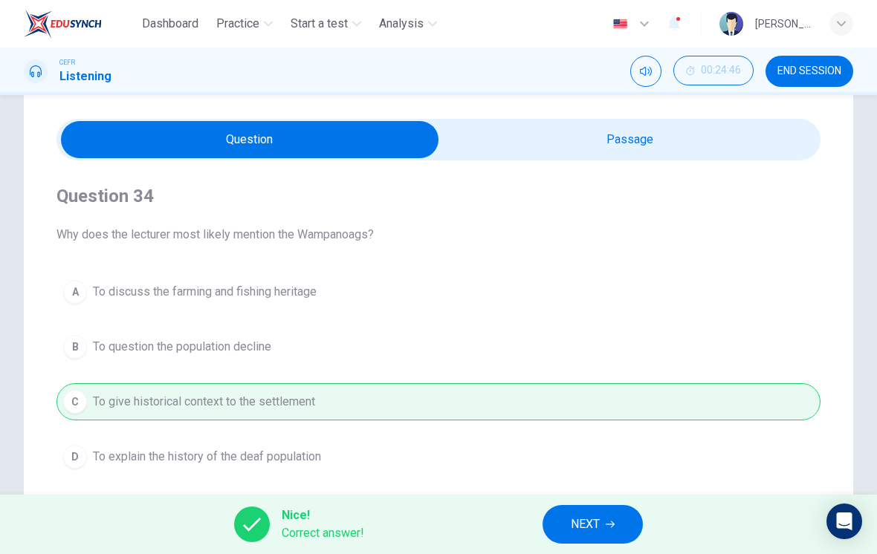
click at [608, 528] on icon "button" at bounding box center [610, 524] width 9 height 9
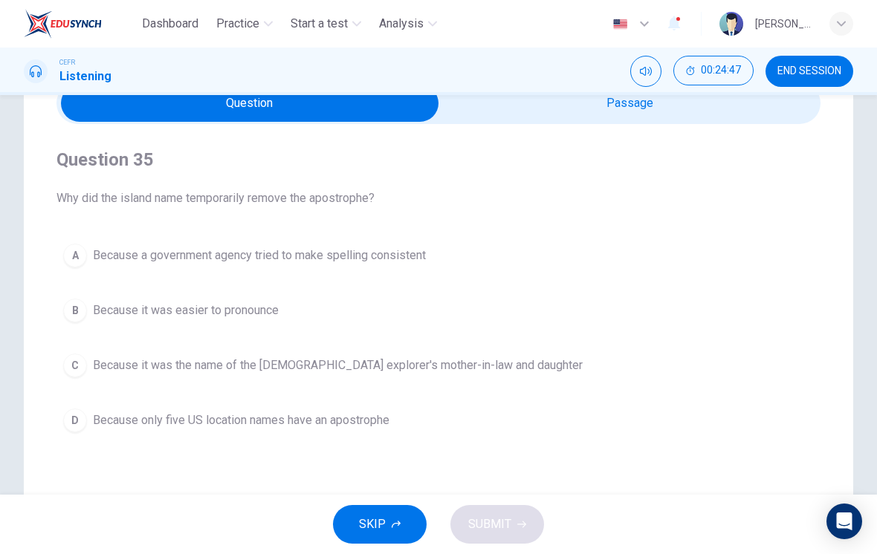
scroll to position [77, 0]
click at [80, 262] on div "A" at bounding box center [75, 254] width 24 height 24
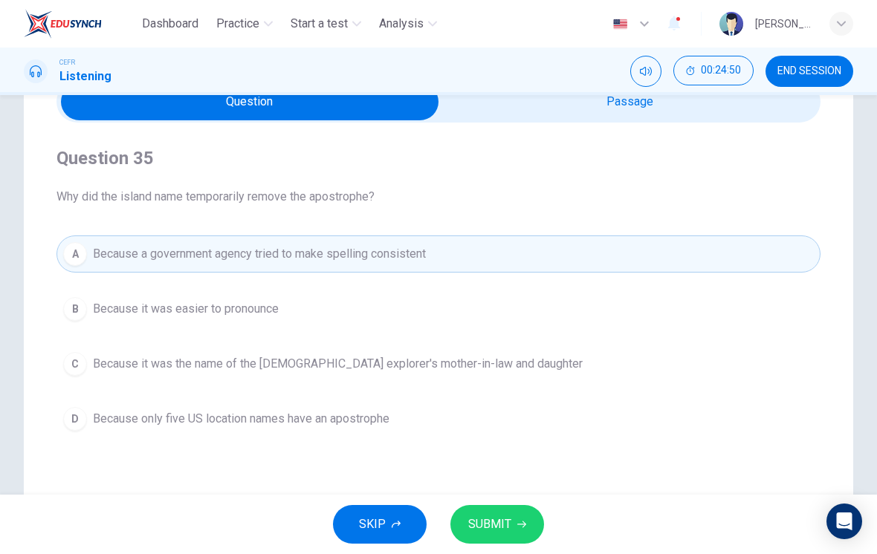
click at [519, 528] on icon "button" at bounding box center [521, 524] width 9 height 9
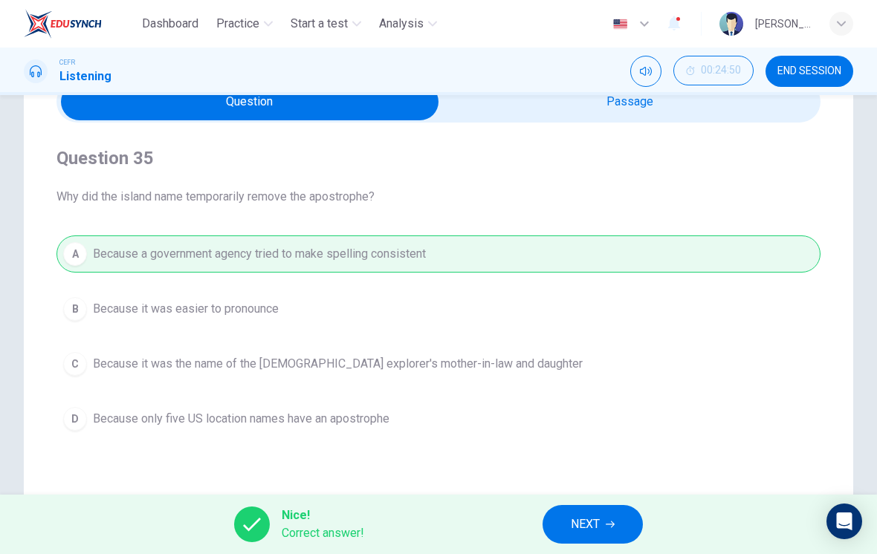
click at [613, 520] on icon "button" at bounding box center [610, 524] width 9 height 9
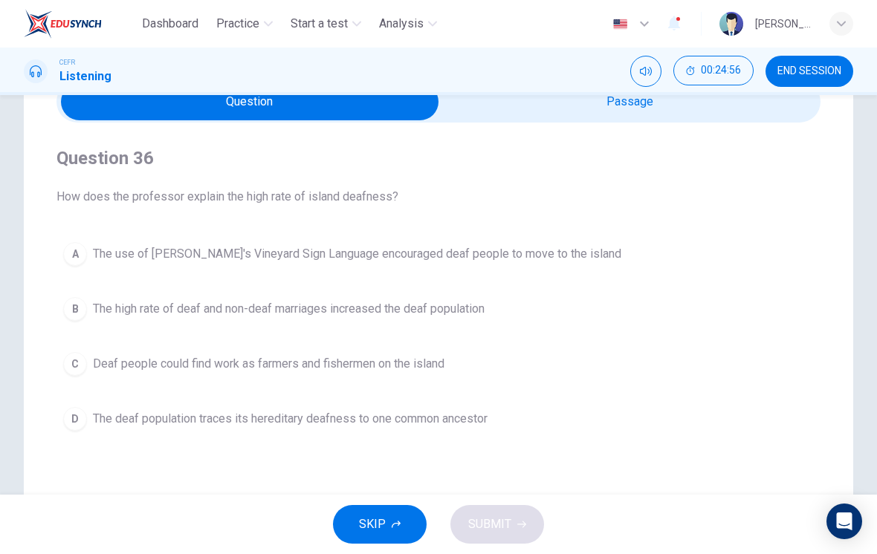
click at [85, 303] on div "B" at bounding box center [75, 309] width 24 height 24
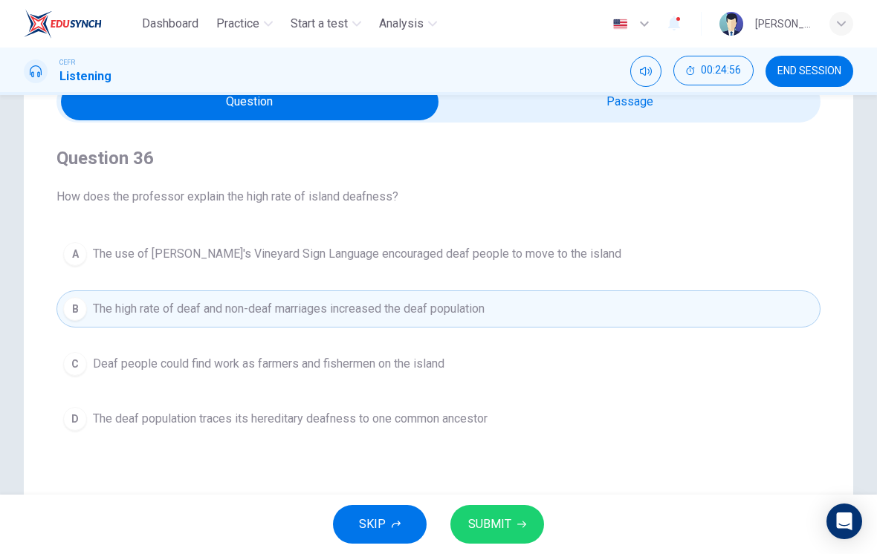
click at [510, 528] on button "SUBMIT" at bounding box center [497, 524] width 94 height 39
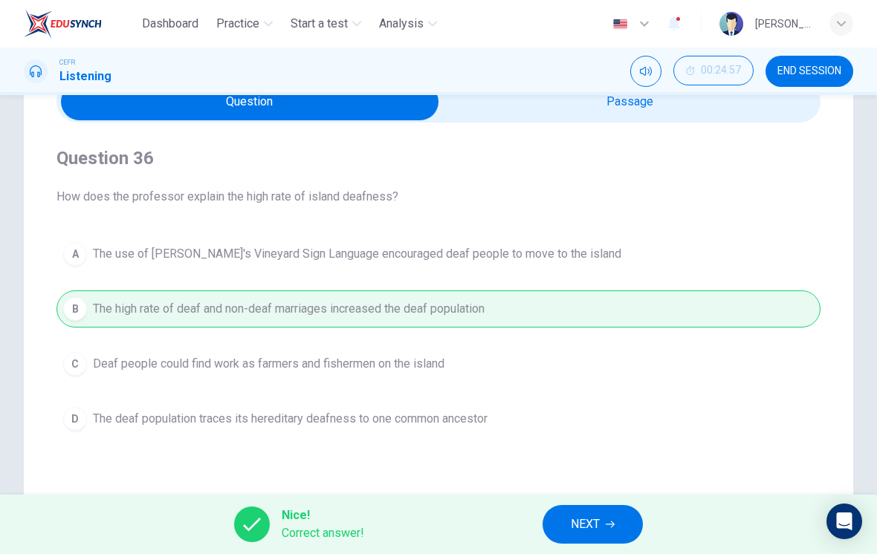
click at [611, 521] on icon "button" at bounding box center [610, 524] width 9 height 9
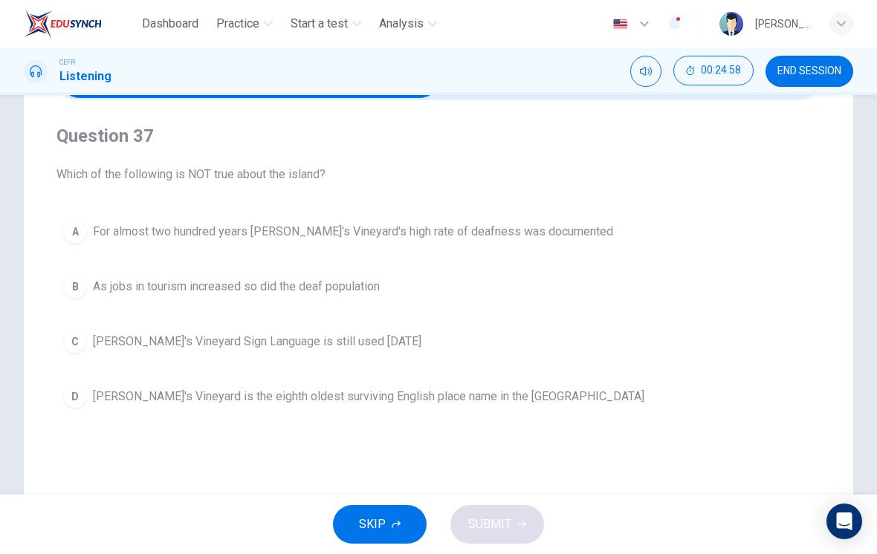
scroll to position [100, 0]
click at [79, 278] on div "B" at bounding box center [75, 286] width 24 height 24
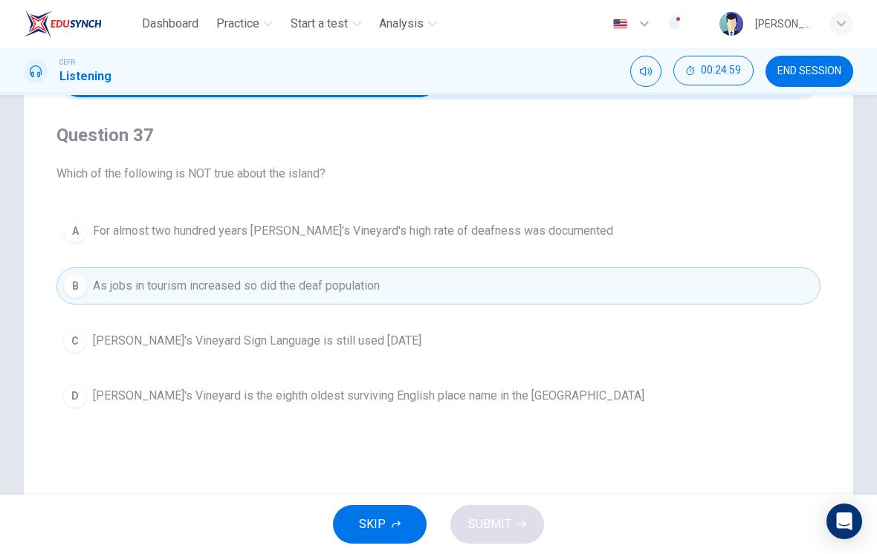
click at [75, 339] on div "C" at bounding box center [75, 341] width 24 height 24
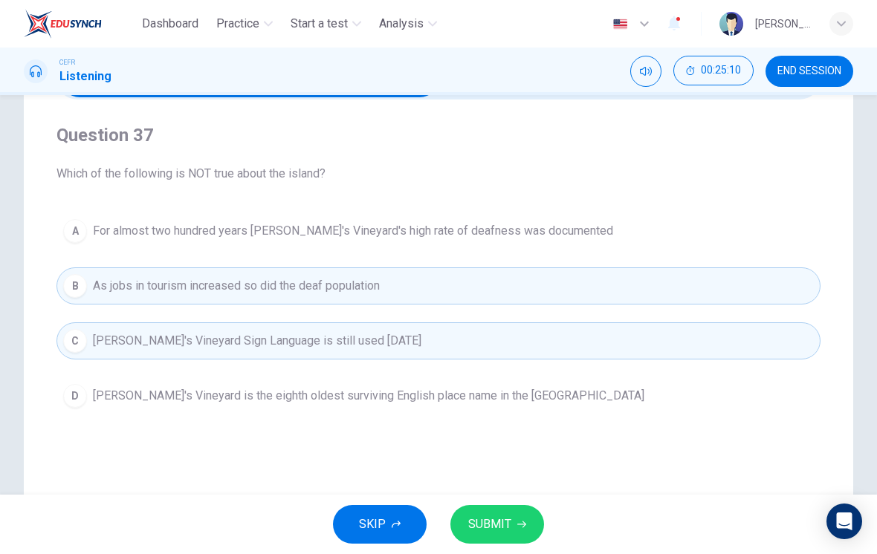
click at [530, 522] on button "SUBMIT" at bounding box center [497, 524] width 94 height 39
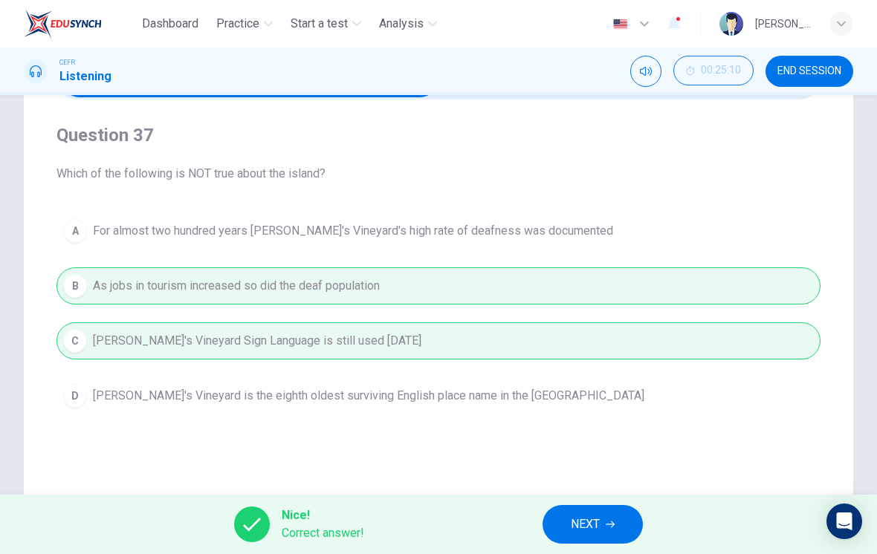
click at [603, 522] on button "NEXT" at bounding box center [592, 524] width 100 height 39
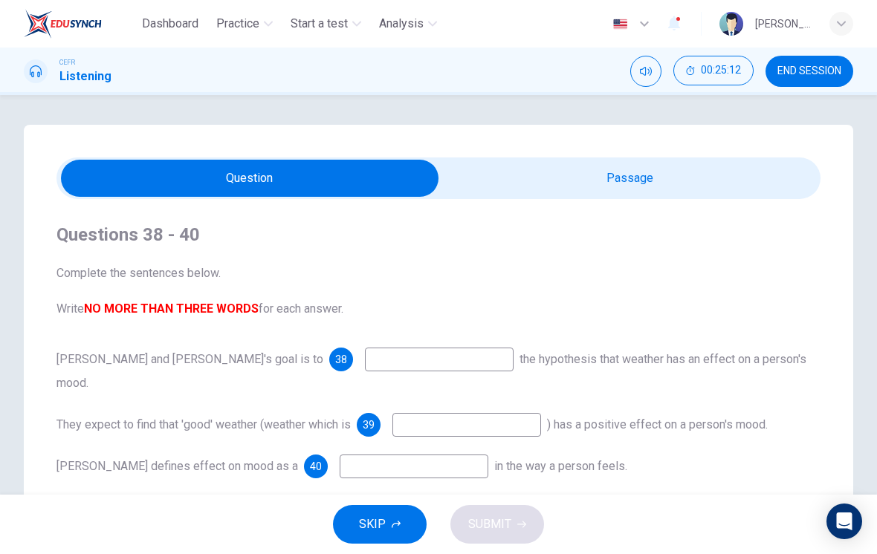
scroll to position [0, 0]
click at [725, 182] on input "checkbox" at bounding box center [250, 178] width 1146 height 37
checkbox input "true"
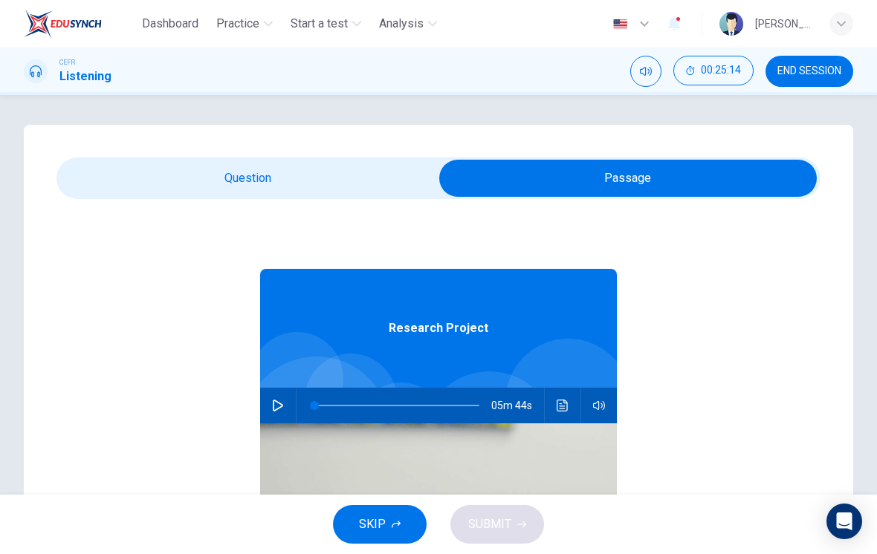
click at [280, 417] on button "button" at bounding box center [278, 406] width 24 height 36
type input "1"
click at [153, 176] on input "checkbox" at bounding box center [628, 178] width 1146 height 37
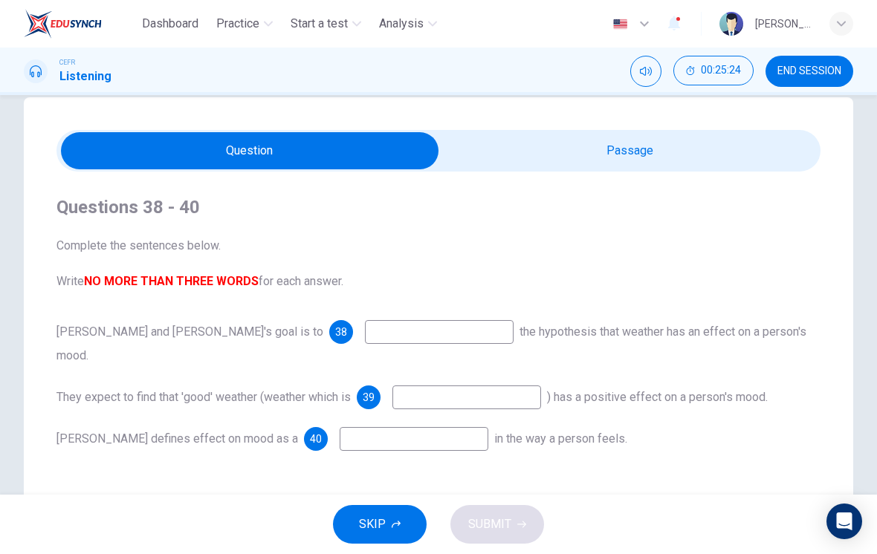
scroll to position [58, 0]
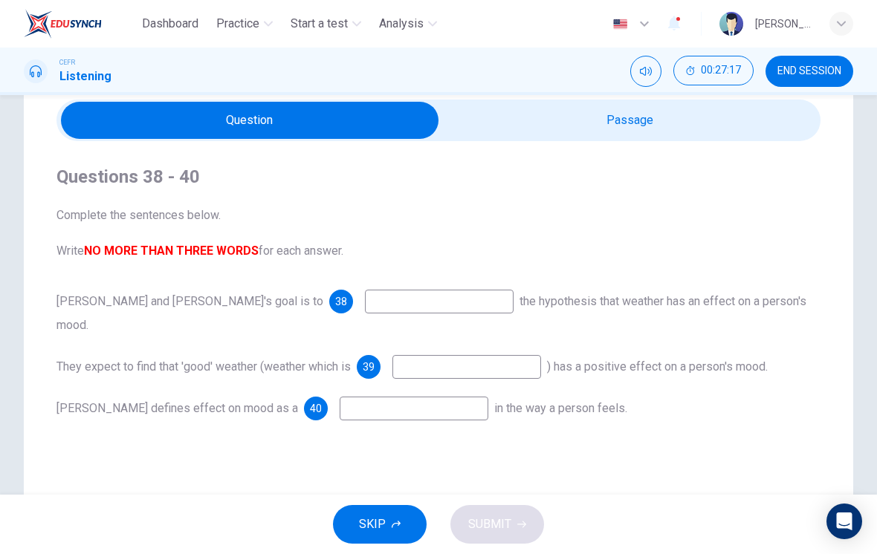
click at [644, 97] on div "Questions 38 - 40 Complete the sentences below. Write NO MORE THAN THREE WORDS …" at bounding box center [438, 365] width 829 height 597
click at [672, 128] on input "checkbox" at bounding box center [250, 120] width 1146 height 37
checkbox input "true"
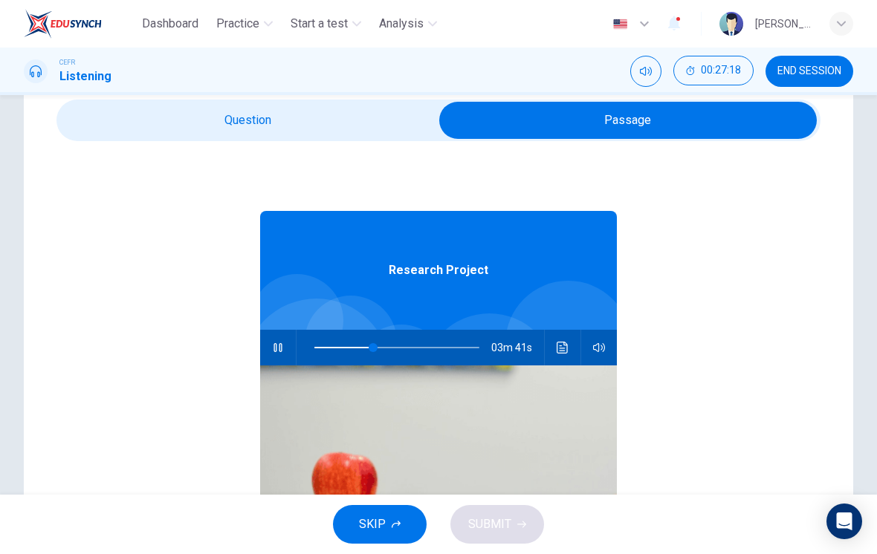
type input "36"
click at [340, 129] on input "checkbox" at bounding box center [628, 120] width 1146 height 37
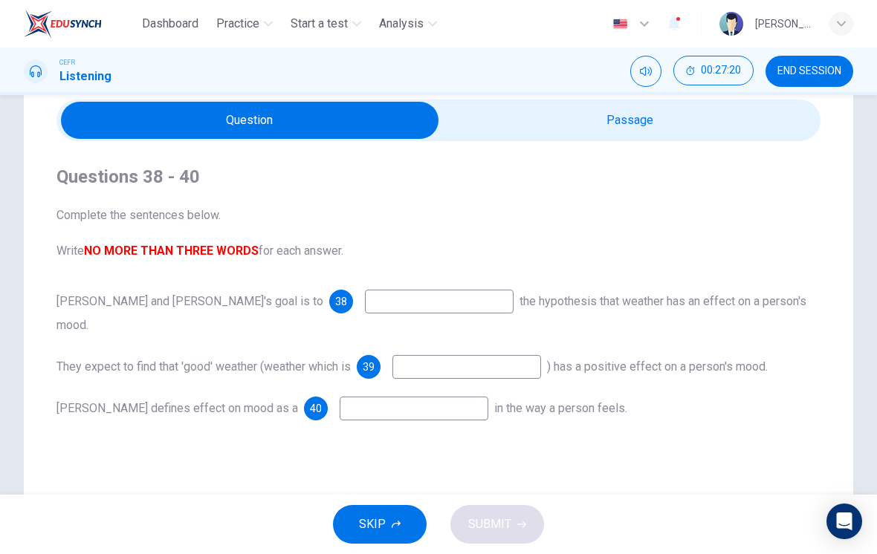
click at [606, 132] on input "checkbox" at bounding box center [250, 120] width 1146 height 37
checkbox input "true"
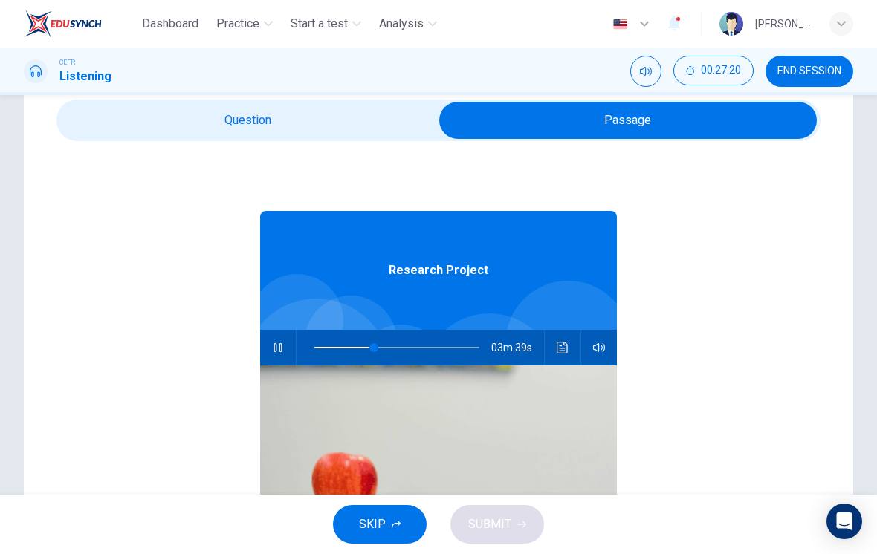
type input "37"
click at [357, 130] on input "checkbox" at bounding box center [628, 120] width 1146 height 37
checkbox input "false"
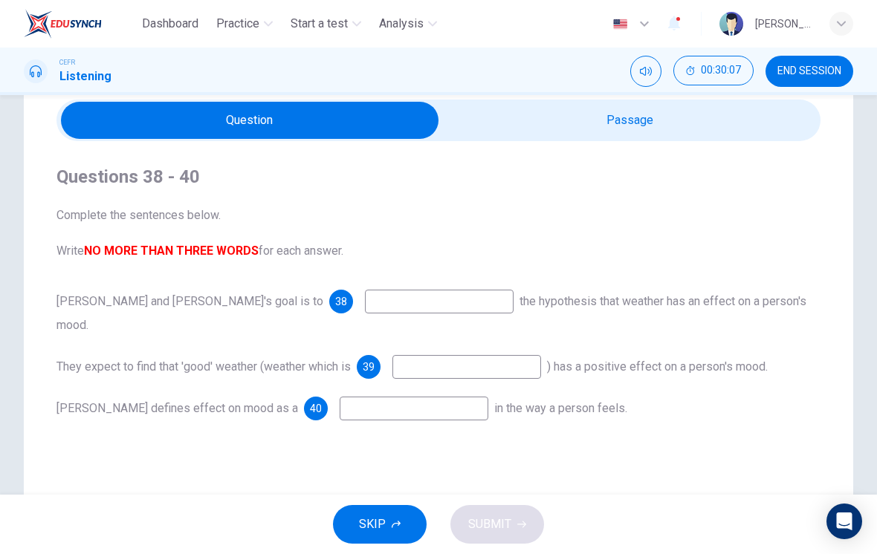
type input "85"
click at [655, 129] on input "checkbox" at bounding box center [250, 120] width 1146 height 37
checkbox input "true"
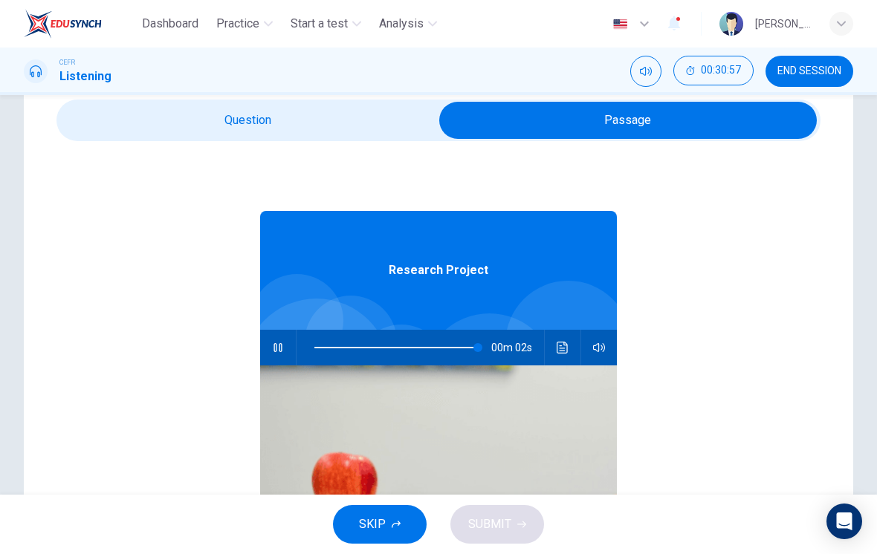
type input "100"
click at [345, 97] on div "Questions 38 - 40 Complete the sentences below. Write NO MORE THAN THREE WORDS …" at bounding box center [438, 365] width 829 height 597
click at [365, 134] on input "checkbox" at bounding box center [628, 120] width 1146 height 37
checkbox input "false"
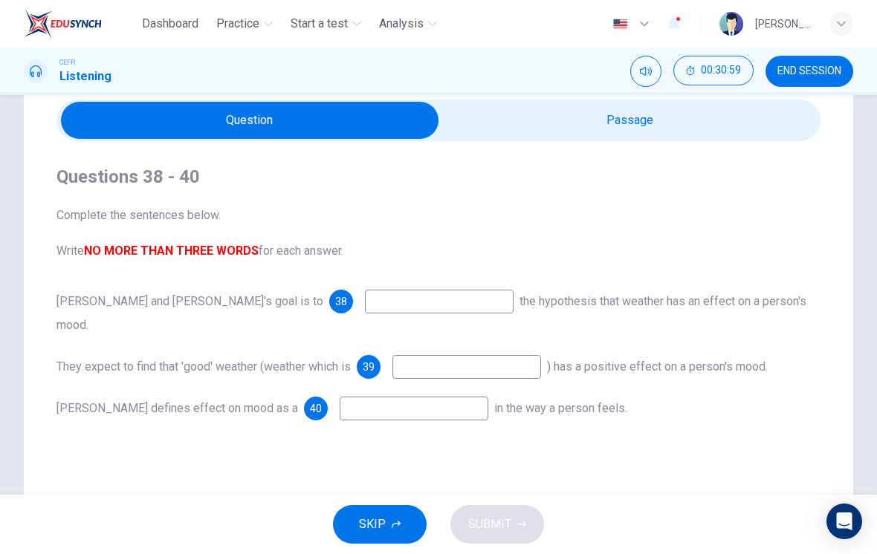
click at [365, 291] on input at bounding box center [439, 302] width 149 height 24
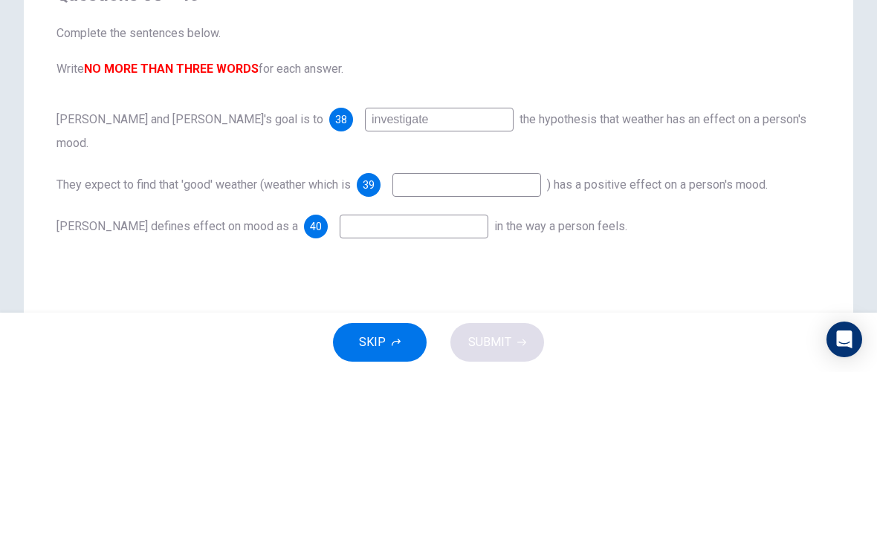
type input "investigate"
click at [457, 355] on input at bounding box center [466, 367] width 149 height 24
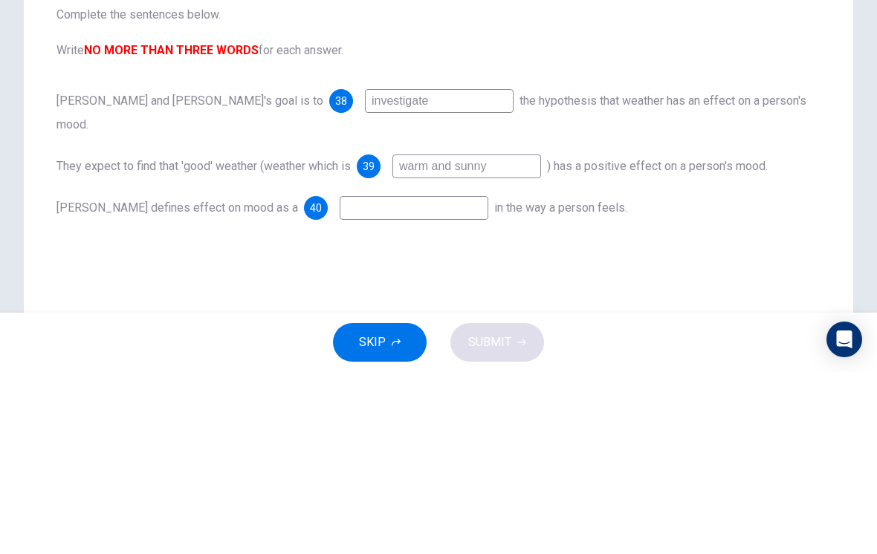
type input "warm and sunny"
click at [369, 378] on input at bounding box center [414, 390] width 149 height 24
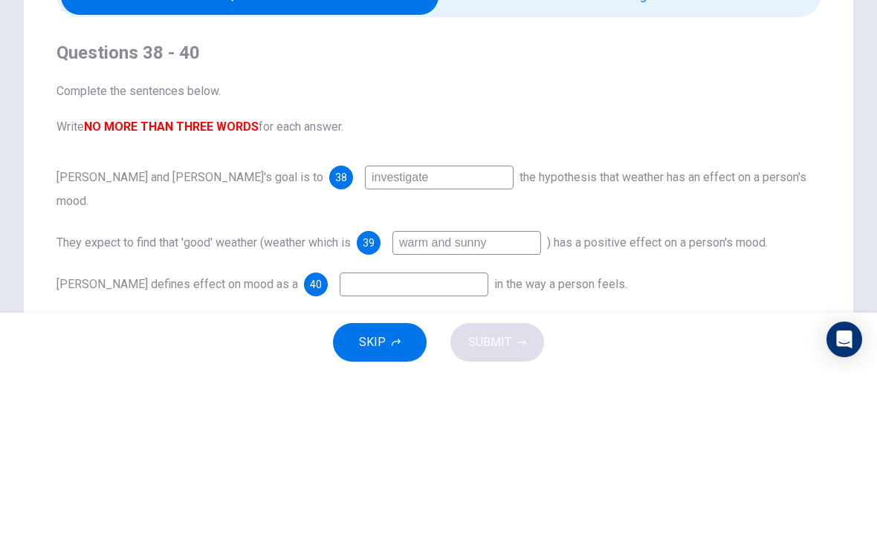
scroll to position [0, 0]
click at [675, 199] on div "Questions 38 - 40 Complete the sentences below. Write NO MORE THAN THREE WORDS …" at bounding box center [438, 350] width 764 height 303
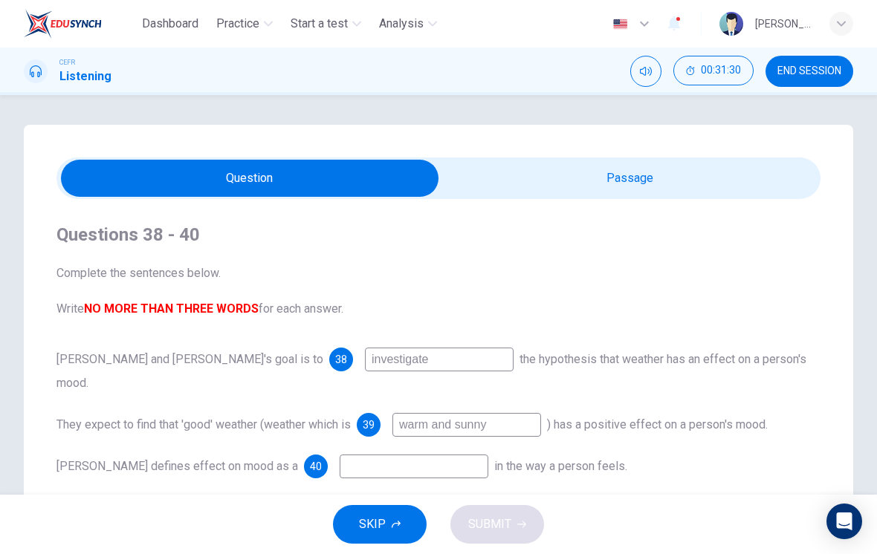
click at [585, 183] on input "checkbox" at bounding box center [250, 178] width 1146 height 37
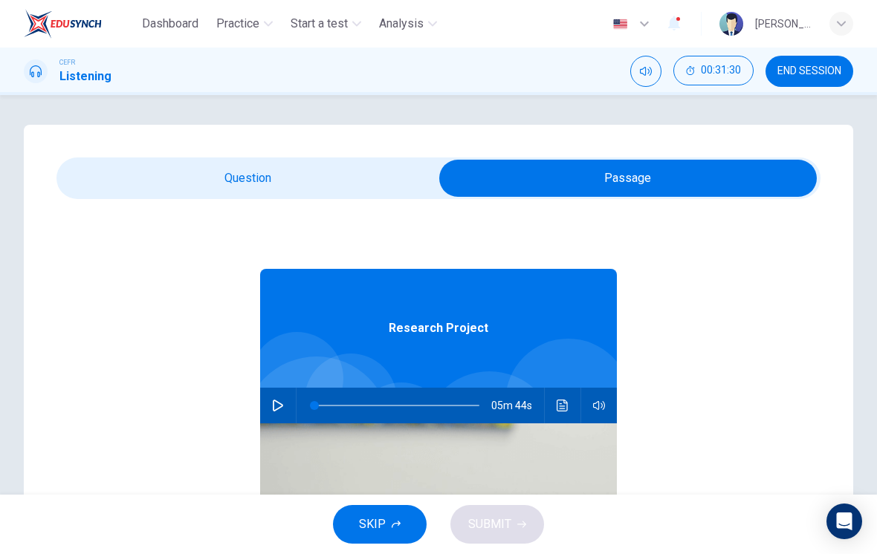
click at [279, 405] on icon "button" at bounding box center [278, 406] width 12 height 12
click at [333, 177] on input "checkbox" at bounding box center [628, 178] width 1146 height 37
checkbox input "false"
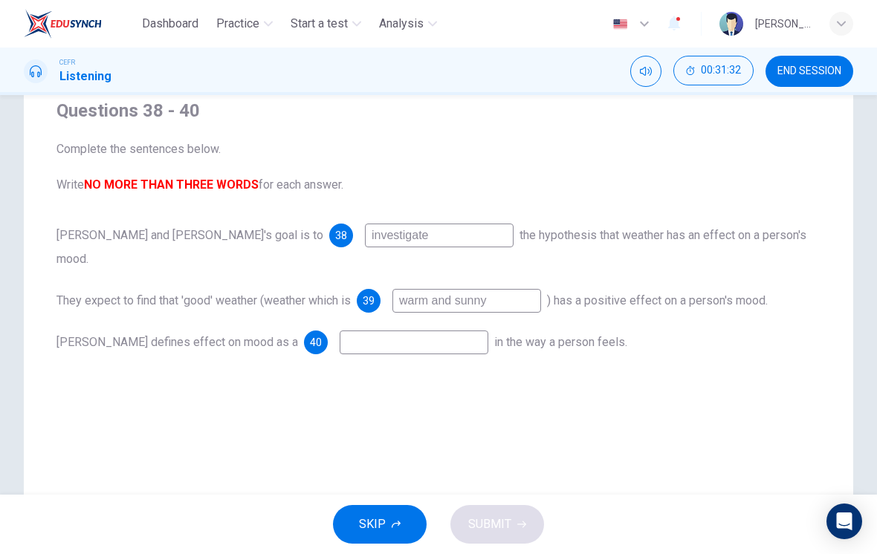
scroll to position [148, 0]
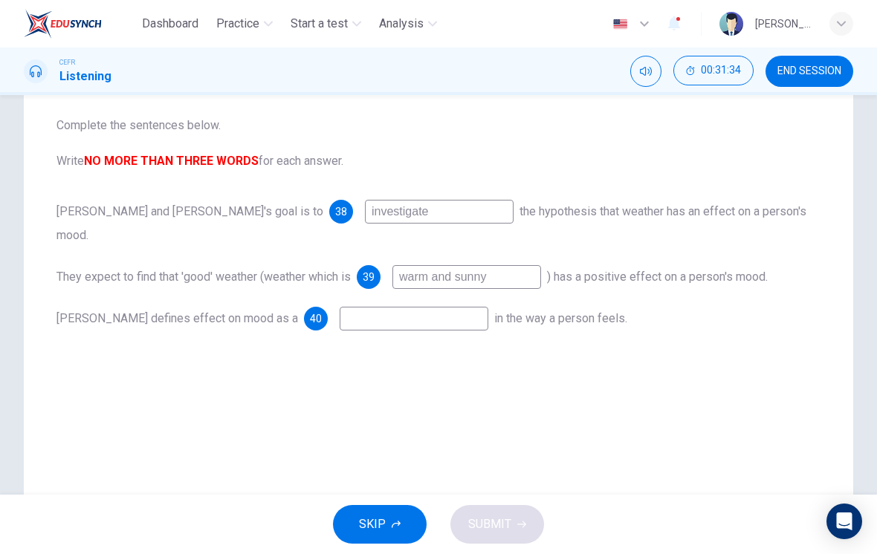
click at [376, 307] on input at bounding box center [414, 319] width 149 height 24
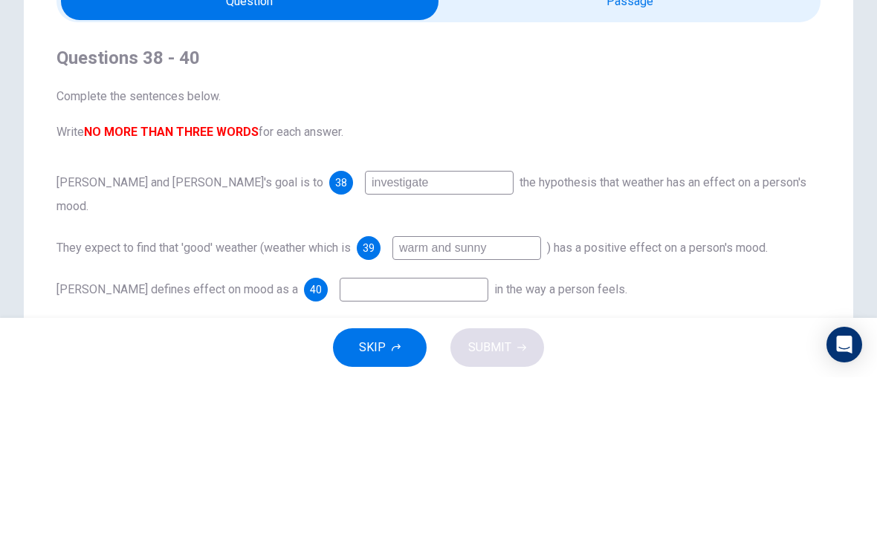
type input "1"
click at [687, 160] on input "checkbox" at bounding box center [250, 178] width 1146 height 37
checkbox input "true"
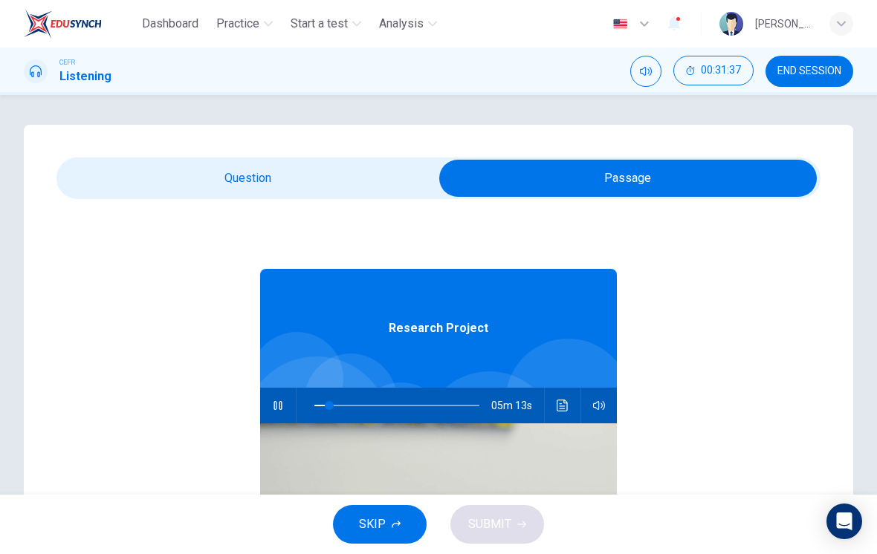
click at [329, 401] on span at bounding box center [329, 405] width 9 height 9
type input "9"
click at [377, 175] on input "checkbox" at bounding box center [628, 178] width 1146 height 37
checkbox input "false"
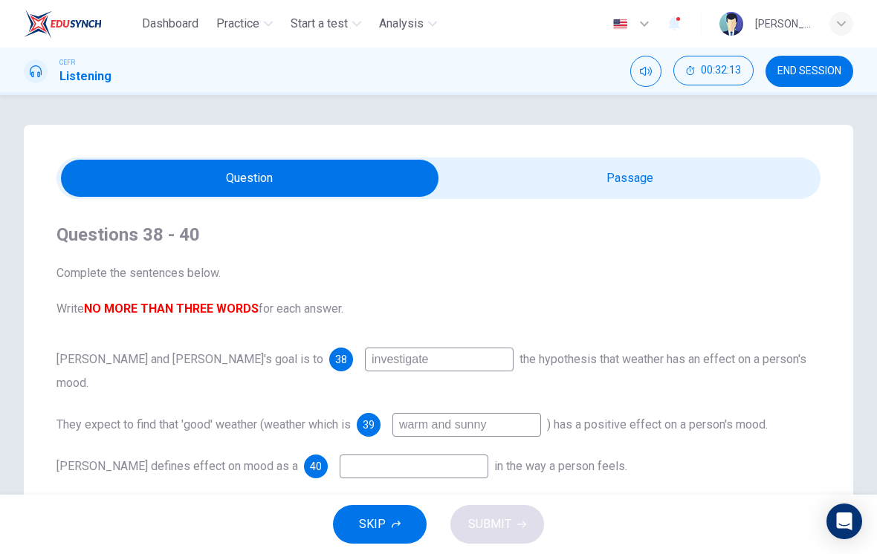
click at [340, 455] on input at bounding box center [414, 467] width 149 height 24
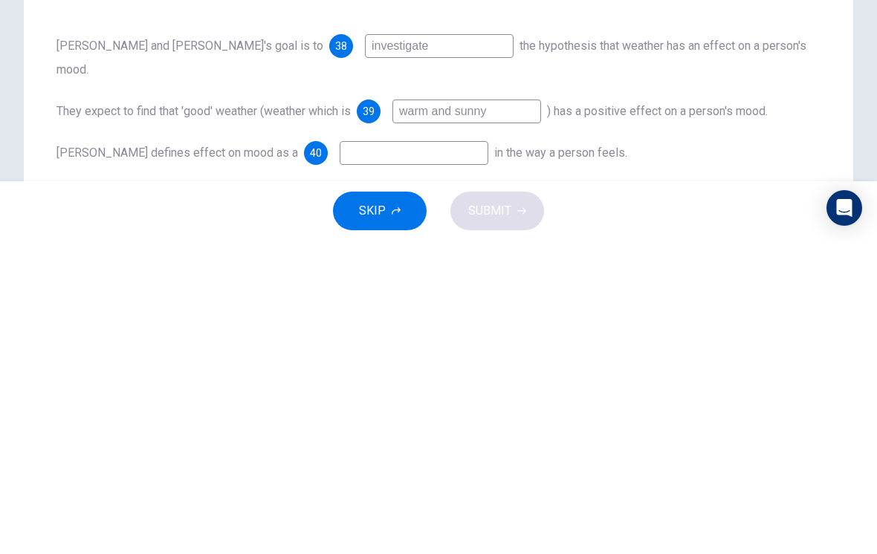
type input "C"
type input "change"
click at [529, 505] on button "SUBMIT" at bounding box center [497, 524] width 94 height 39
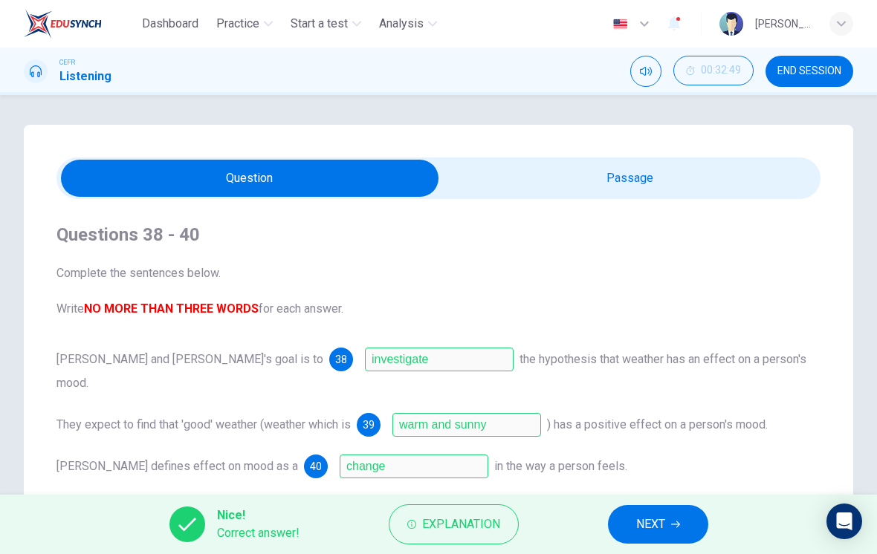
click at [674, 528] on icon "button" at bounding box center [675, 524] width 9 height 9
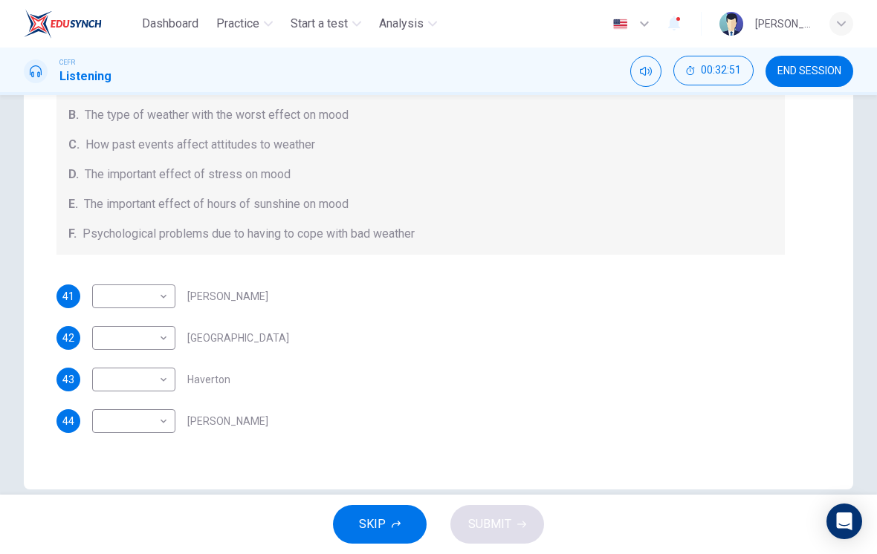
scroll to position [238, 0]
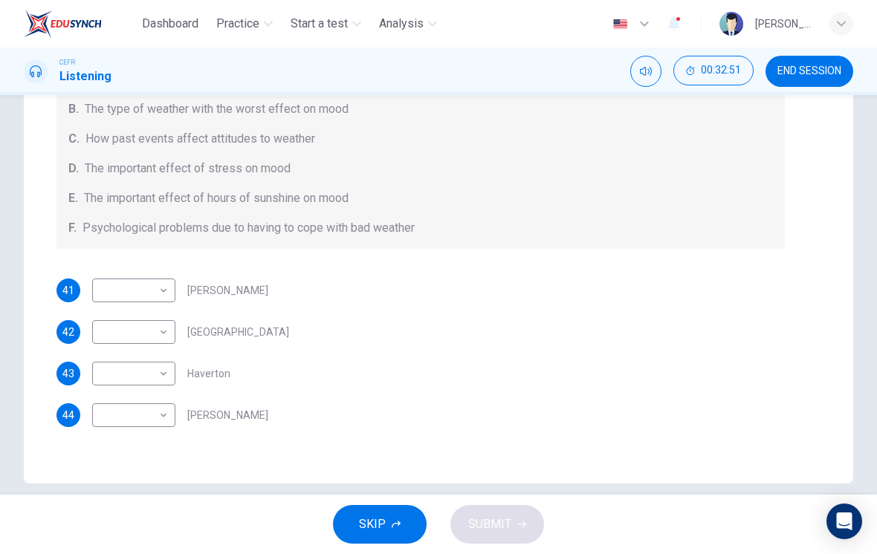
click at [716, 343] on div "42 ​ ​ [GEOGRAPHIC_DATA]" at bounding box center [420, 332] width 728 height 24
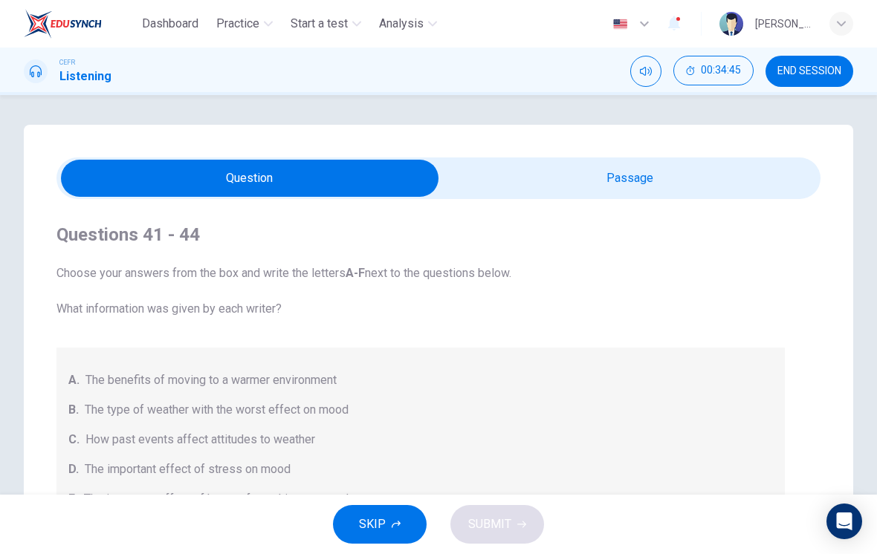
scroll to position [0, 0]
click at [622, 185] on input "checkbox" at bounding box center [250, 178] width 1146 height 37
checkbox input "true"
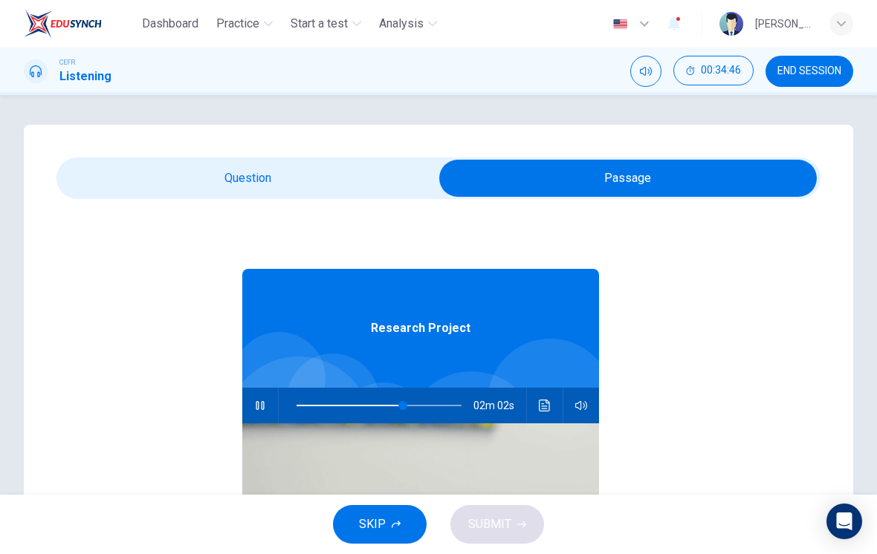
click at [264, 406] on icon "button" at bounding box center [260, 405] width 8 height 9
type input "64"
click at [342, 179] on input "checkbox" at bounding box center [628, 178] width 1146 height 37
checkbox input "false"
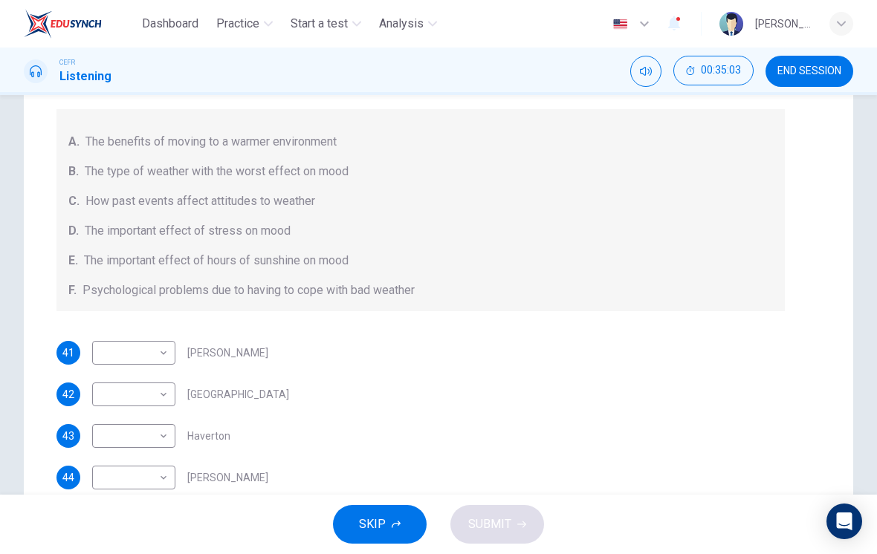
click at [113, 350] on body "Dashboard Practice Start a test Analysis English en ​ [PERSON_NAME] [PERSON_NAM…" at bounding box center [438, 277] width 877 height 554
click at [104, 489] on li "F" at bounding box center [133, 496] width 83 height 24
type input "F"
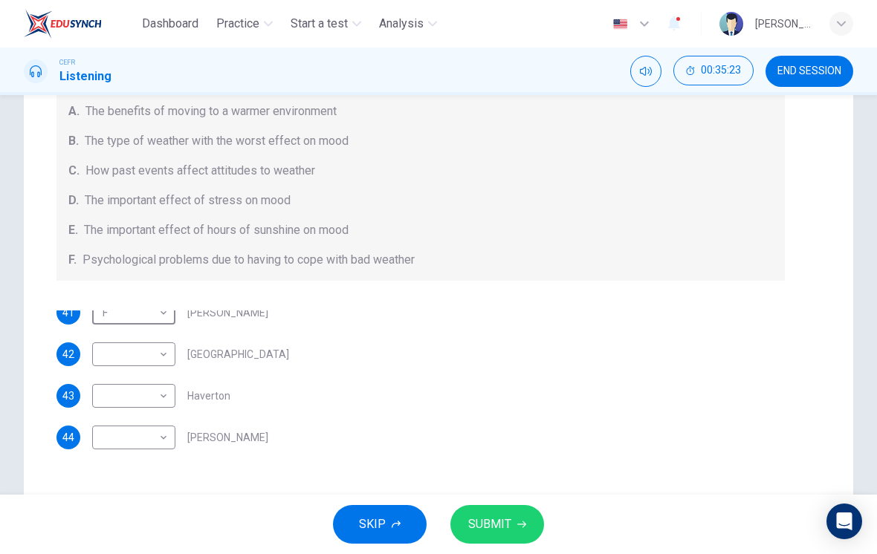
scroll to position [207, 0]
click at [122, 441] on body "Dashboard Practice Start a test Analysis English en ​ [PERSON_NAME] [PERSON_NAM…" at bounding box center [438, 277] width 877 height 554
click at [109, 502] on li "E" at bounding box center [133, 507] width 83 height 24
type input "E"
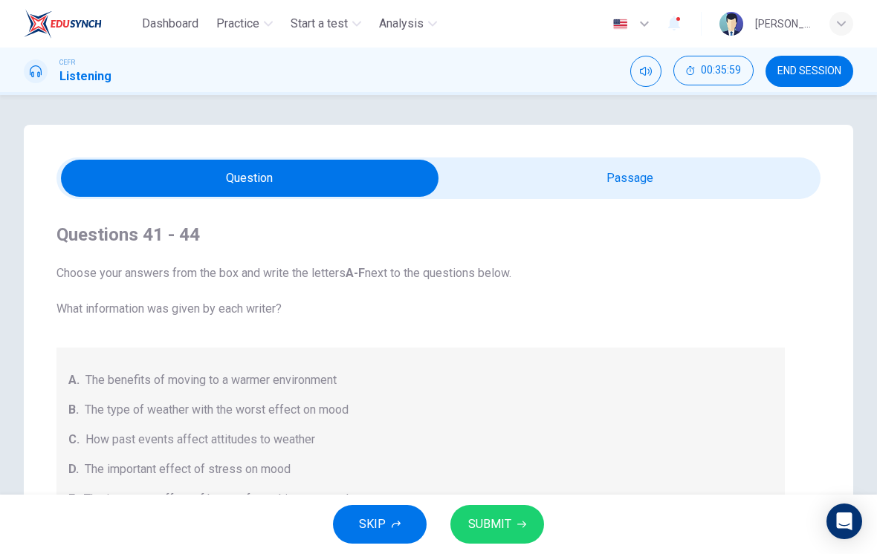
scroll to position [0, 0]
click at [684, 180] on input "checkbox" at bounding box center [250, 178] width 1146 height 37
checkbox input "true"
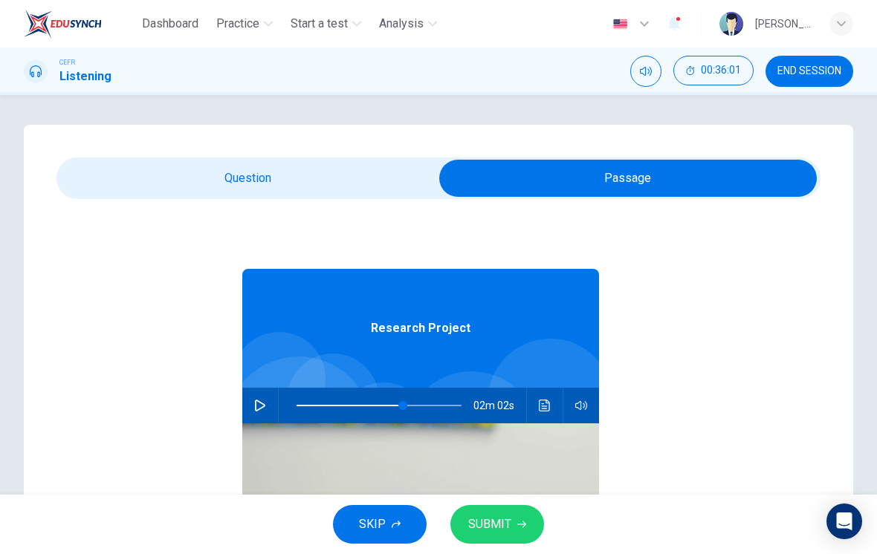
type input "53"
click at [383, 404] on span at bounding box center [384, 405] width 9 height 9
click at [490, 515] on span "SUBMIT" at bounding box center [489, 524] width 43 height 21
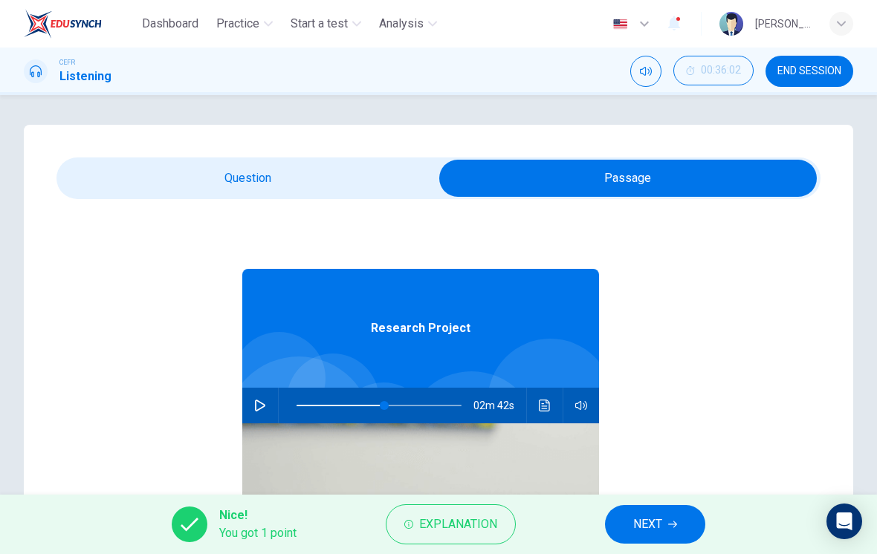
click at [178, 163] on input "checkbox" at bounding box center [628, 178] width 1146 height 37
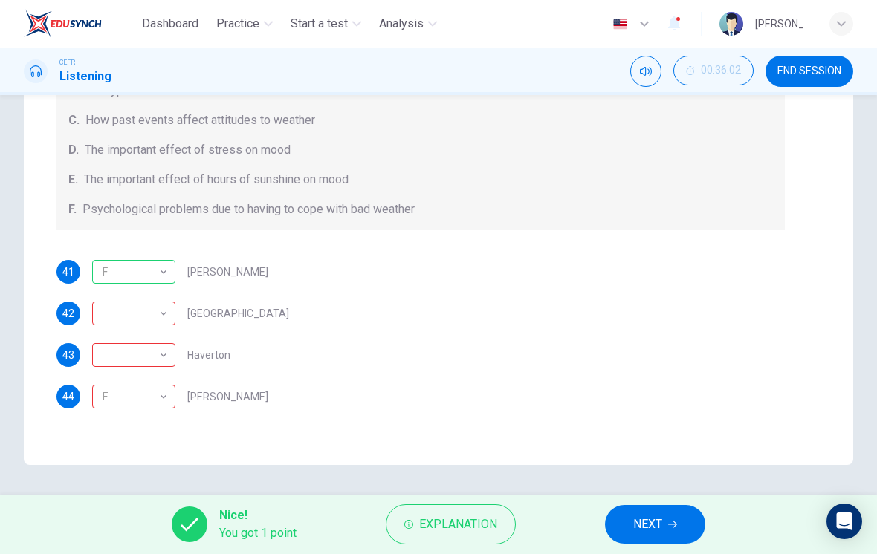
scroll to position [257, 0]
click at [163, 322] on div "​" at bounding box center [131, 314] width 78 height 42
click at [152, 349] on div "​" at bounding box center [131, 355] width 78 height 42
click at [143, 389] on div "E" at bounding box center [131, 397] width 78 height 42
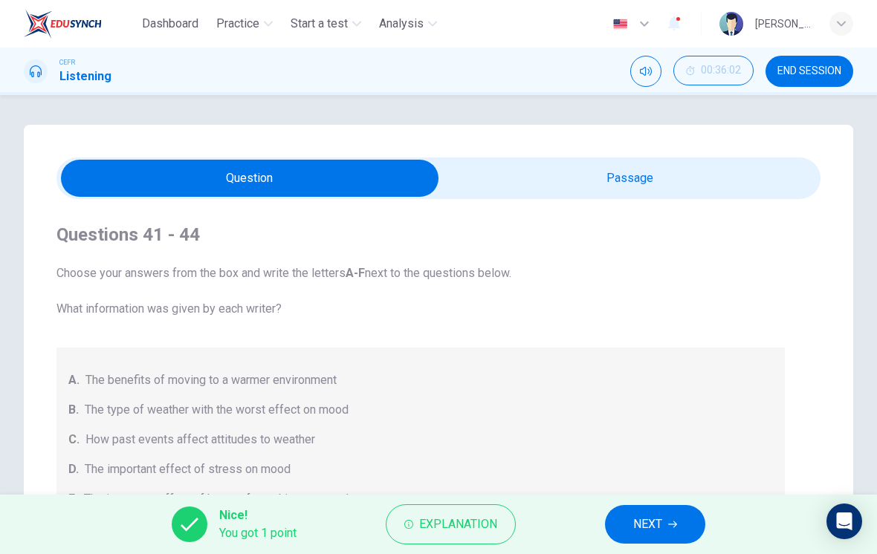
scroll to position [0, 0]
click at [620, 178] on input "checkbox" at bounding box center [250, 178] width 1146 height 37
checkbox input "true"
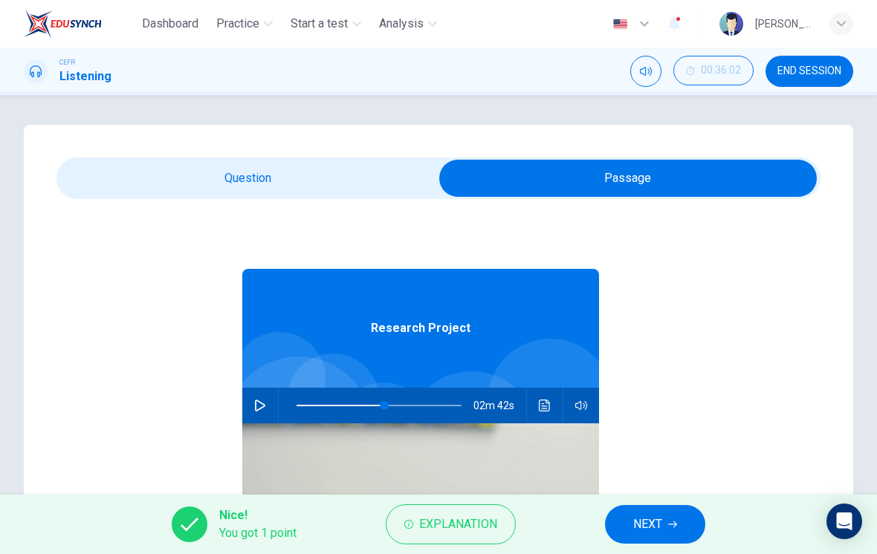
click at [265, 421] on button "button" at bounding box center [260, 406] width 24 height 36
click at [540, 411] on icon "Click to see the audio transcription" at bounding box center [544, 406] width 11 height 12
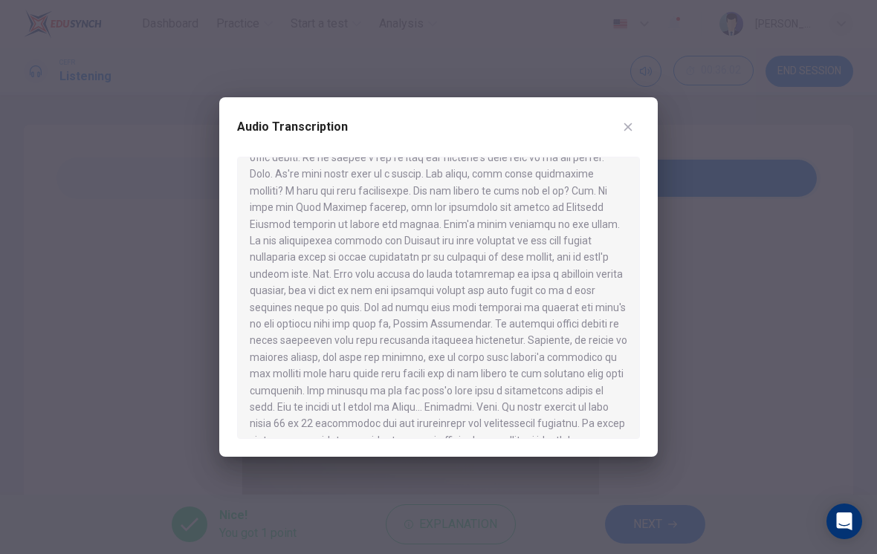
scroll to position [321, 0]
click at [637, 120] on button "button" at bounding box center [628, 127] width 24 height 24
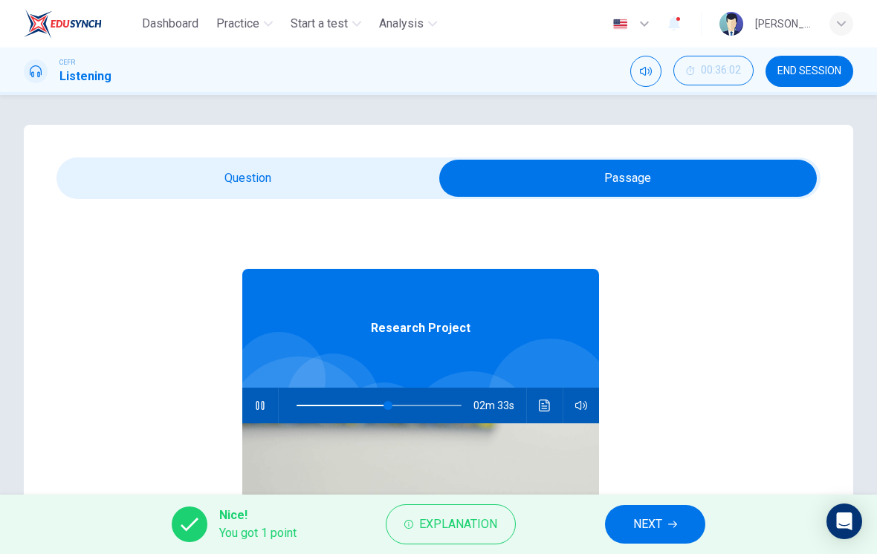
click at [262, 400] on icon "button" at bounding box center [260, 406] width 12 height 12
click at [538, 409] on button "Click to see the audio transcription" at bounding box center [545, 406] width 24 height 36
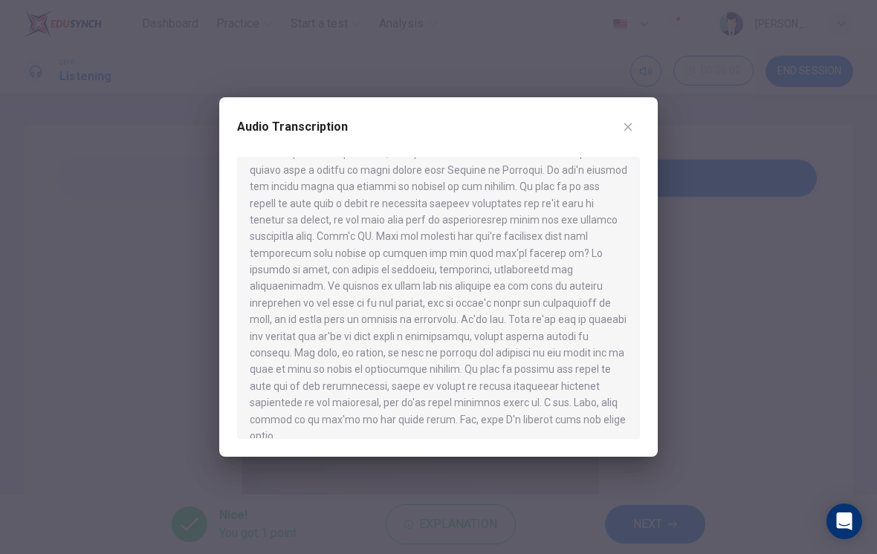
scroll to position [805, 0]
click at [626, 131] on icon "button" at bounding box center [628, 127] width 12 height 12
type input "56"
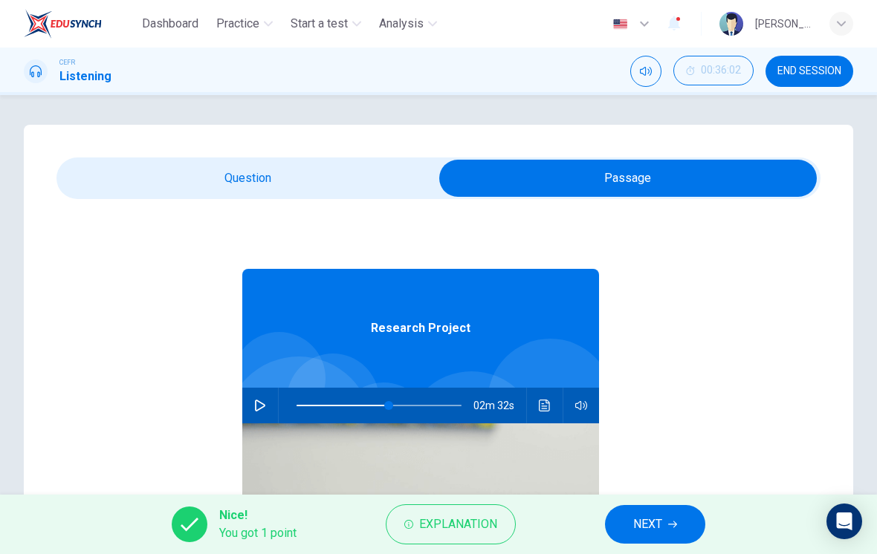
click at [397, 184] on input "checkbox" at bounding box center [628, 178] width 1146 height 37
checkbox input "false"
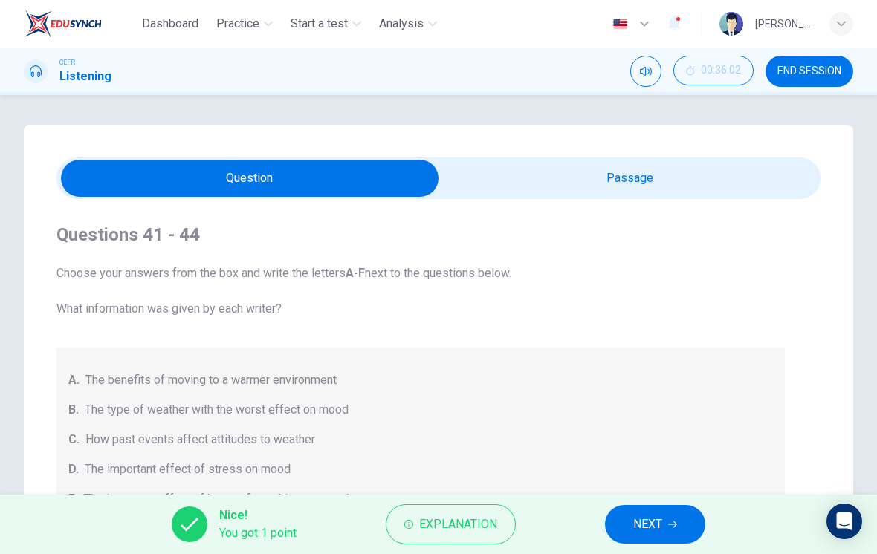
click at [664, 522] on button "NEXT" at bounding box center [655, 524] width 100 height 39
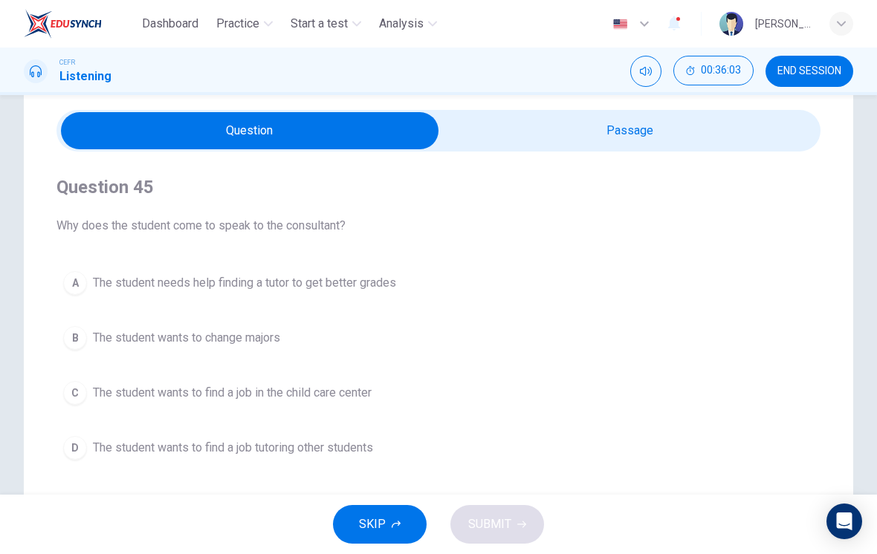
scroll to position [50, 0]
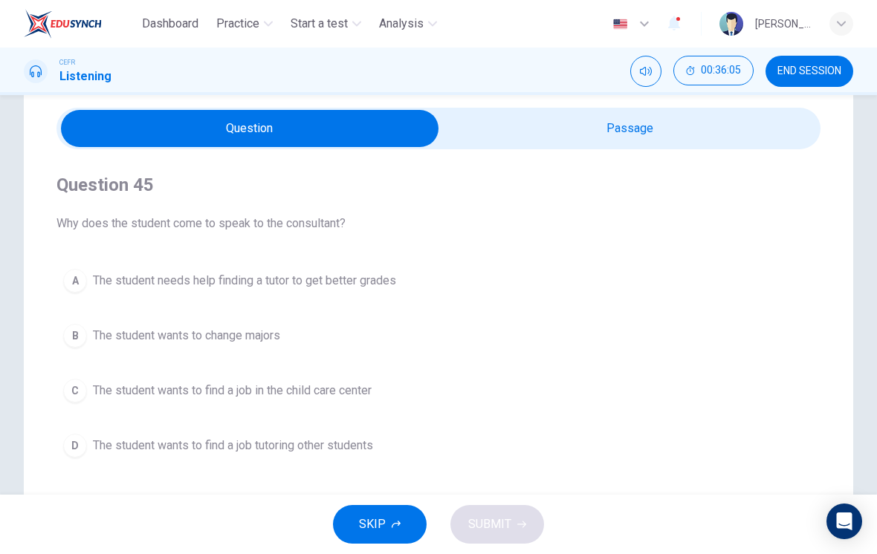
click at [608, 144] on input "checkbox" at bounding box center [250, 128] width 1146 height 37
checkbox input "true"
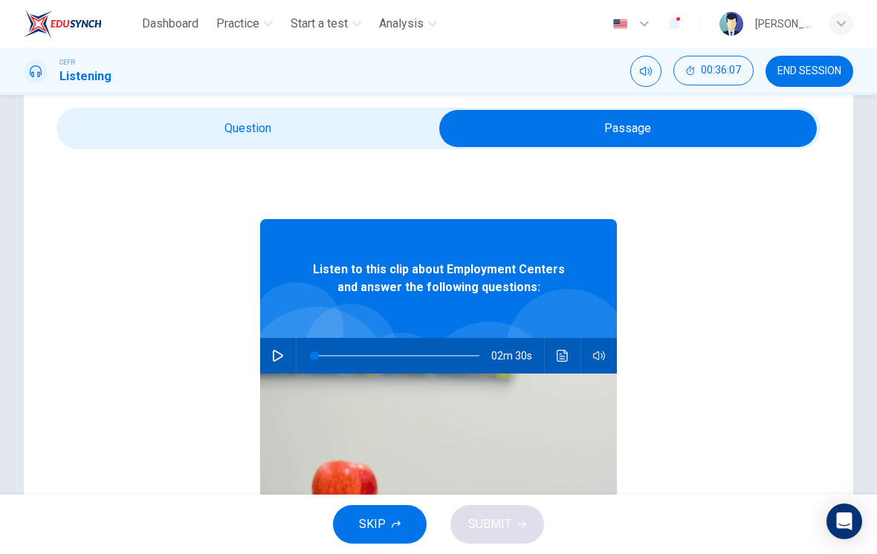
click at [273, 353] on icon "button" at bounding box center [278, 356] width 12 height 12
type input "1"
click at [365, 136] on input "checkbox" at bounding box center [628, 128] width 1146 height 37
checkbox input "false"
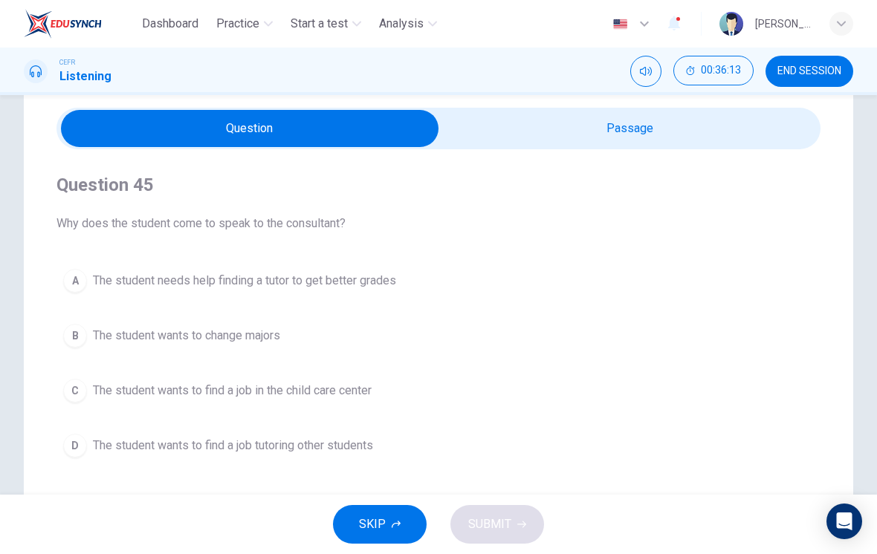
type input "3"
click at [545, 135] on input "checkbox" at bounding box center [250, 128] width 1146 height 37
checkbox input "true"
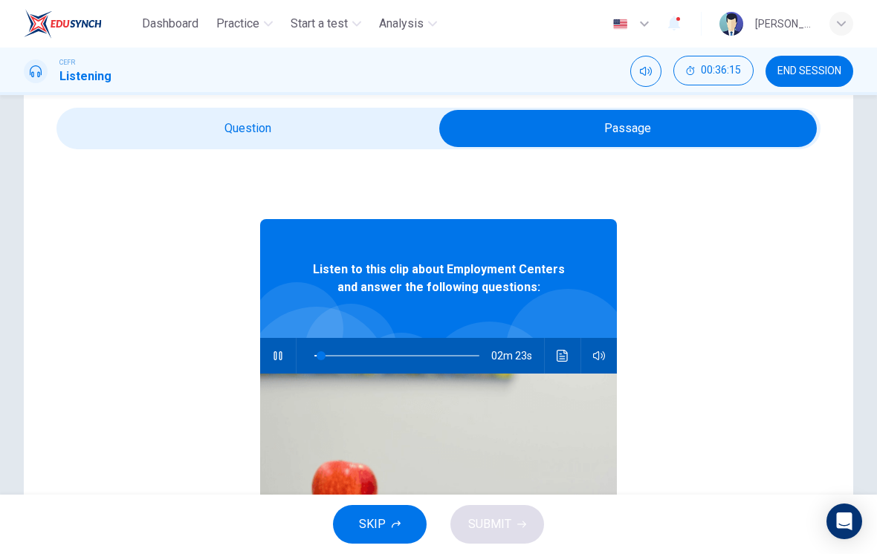
type input "5"
click at [350, 135] on input "checkbox" at bounding box center [628, 128] width 1146 height 37
checkbox input "false"
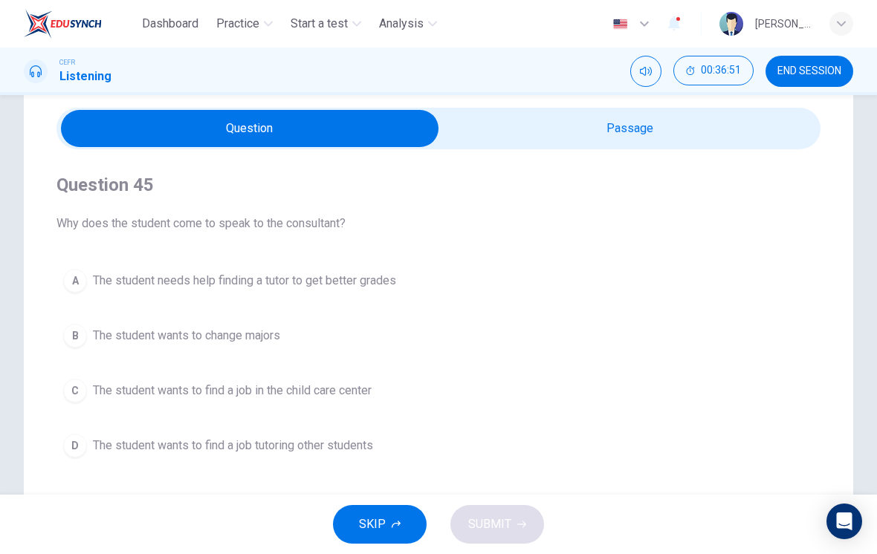
type input "29"
click at [696, 117] on input "checkbox" at bounding box center [250, 128] width 1146 height 37
checkbox input "true"
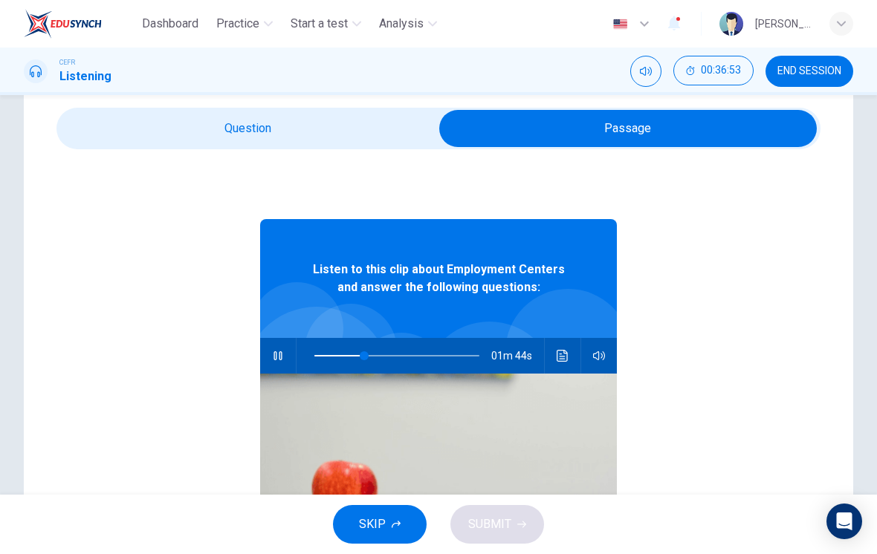
scroll to position [30, 0]
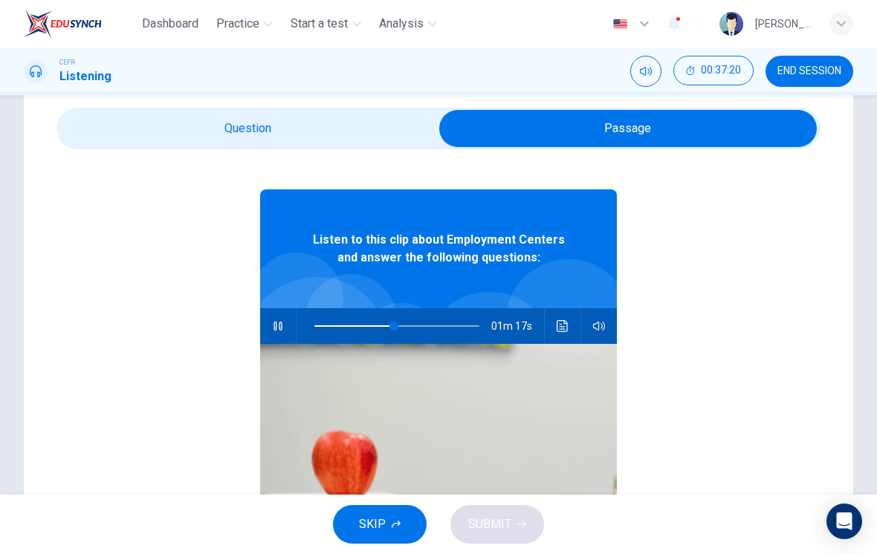
type input "49"
click at [375, 118] on input "checkbox" at bounding box center [628, 128] width 1146 height 37
checkbox input "false"
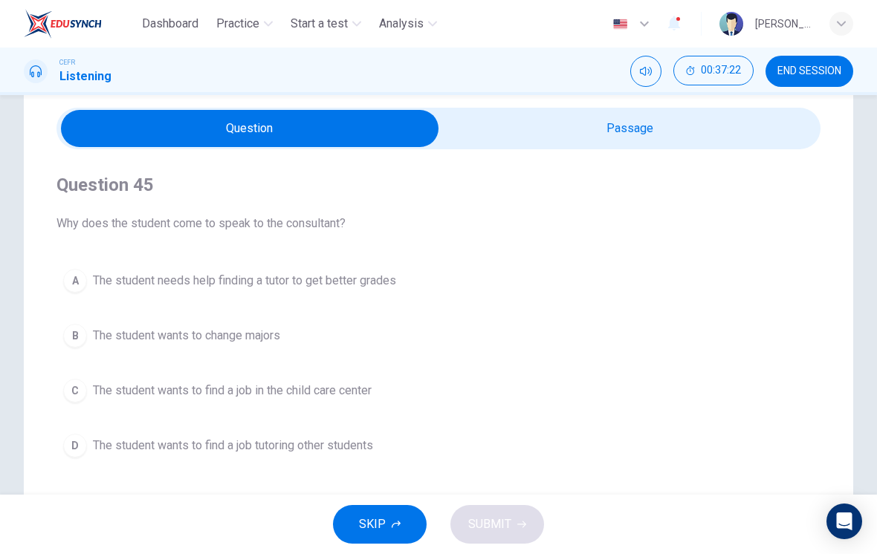
type input "50"
click at [626, 136] on input "checkbox" at bounding box center [250, 128] width 1146 height 37
checkbox input "true"
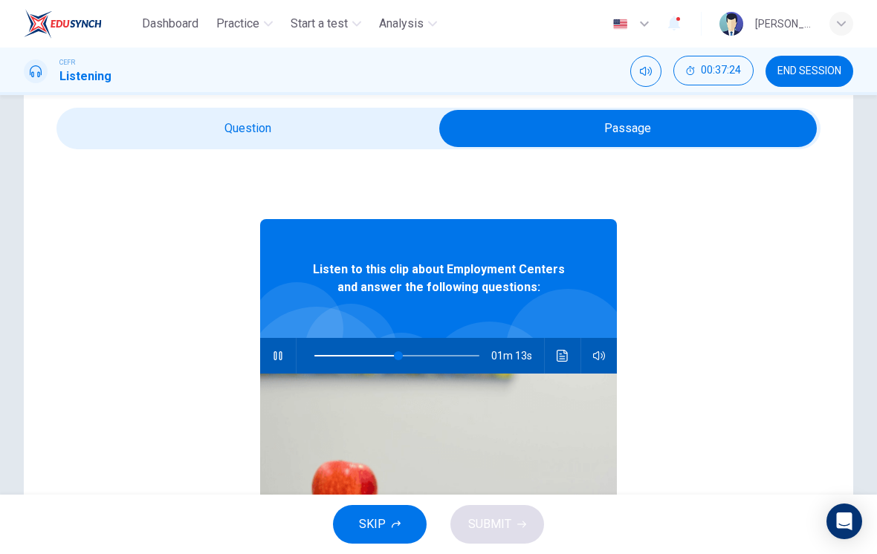
type input "51"
click at [372, 144] on input "checkbox" at bounding box center [628, 128] width 1146 height 37
checkbox input "false"
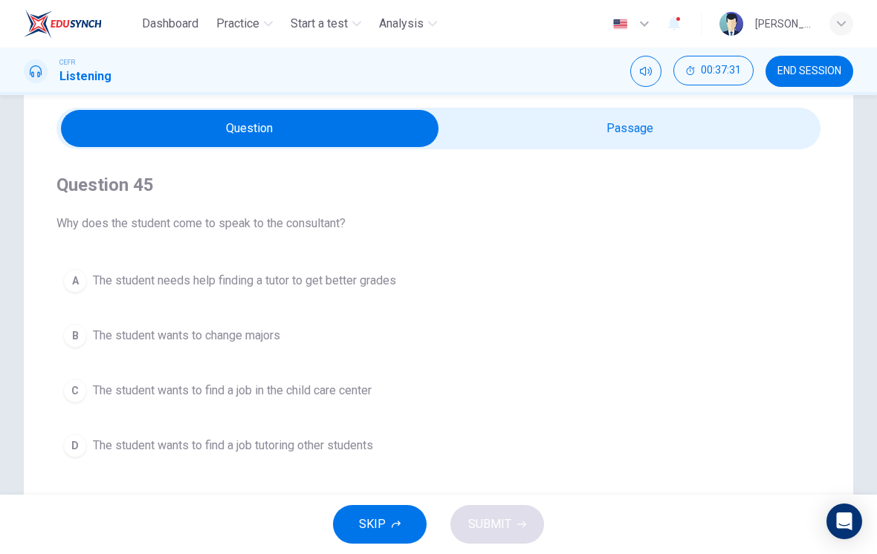
type input "55"
click at [595, 134] on input "checkbox" at bounding box center [250, 128] width 1146 height 37
checkbox input "true"
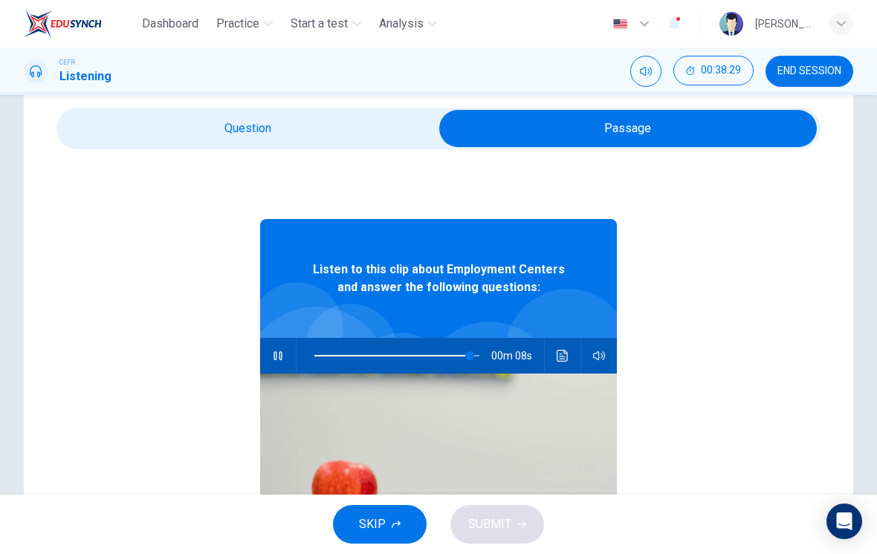
type input "95"
click at [340, 123] on input "checkbox" at bounding box center [628, 128] width 1146 height 37
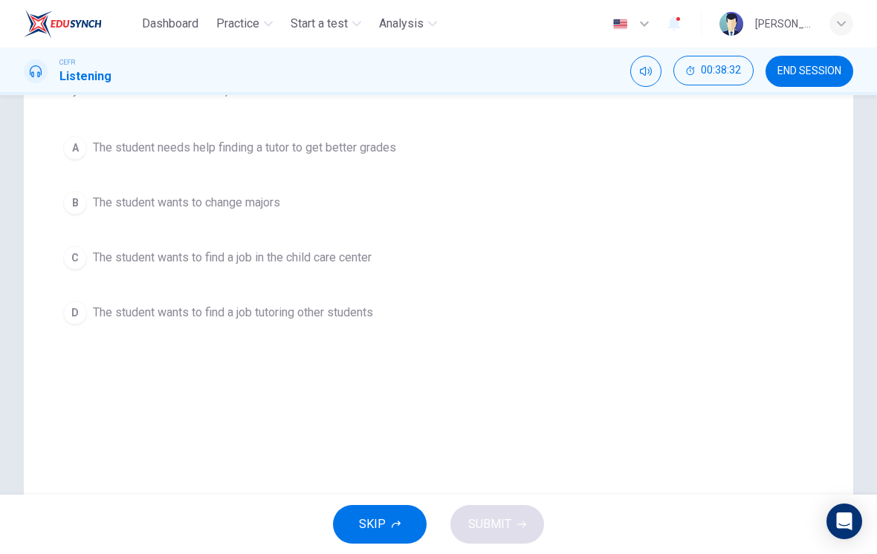
scroll to position [181, 0]
click at [352, 262] on span "The student wants to find a job in the child care center" at bounding box center [232, 260] width 279 height 18
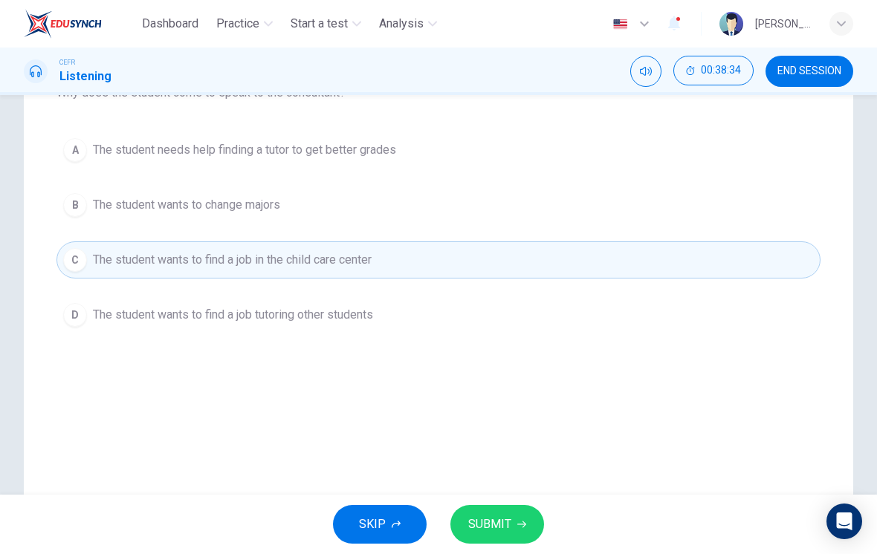
click at [517, 520] on icon "button" at bounding box center [521, 524] width 9 height 9
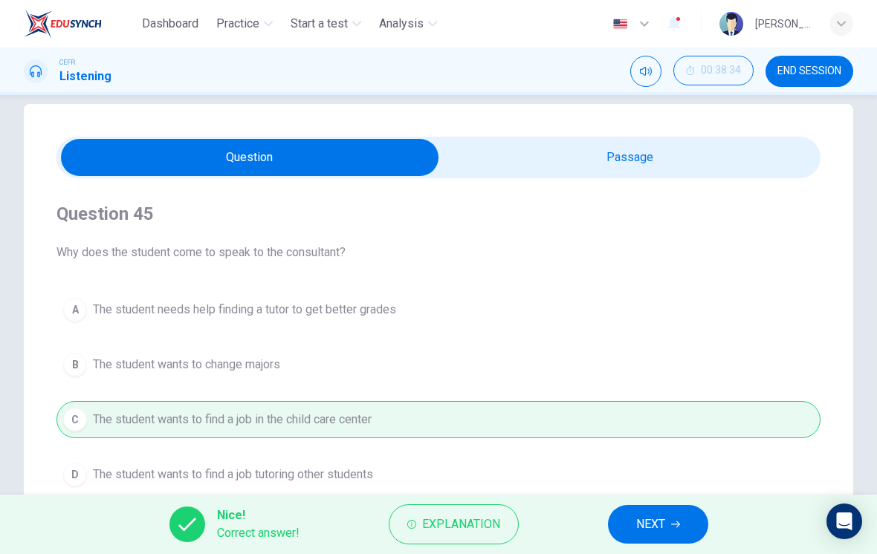
click at [671, 518] on button "NEXT" at bounding box center [658, 524] width 100 height 39
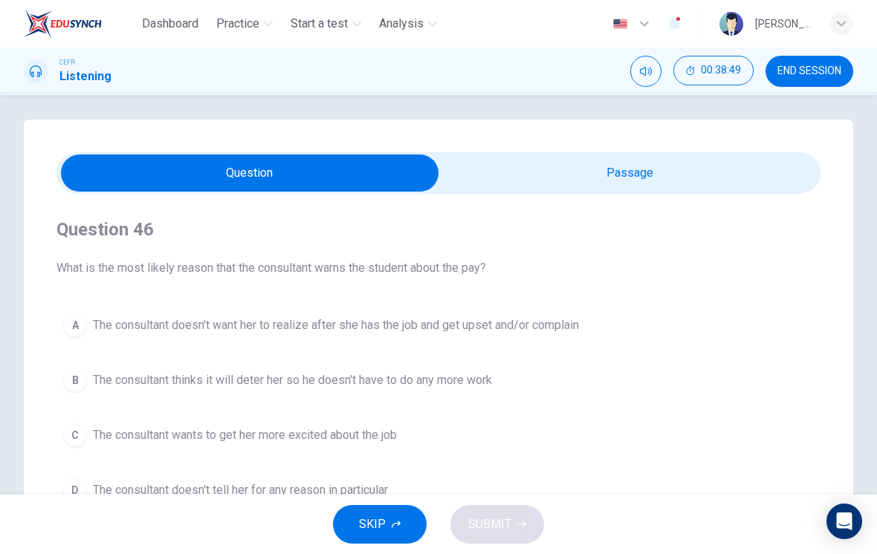
scroll to position [2, 0]
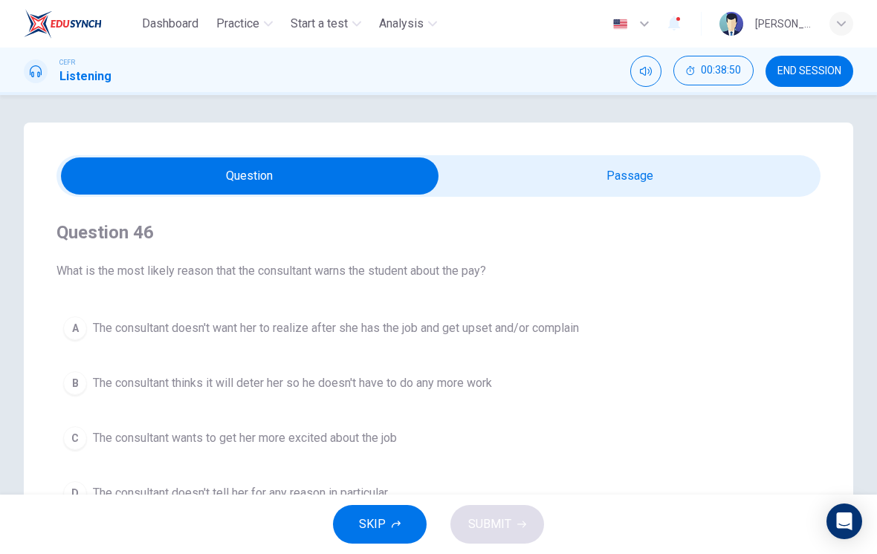
click at [564, 328] on span "The consultant doesn't want her to realize after she has the job and get upset …" at bounding box center [336, 328] width 486 height 18
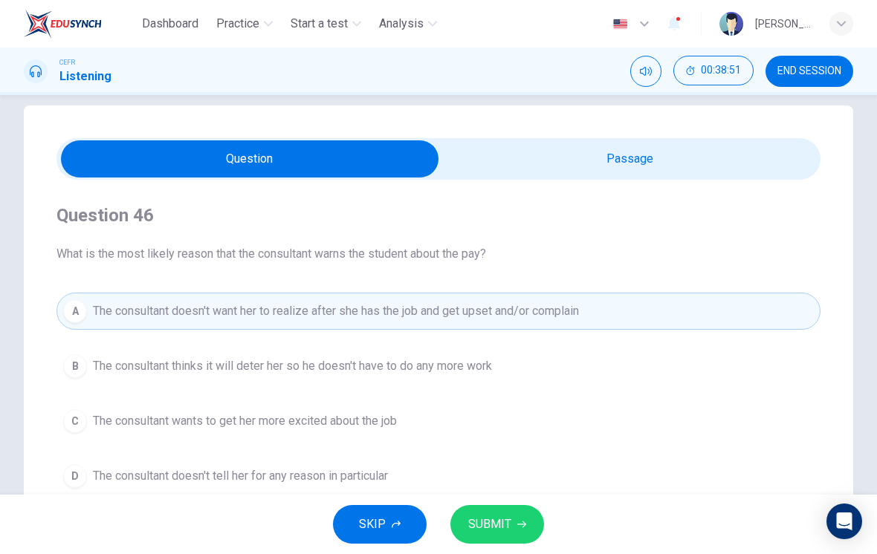
scroll to position [22, 0]
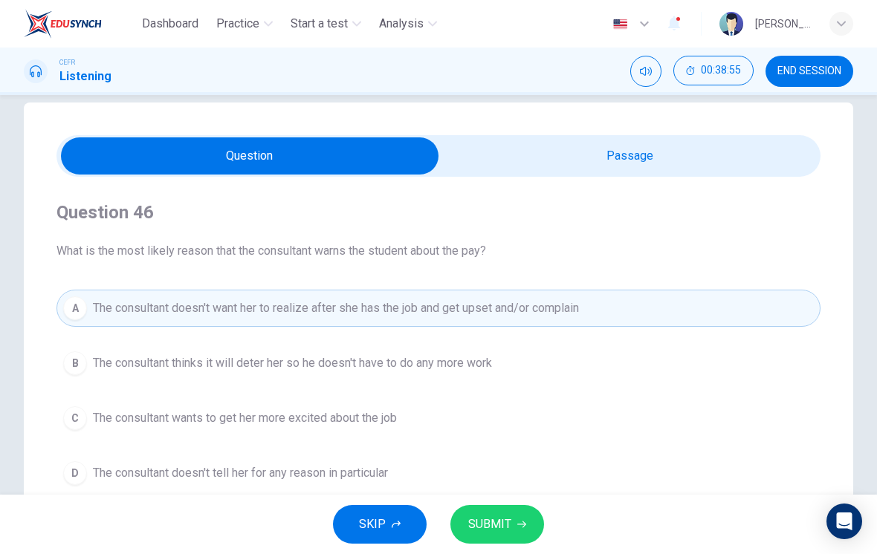
click at [523, 528] on icon "button" at bounding box center [521, 524] width 9 height 9
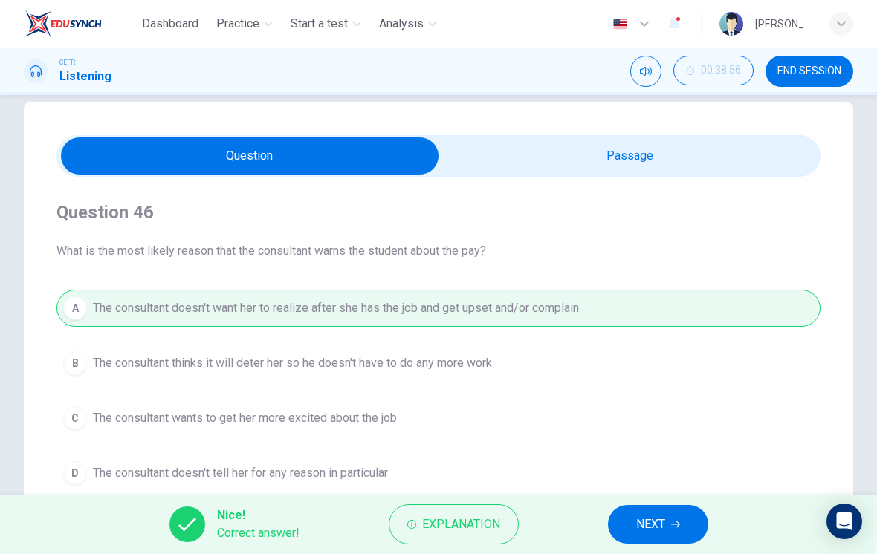
click at [676, 528] on icon "button" at bounding box center [675, 524] width 9 height 9
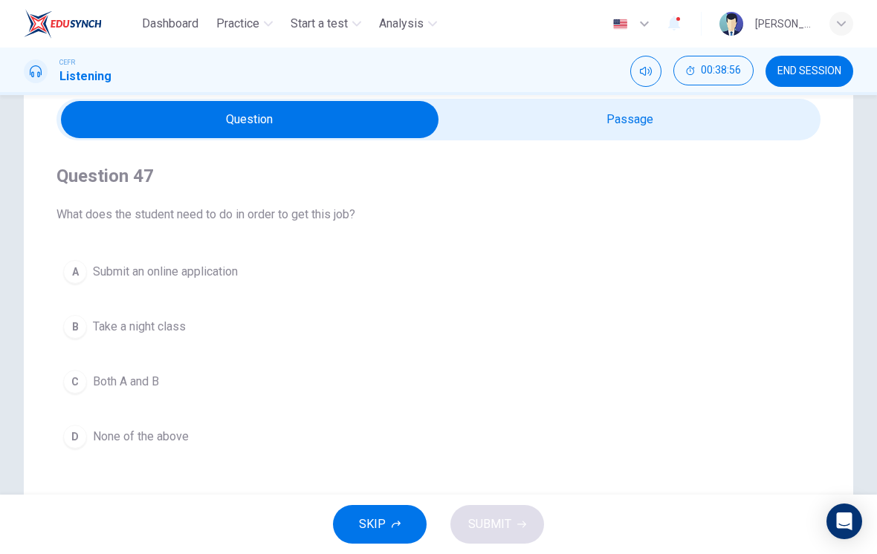
scroll to position [60, 0]
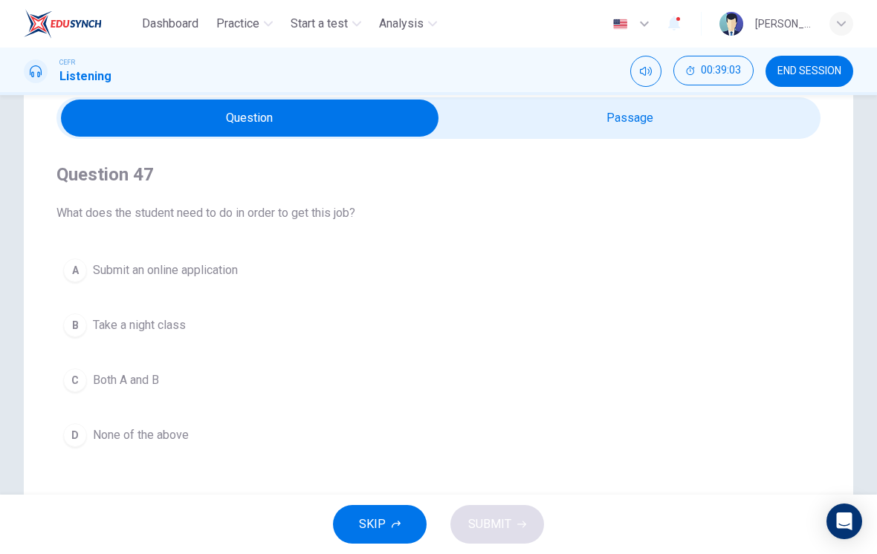
click at [217, 285] on button "A Submit an online application" at bounding box center [438, 270] width 764 height 37
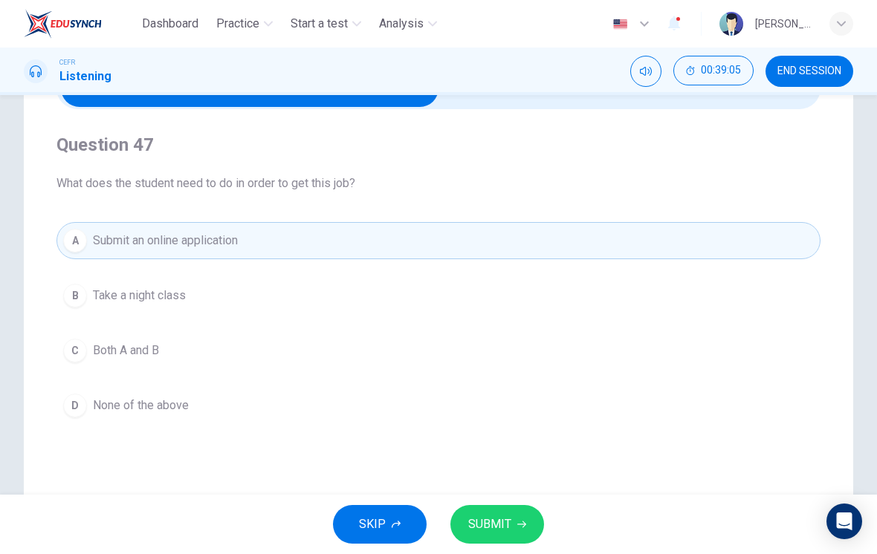
scroll to position [95, 0]
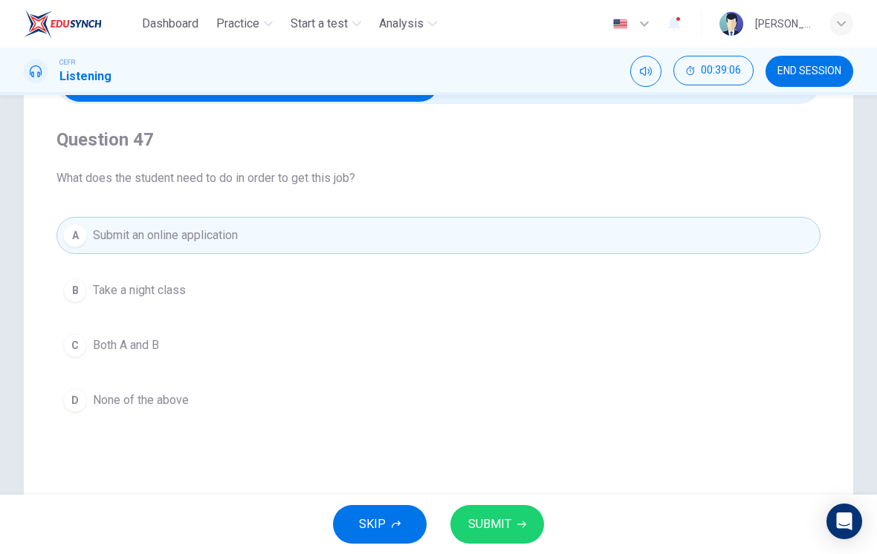
click at [208, 354] on button "C Both A and B" at bounding box center [438, 345] width 764 height 37
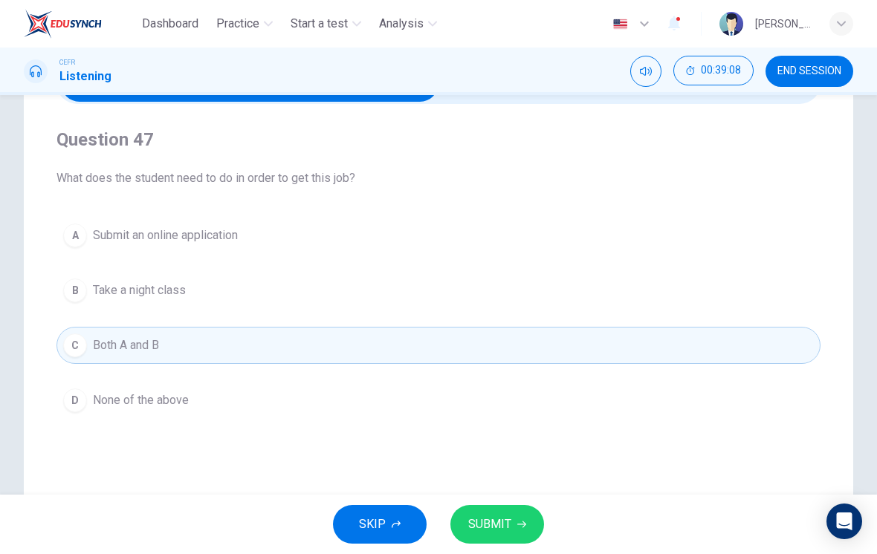
click at [525, 525] on icon "button" at bounding box center [521, 524] width 9 height 9
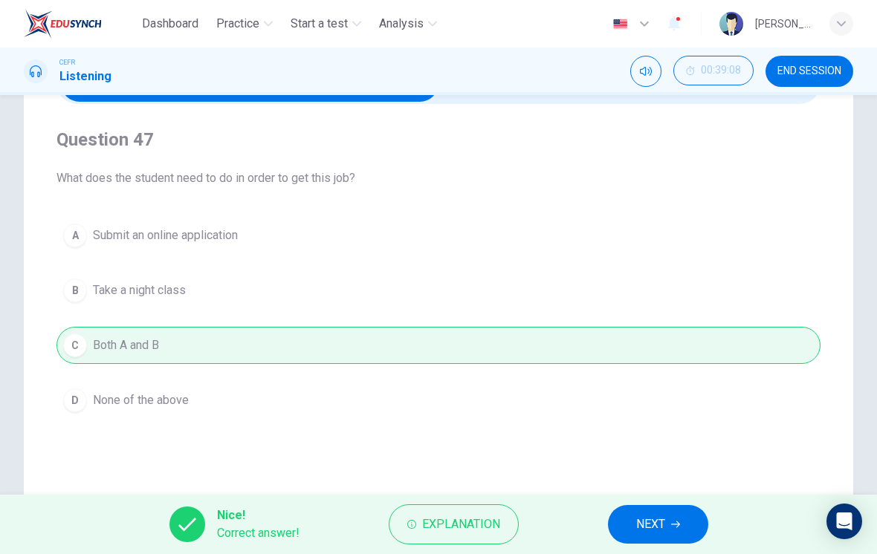
click at [675, 529] on button "NEXT" at bounding box center [658, 524] width 100 height 39
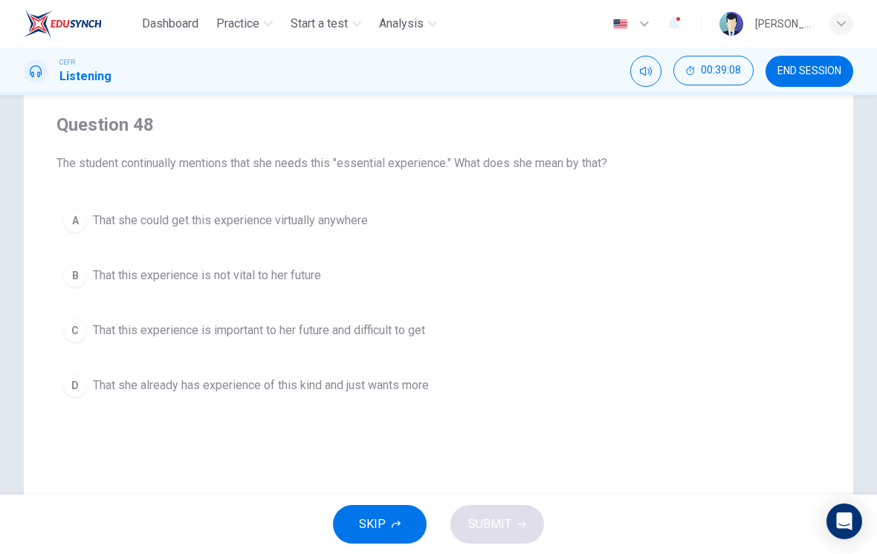
scroll to position [112, 0]
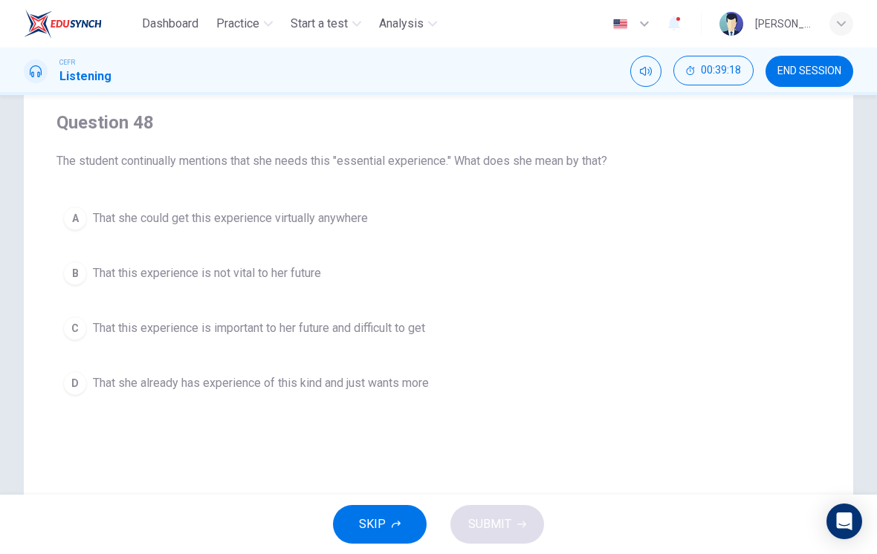
click at [415, 335] on span "That this experience is important to her future and difficult to get" at bounding box center [259, 328] width 332 height 18
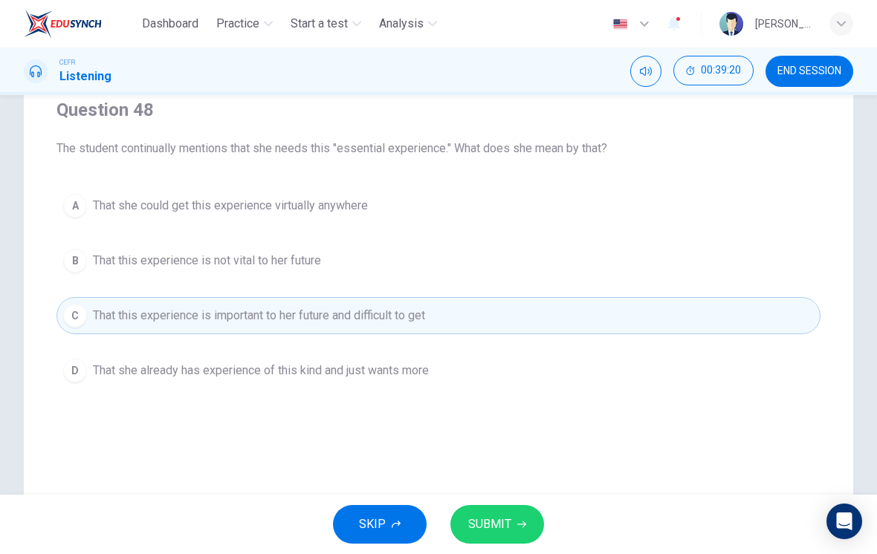
scroll to position [129, 0]
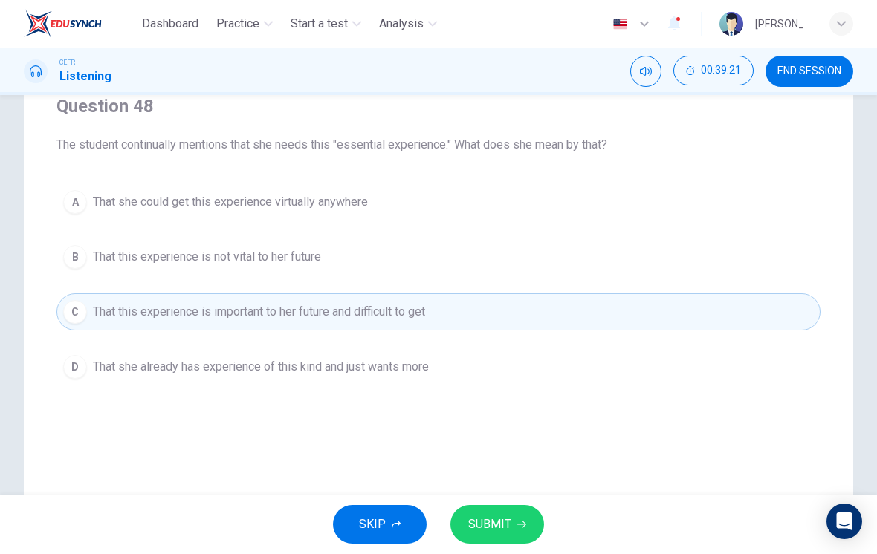
click at [507, 516] on span "SUBMIT" at bounding box center [489, 524] width 43 height 21
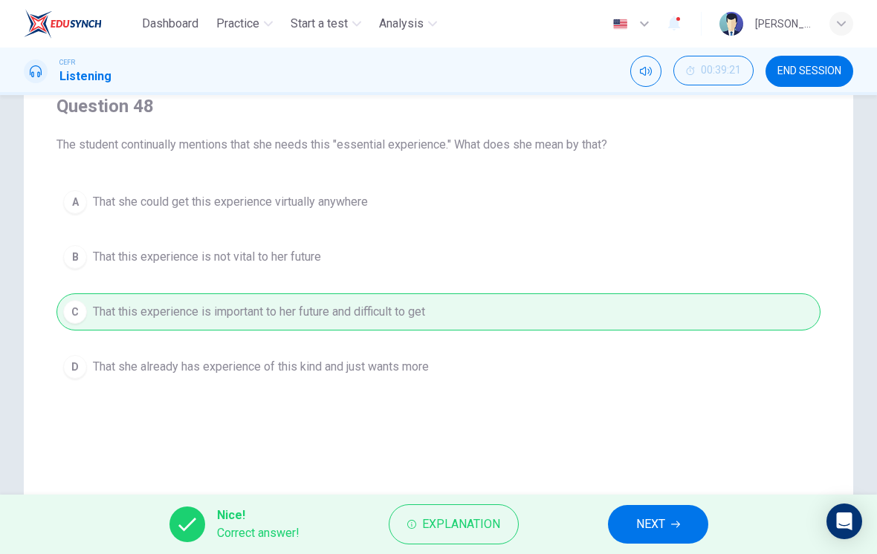
click at [640, 519] on span "NEXT" at bounding box center [650, 524] width 29 height 21
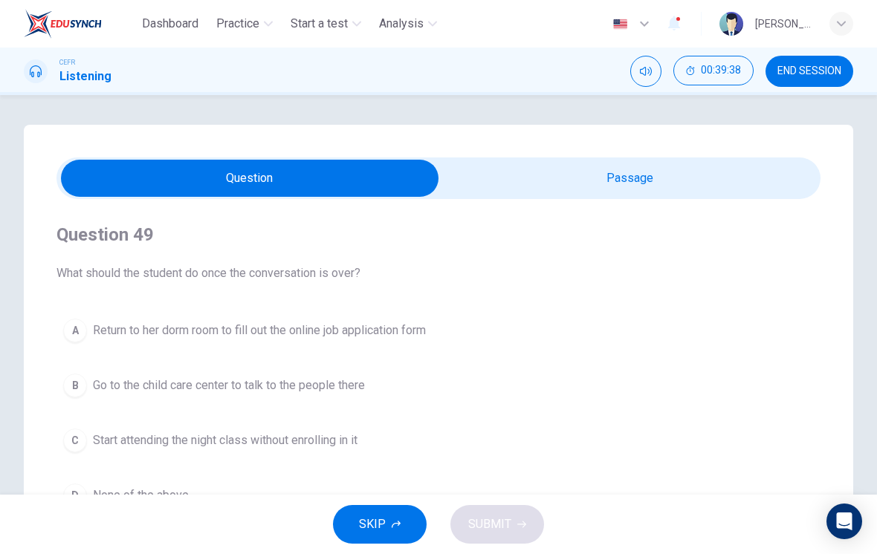
scroll to position [0, 0]
click at [699, 183] on input "checkbox" at bounding box center [250, 178] width 1146 height 37
checkbox input "true"
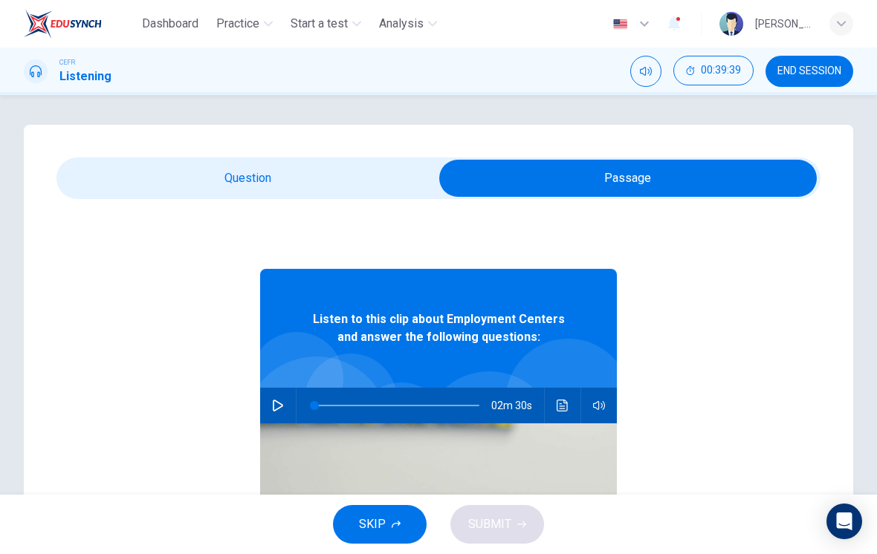
type input "82"
click at [319, 403] on span at bounding box center [314, 405] width 9 height 9
click at [288, 414] on button "button" at bounding box center [278, 406] width 24 height 36
click at [389, 178] on input "checkbox" at bounding box center [628, 178] width 1146 height 37
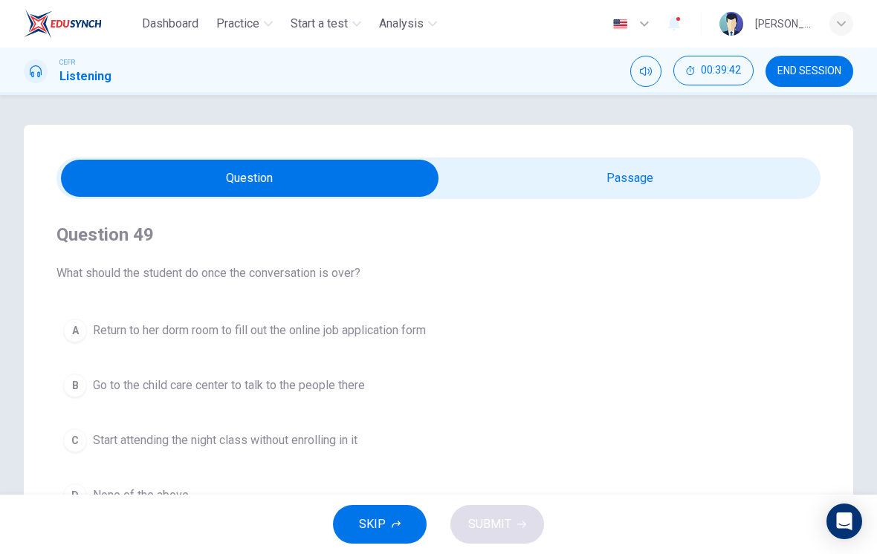
click at [629, 192] on input "checkbox" at bounding box center [250, 178] width 1146 height 37
checkbox input "true"
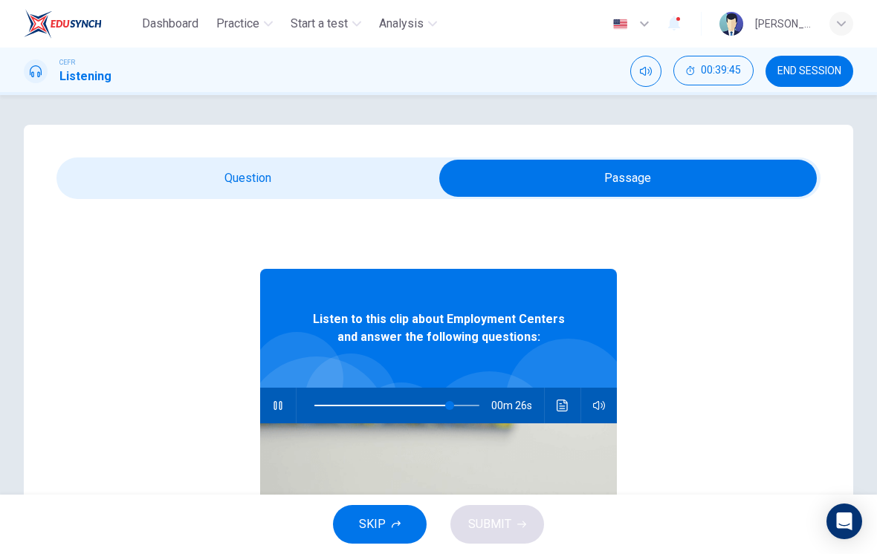
click at [278, 401] on icon "button" at bounding box center [278, 406] width 12 height 12
click at [285, 408] on button "button" at bounding box center [278, 406] width 24 height 36
type input "78"
click at [393, 192] on input "checkbox" at bounding box center [628, 178] width 1146 height 37
checkbox input "false"
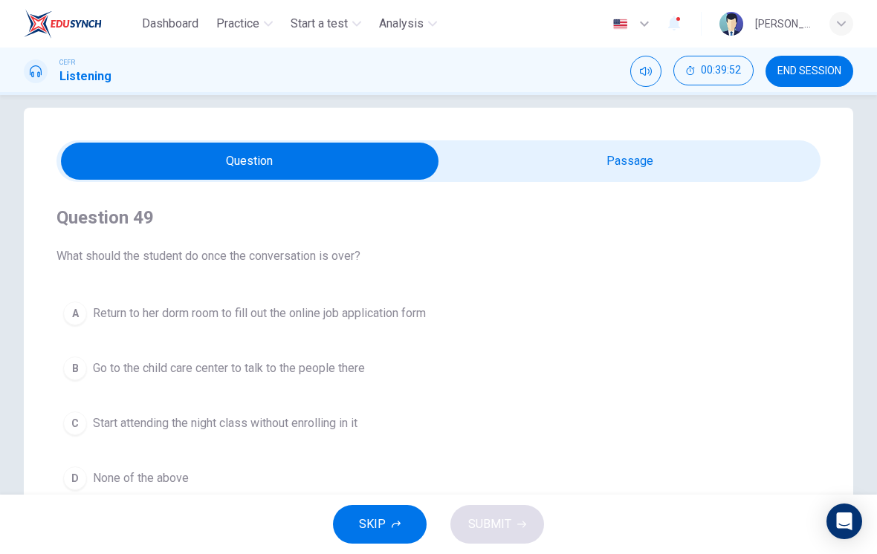
scroll to position [18, 0]
click at [79, 297] on button "A Return to her dorm room to fill out the online job application form" at bounding box center [438, 312] width 764 height 37
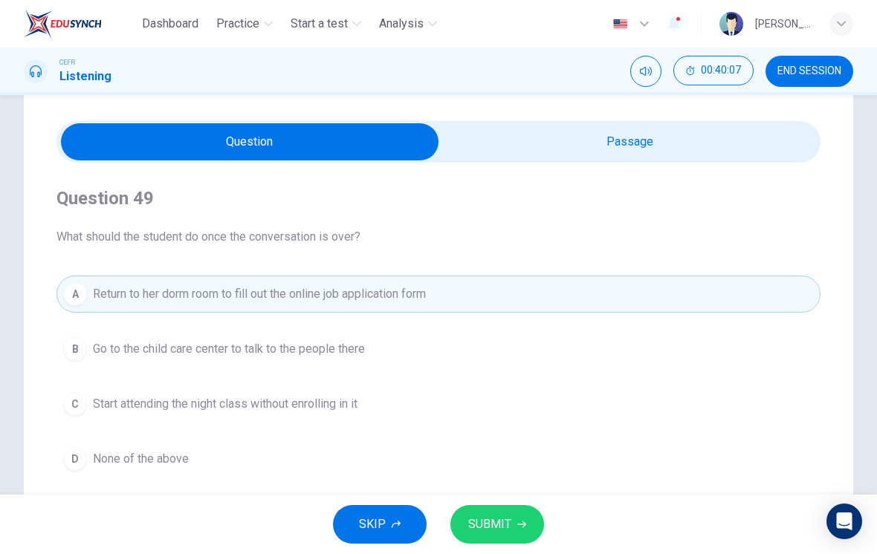
scroll to position [59, 0]
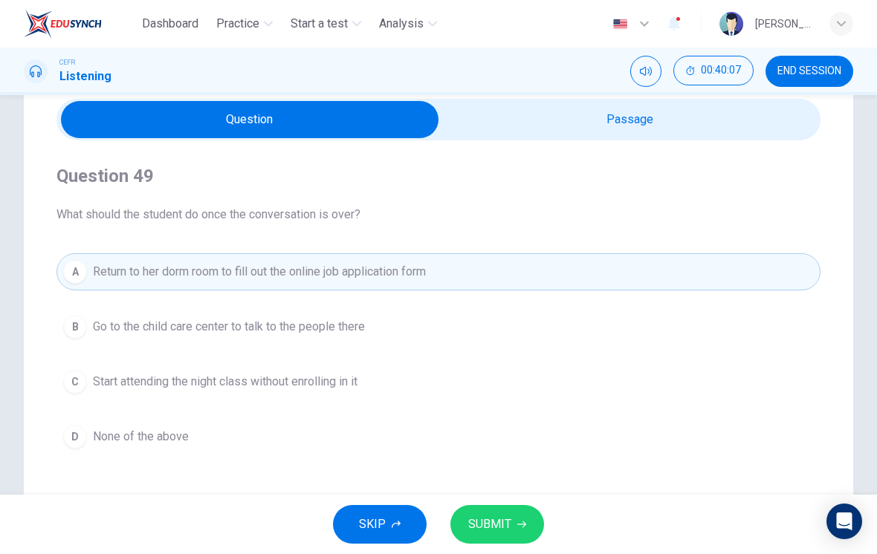
click at [172, 445] on span "None of the above" at bounding box center [141, 437] width 96 height 18
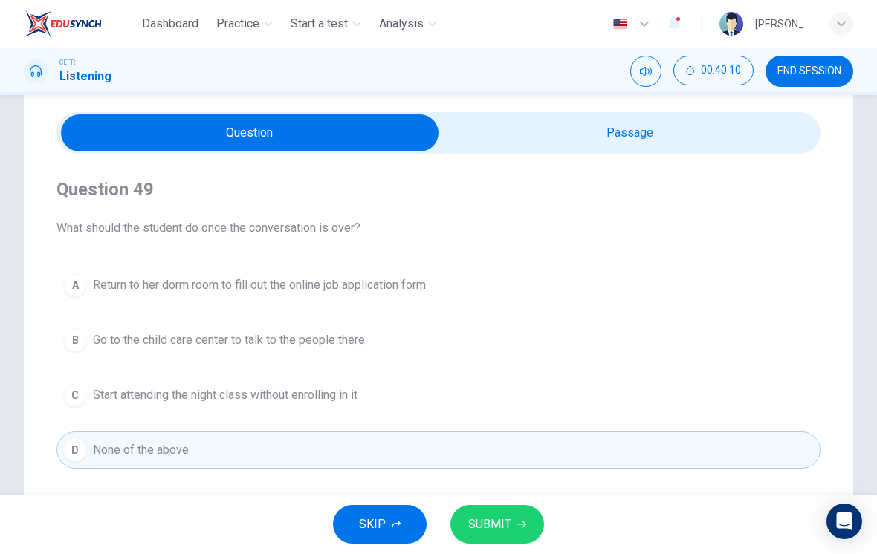
scroll to position [46, 0]
type input "92"
click at [600, 140] on input "checkbox" at bounding box center [250, 132] width 1146 height 37
checkbox input "true"
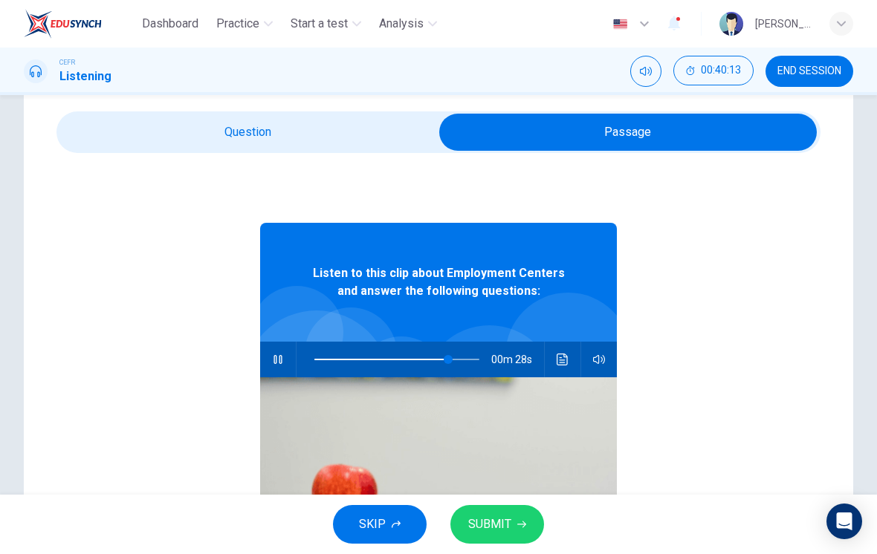
click at [449, 358] on span at bounding box center [448, 359] width 9 height 9
type input "82"
click at [150, 149] on input "checkbox" at bounding box center [628, 132] width 1146 height 37
checkbox input "false"
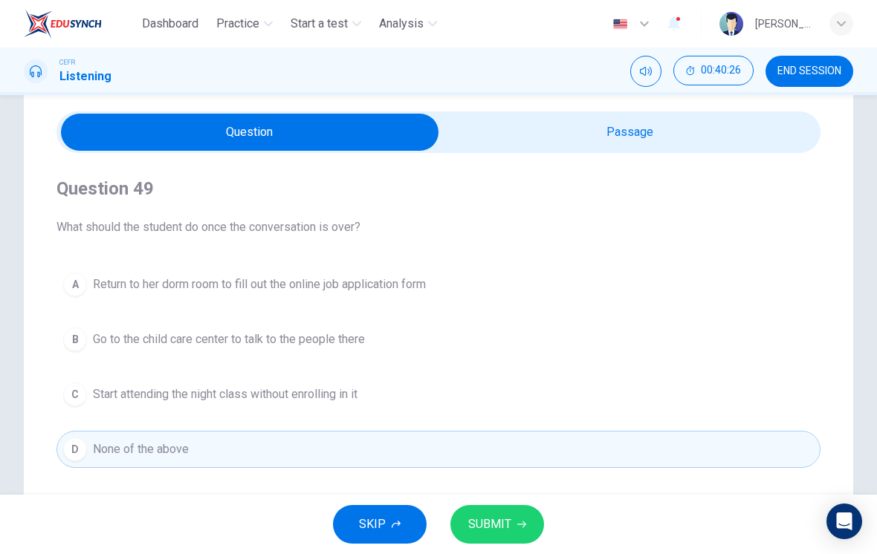
click at [512, 501] on div "SKIP SUBMIT" at bounding box center [438, 524] width 877 height 59
click at [525, 525] on button "SUBMIT" at bounding box center [497, 524] width 94 height 39
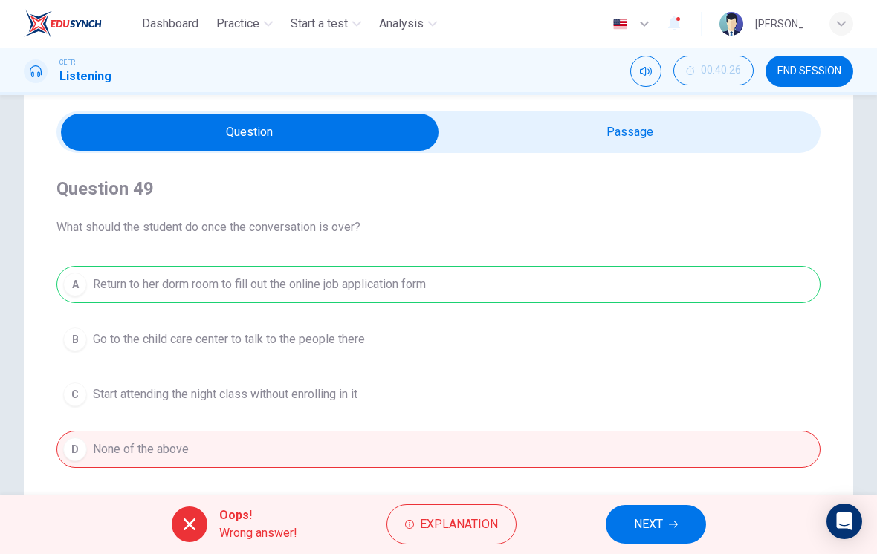
click at [493, 519] on span "Explanation" at bounding box center [459, 524] width 78 height 21
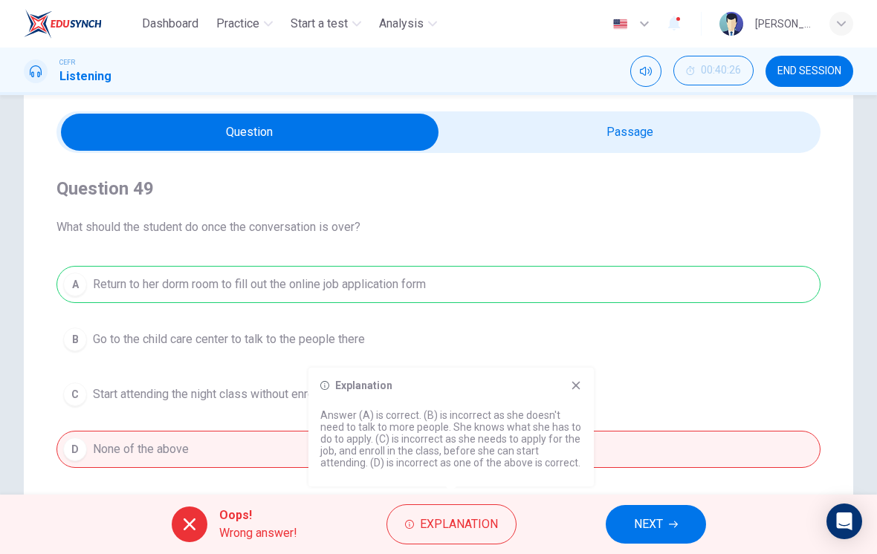
click at [574, 389] on icon at bounding box center [576, 386] width 8 height 8
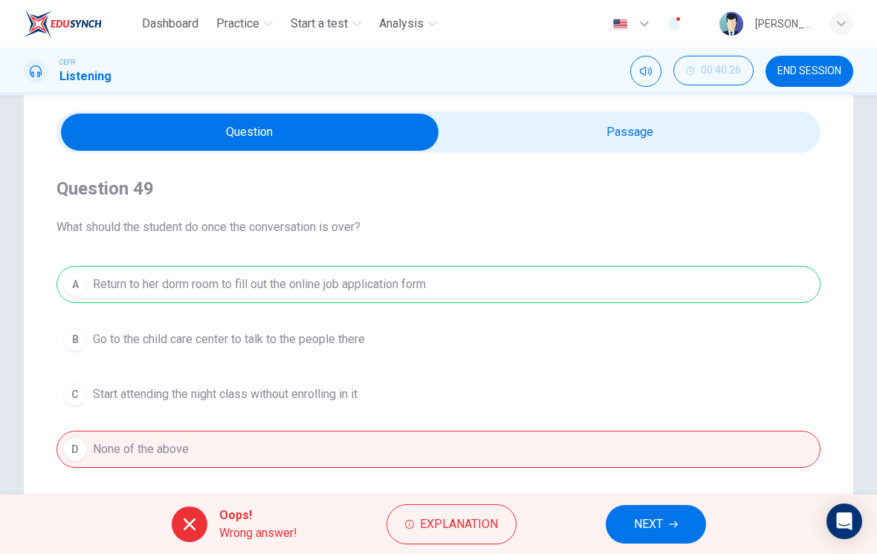
click at [639, 529] on span "NEXT" at bounding box center [648, 524] width 29 height 21
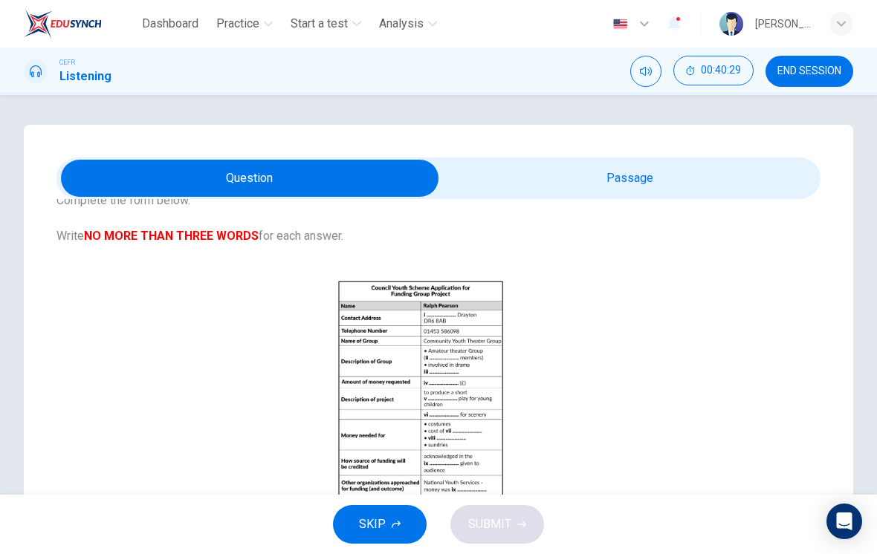
scroll to position [126, 0]
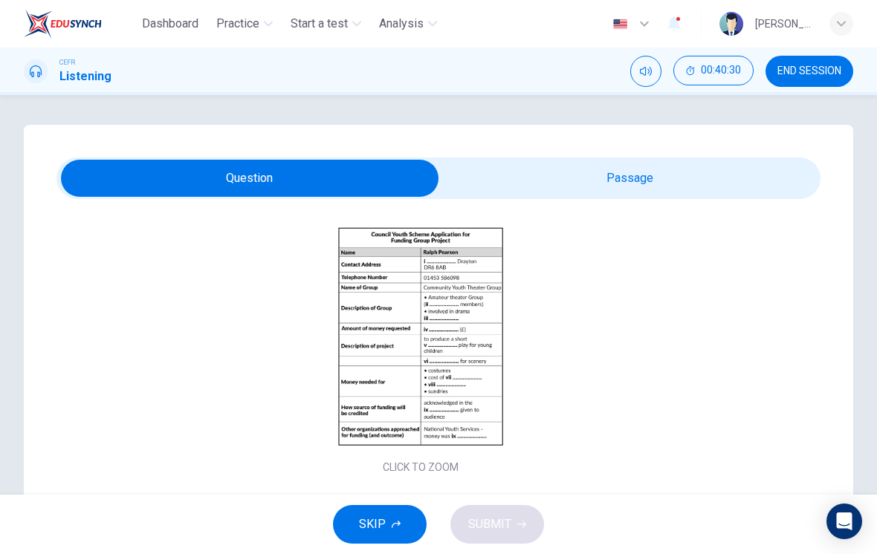
click at [455, 347] on button "Click to Zoom" at bounding box center [420, 350] width 129 height 36
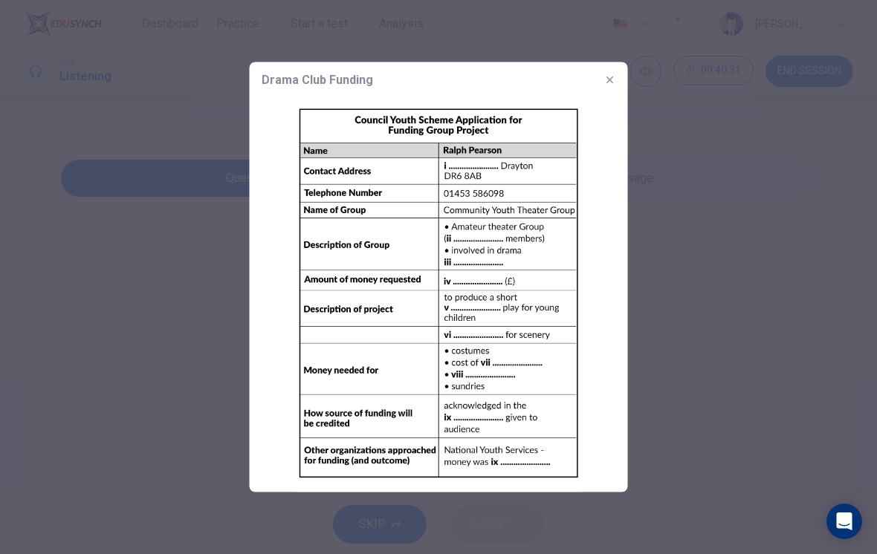
click at [706, 267] on div at bounding box center [438, 277] width 877 height 554
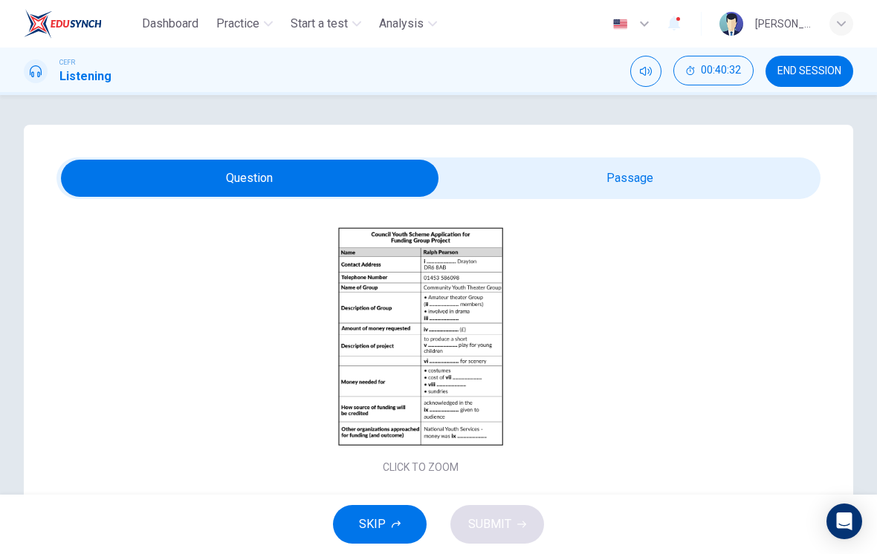
click at [698, 186] on input "checkbox" at bounding box center [250, 178] width 1146 height 37
checkbox input "true"
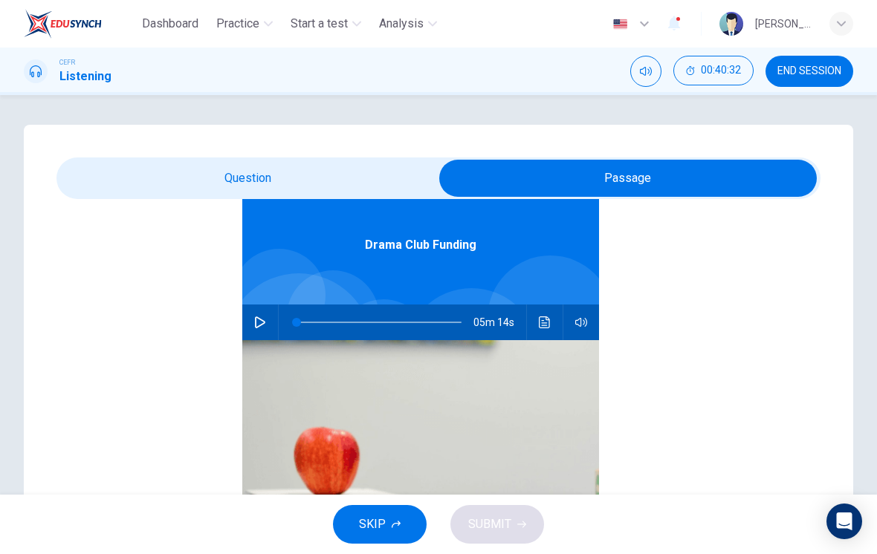
scroll to position [83, 0]
click at [393, 517] on button "SKIP" at bounding box center [380, 524] width 94 height 39
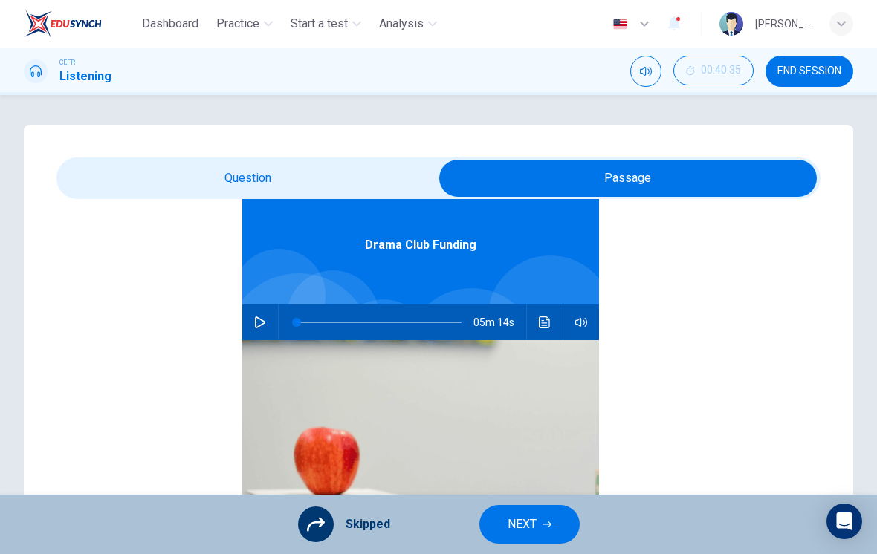
click at [550, 517] on button "NEXT" at bounding box center [529, 524] width 100 height 39
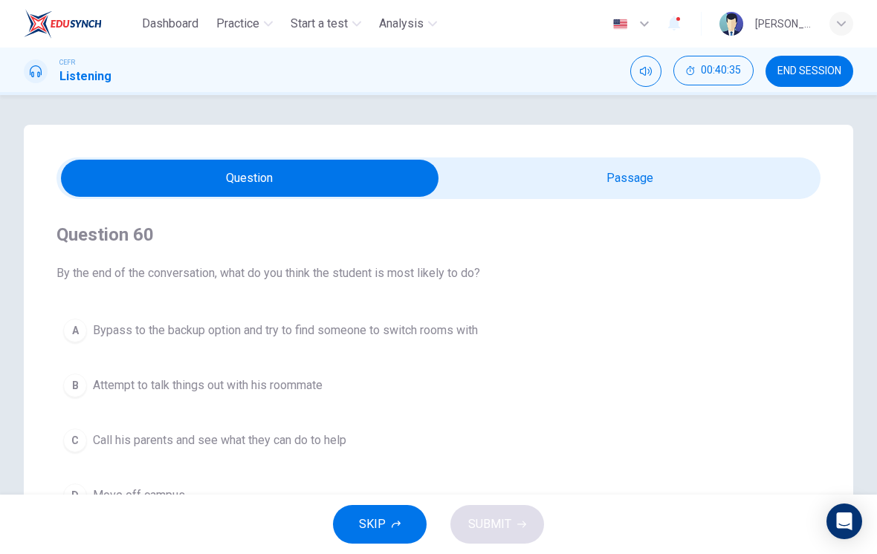
click at [383, 527] on span "SKIP" at bounding box center [372, 524] width 27 height 21
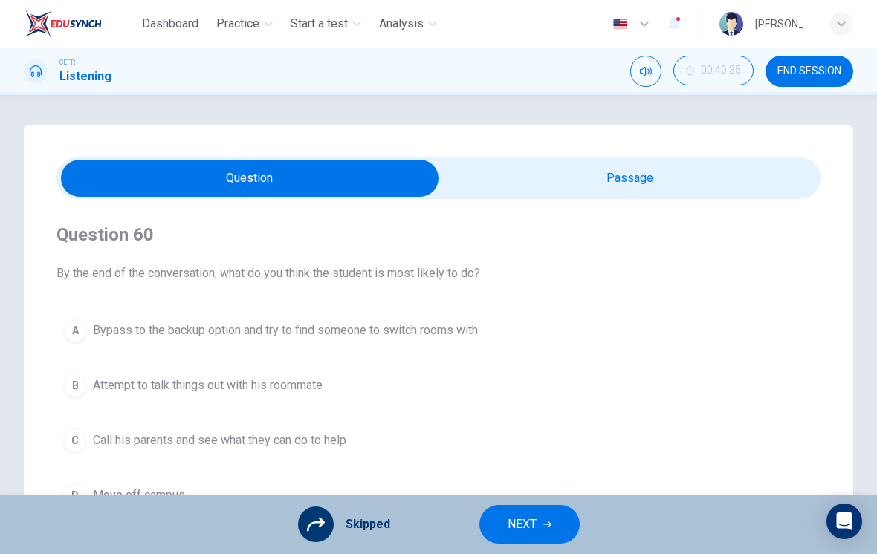
click at [543, 520] on icon "button" at bounding box center [546, 524] width 9 height 9
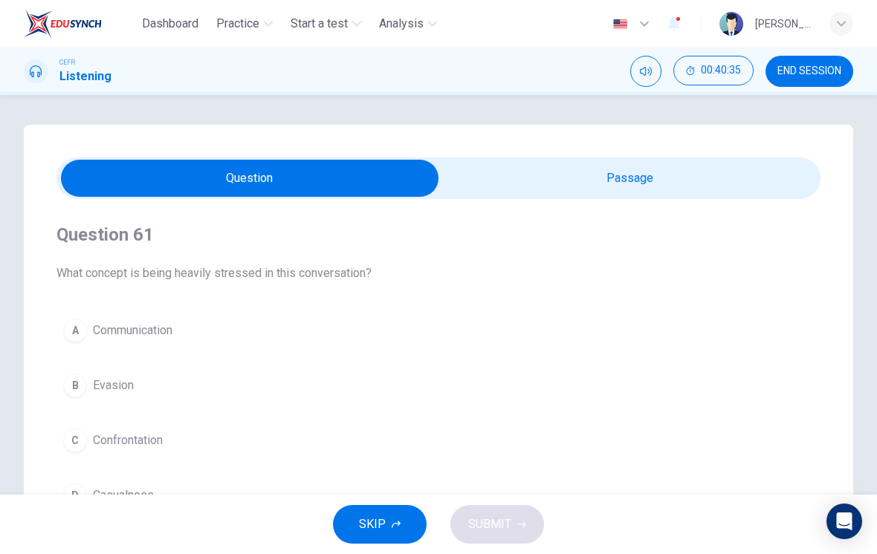
click at [386, 522] on button "SKIP" at bounding box center [380, 524] width 94 height 39
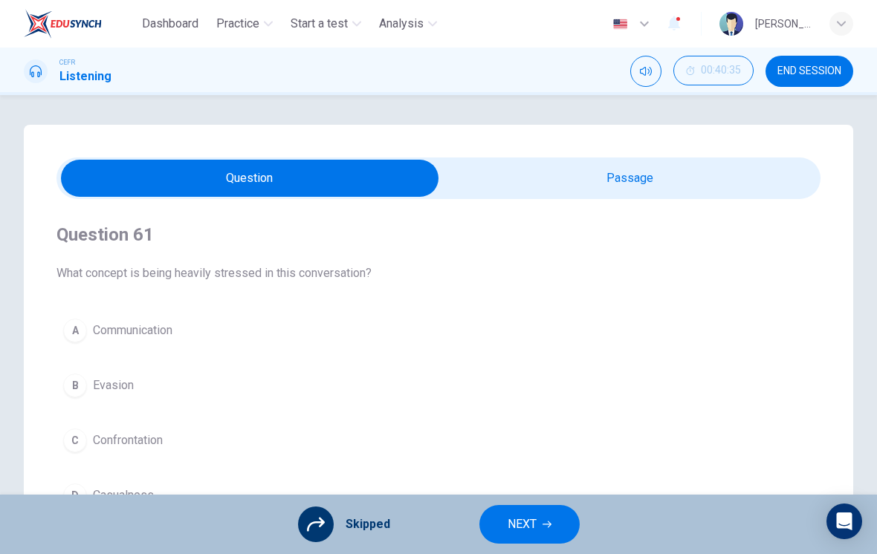
click at [544, 528] on icon "button" at bounding box center [546, 524] width 9 height 9
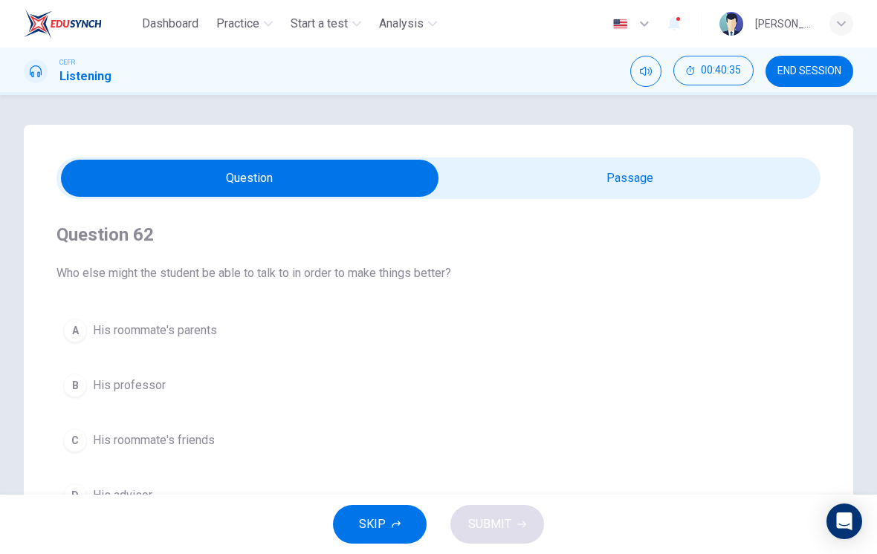
click at [379, 513] on button "SKIP" at bounding box center [380, 524] width 94 height 39
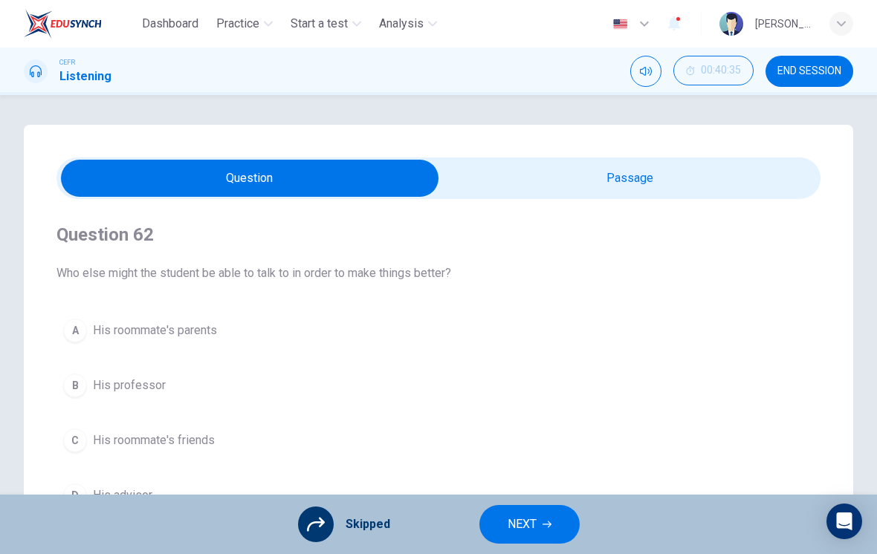
click at [543, 523] on icon "button" at bounding box center [546, 524] width 9 height 9
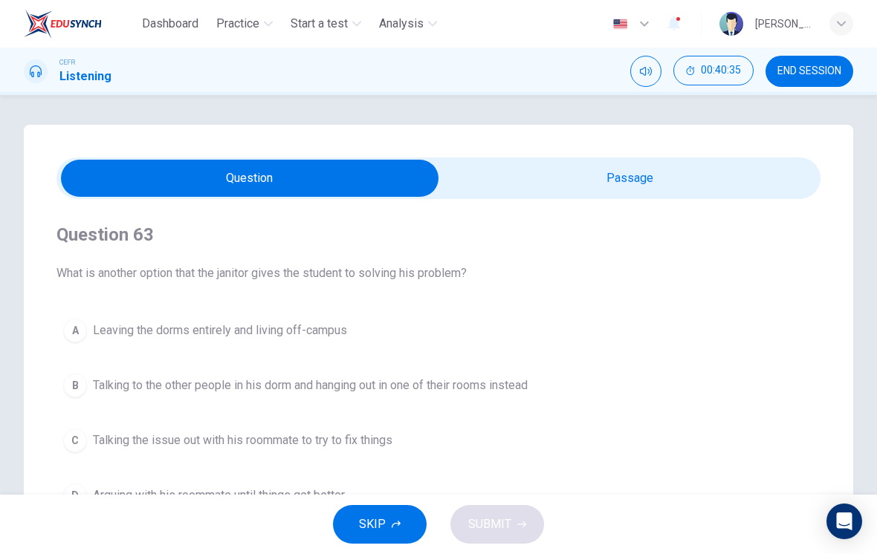
click at [383, 526] on span "SKIP" at bounding box center [372, 524] width 27 height 21
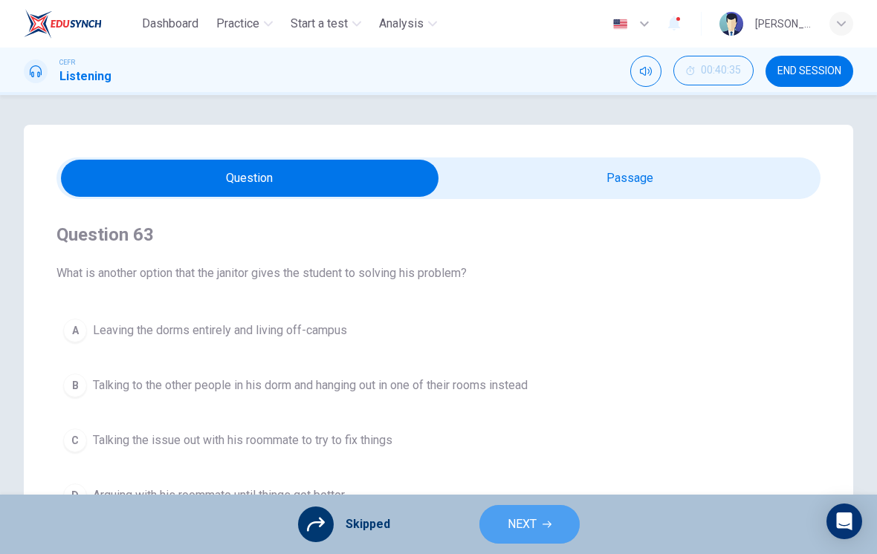
click at [536, 533] on span "NEXT" at bounding box center [521, 524] width 29 height 21
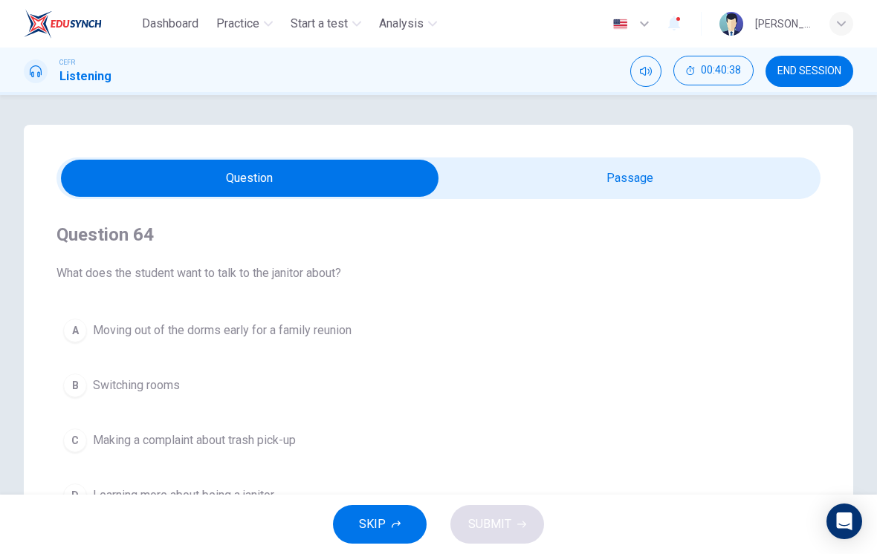
click at [670, 191] on input "checkbox" at bounding box center [250, 178] width 1146 height 37
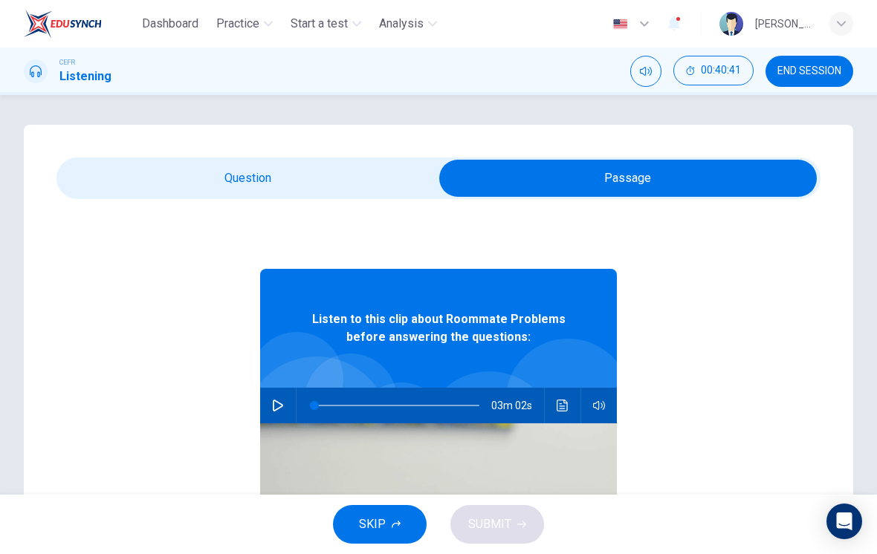
click at [171, 186] on input "checkbox" at bounding box center [628, 178] width 1146 height 37
checkbox input "false"
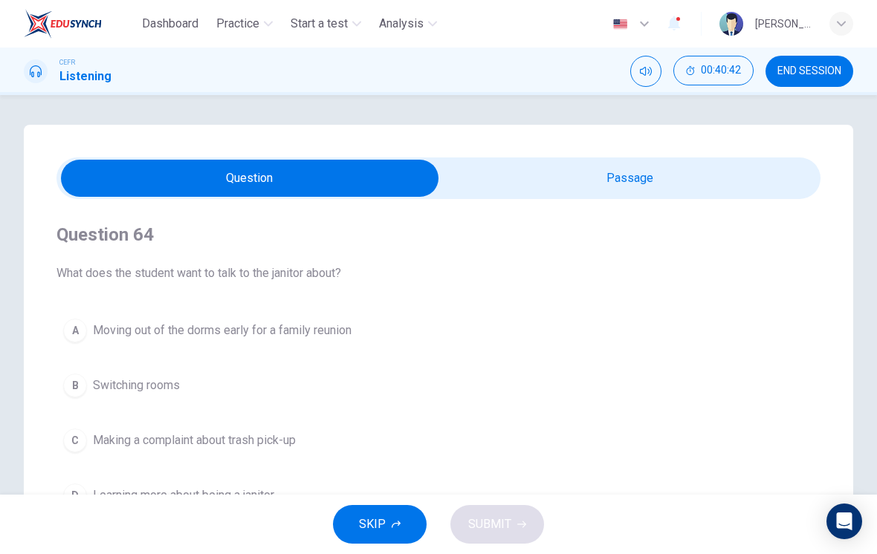
click at [345, 528] on button "SKIP" at bounding box center [380, 524] width 94 height 39
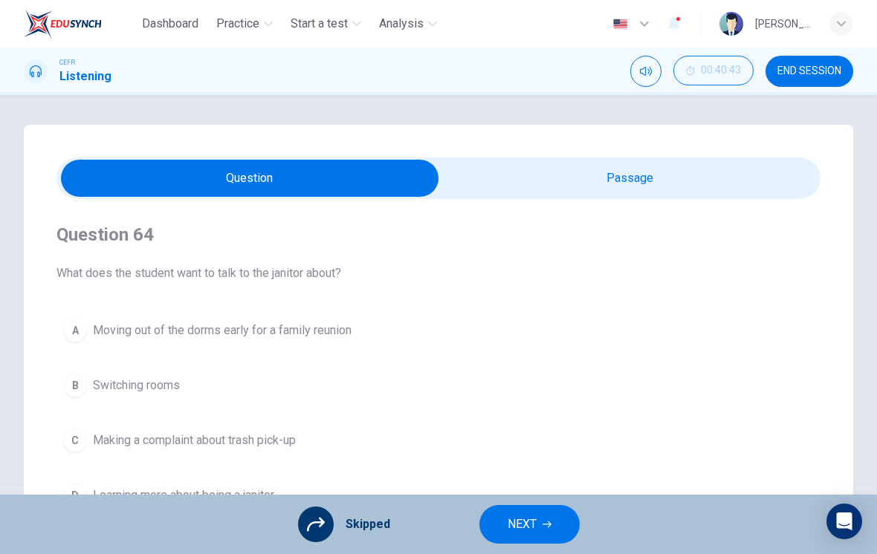
click at [538, 531] on button "NEXT" at bounding box center [529, 524] width 100 height 39
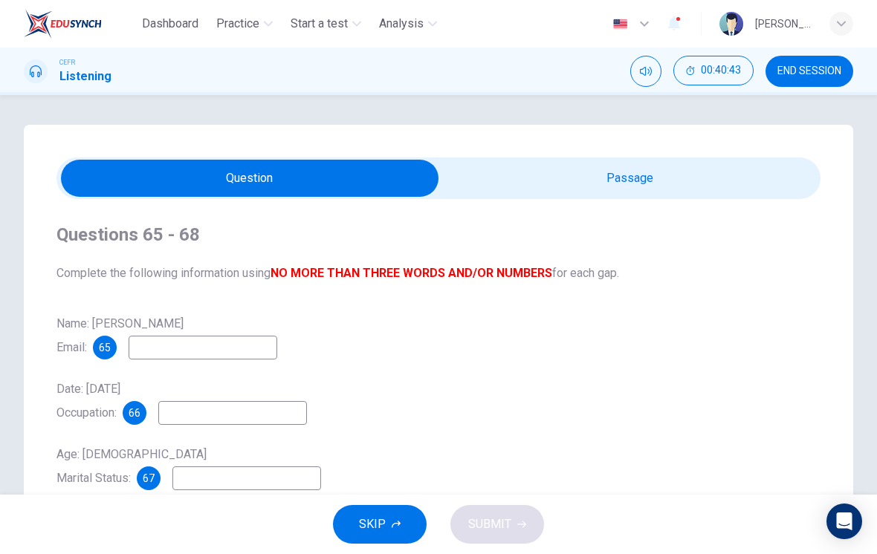
click at [811, 75] on span "END SESSION" at bounding box center [809, 71] width 64 height 12
